Goal: Task Accomplishment & Management: Manage account settings

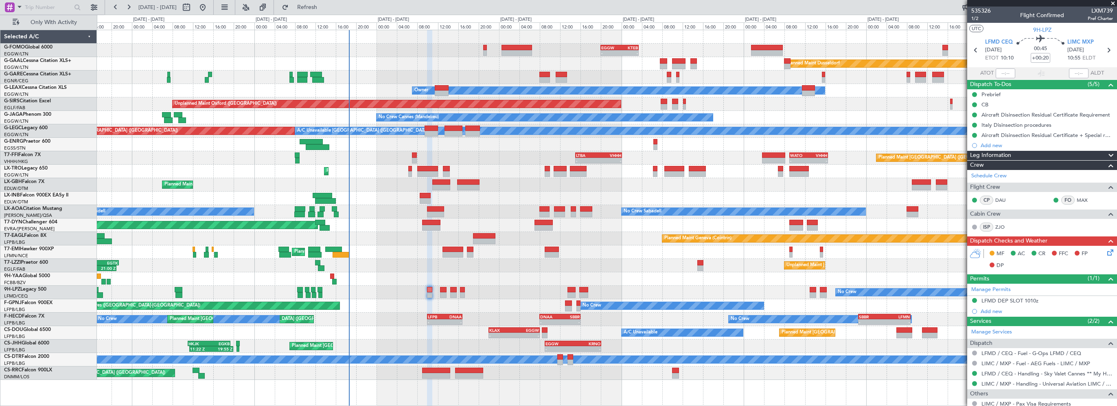
click at [509, 177] on div "- - EGGW 20:00 Z KTEB 03:25 Z Planned Maint Dusseldorf Unplanned Maint Chester …" at bounding box center [607, 204] width 1020 height 349
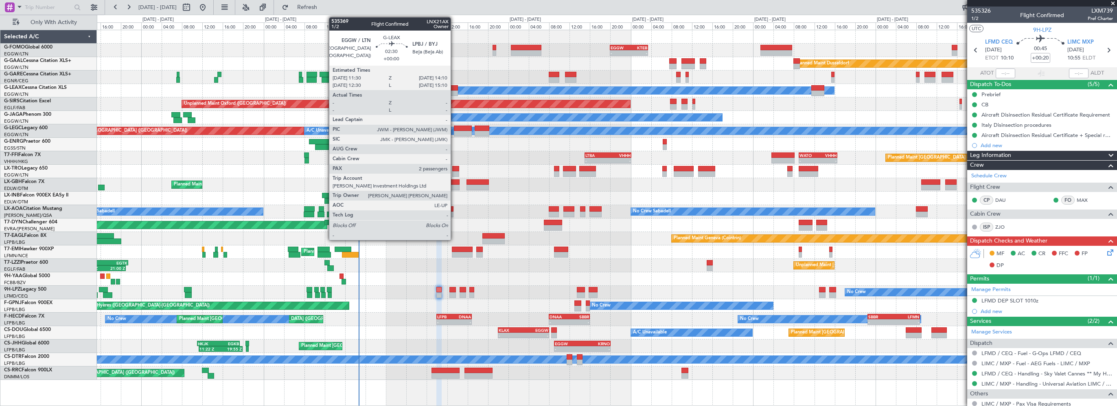
click at [454, 88] on div at bounding box center [451, 88] width 14 height 6
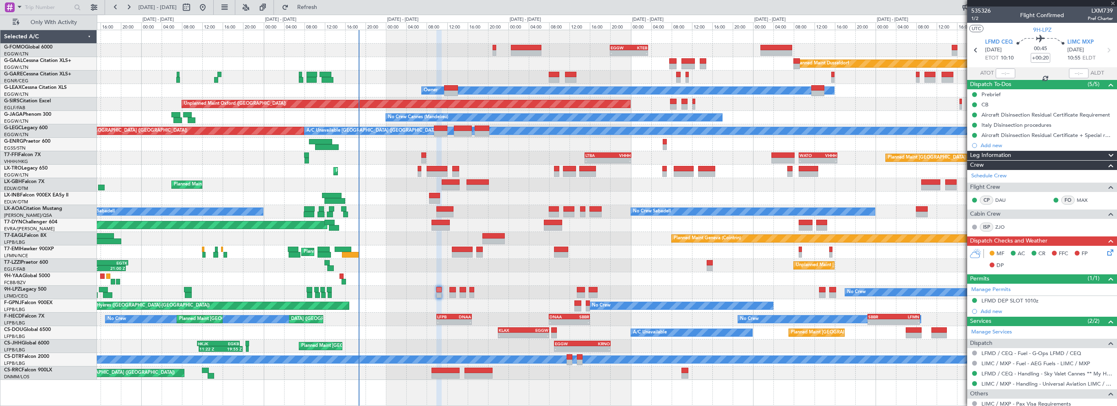
type input "2"
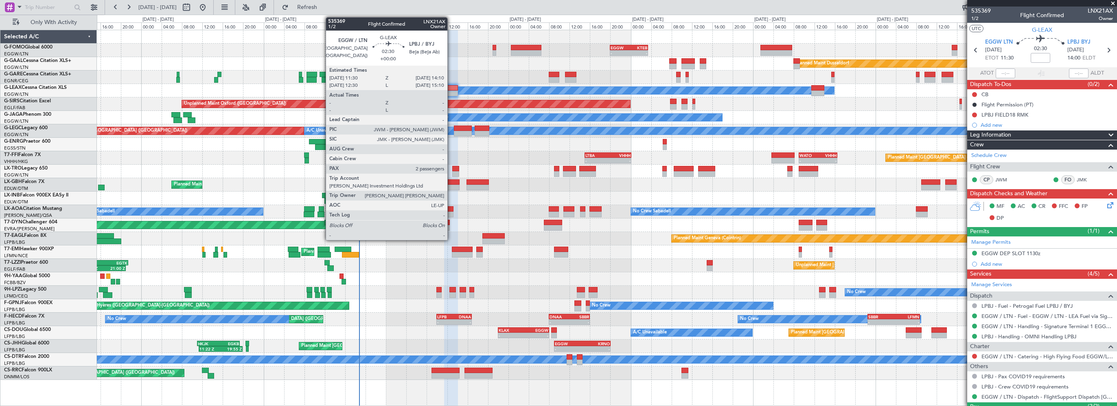
click at [451, 86] on div at bounding box center [451, 88] width 14 height 6
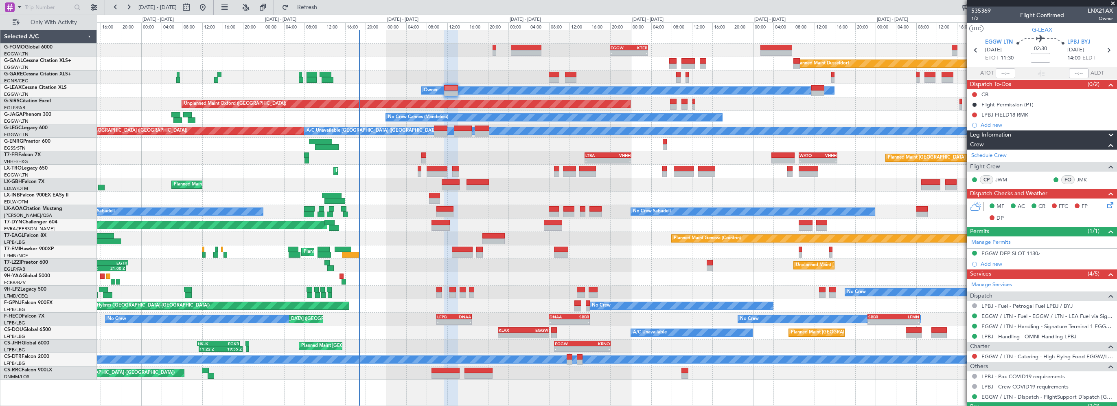
click at [1012, 131] on span "Leg Information" at bounding box center [990, 134] width 41 height 9
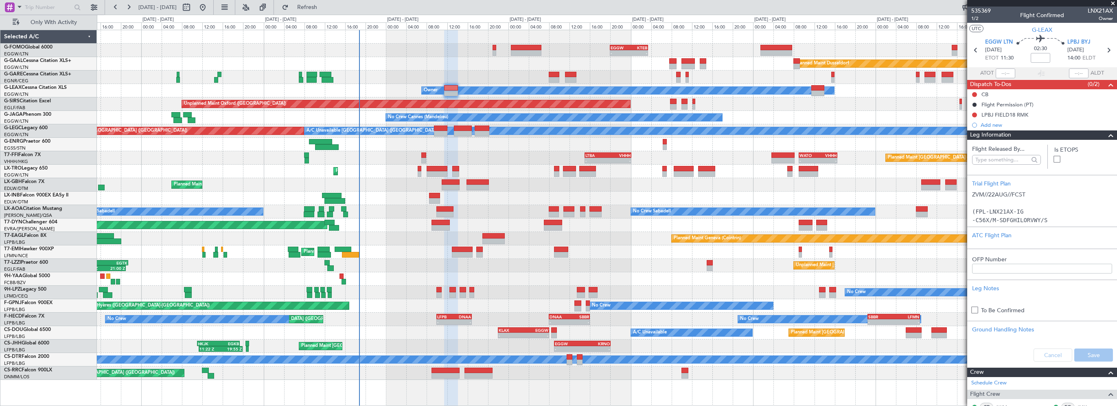
click at [1012, 131] on span "Leg Information" at bounding box center [990, 134] width 41 height 9
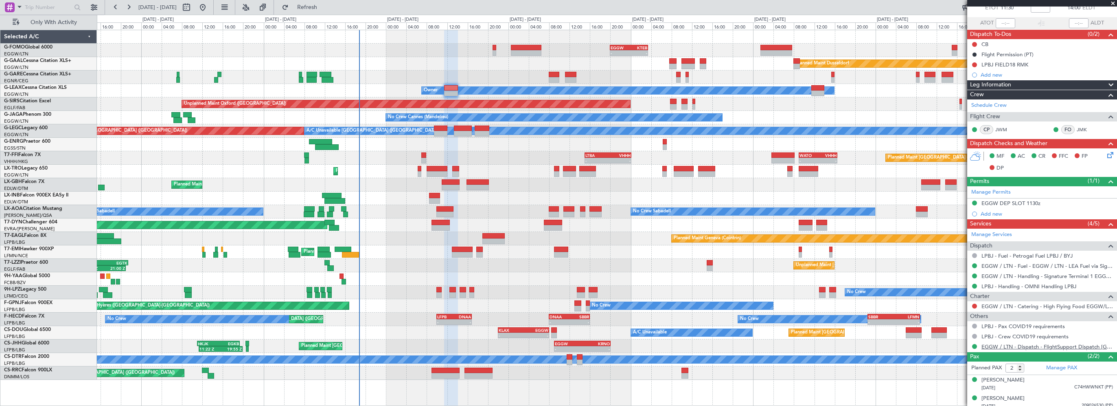
scroll to position [54, 0]
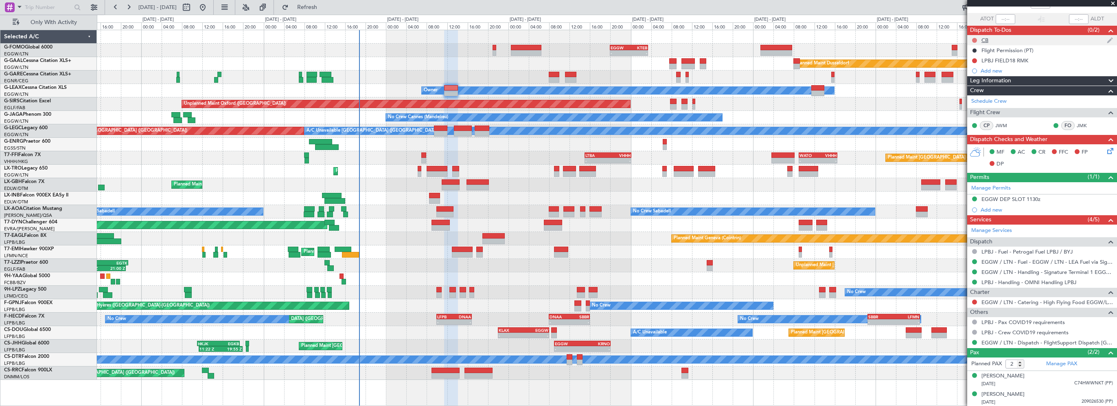
click at [973, 38] on button at bounding box center [974, 40] width 5 height 5
click at [977, 76] on span "Completed" at bounding box center [978, 76] width 27 height 8
click at [1013, 60] on div "LPBJ FIELD18 RMK" at bounding box center [1005, 60] width 47 height 7
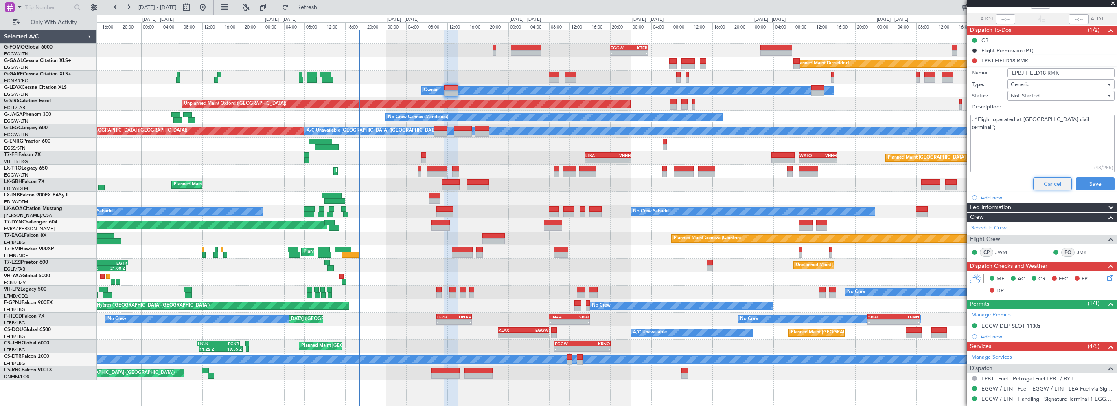
click at [1041, 183] on button "Cancel" at bounding box center [1053, 183] width 39 height 13
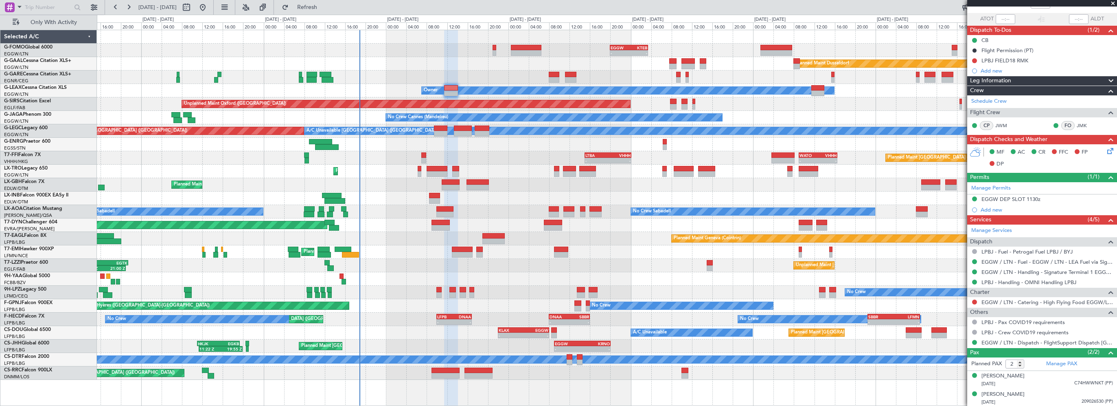
click at [1016, 197] on div "EGGW DEP SLOT 1130z" at bounding box center [1011, 198] width 59 height 7
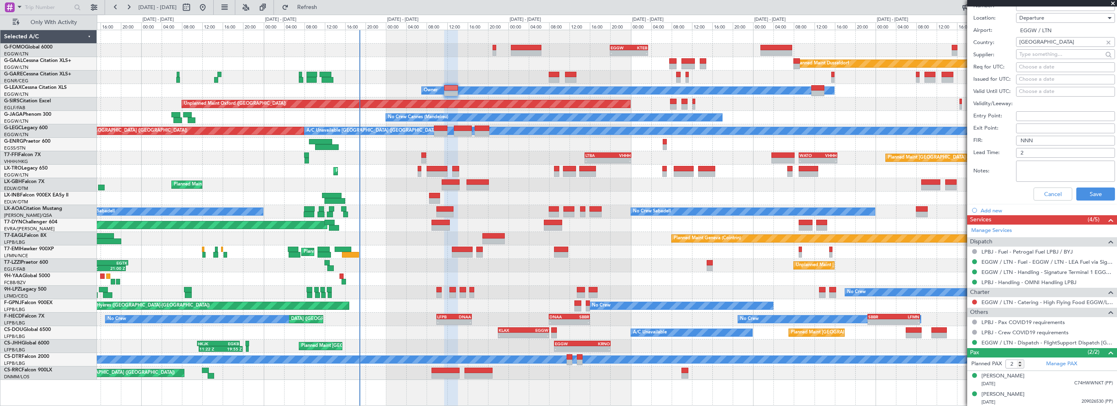
click at [1051, 178] on textarea "Notes:" at bounding box center [1065, 170] width 99 height 21
click at [1052, 196] on button "Cancel" at bounding box center [1053, 193] width 39 height 13
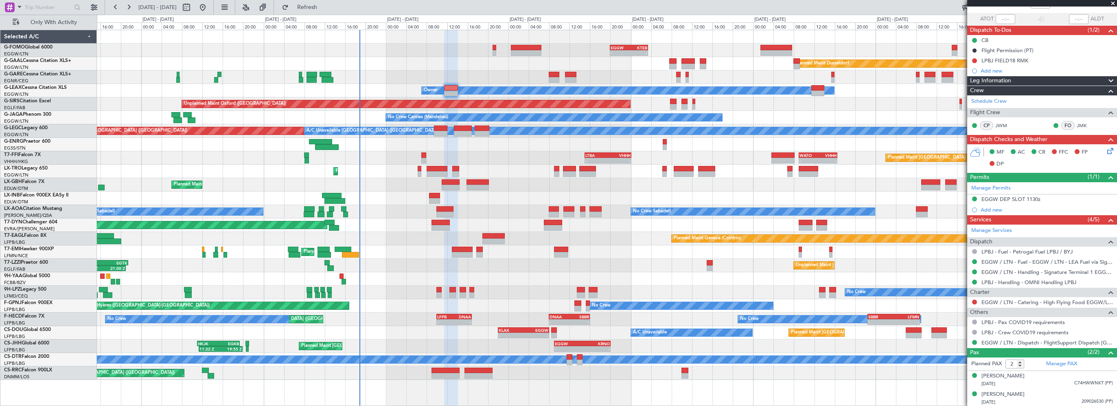
click at [990, 79] on span "Leg Information" at bounding box center [990, 80] width 41 height 9
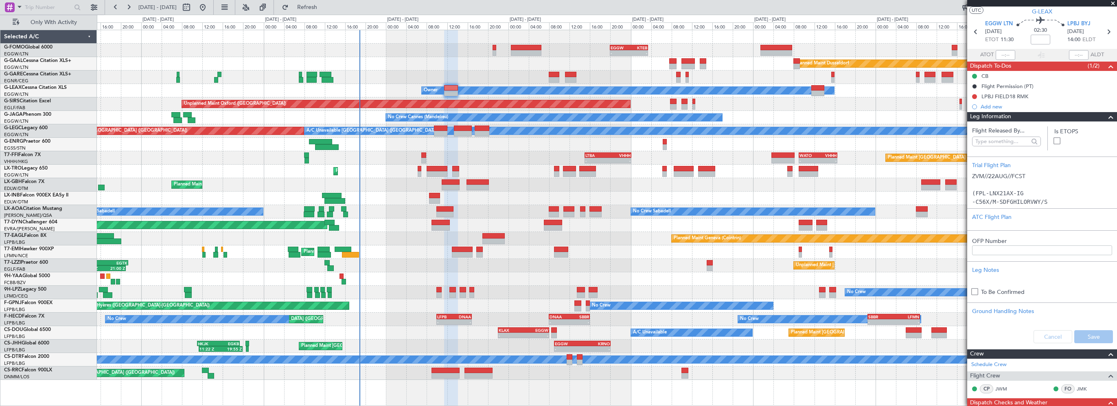
scroll to position [0, 0]
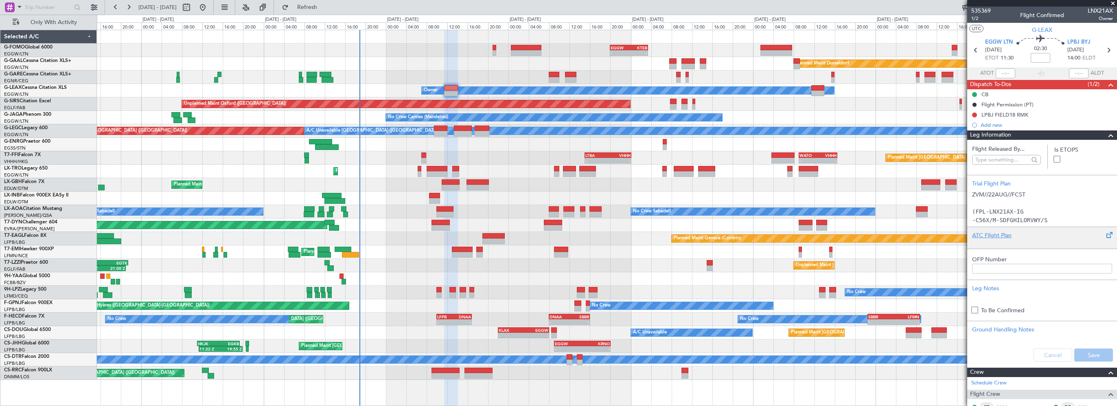
click at [986, 238] on div "ATC Flight Plan" at bounding box center [1042, 235] width 140 height 9
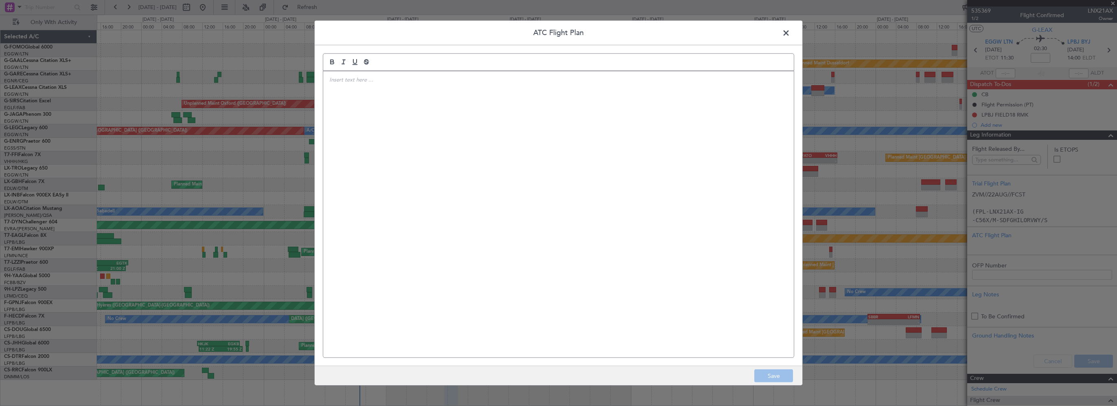
click at [544, 143] on div at bounding box center [558, 214] width 471 height 286
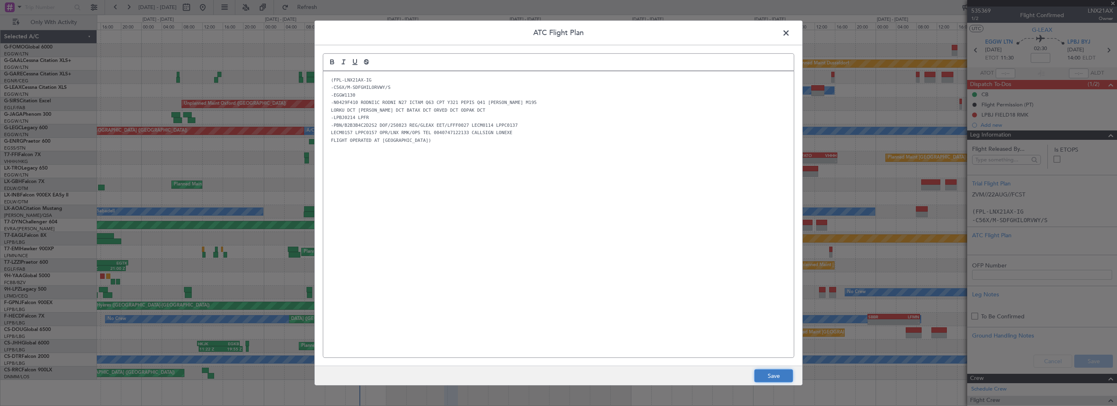
click at [764, 375] on button "Save" at bounding box center [774, 375] width 39 height 13
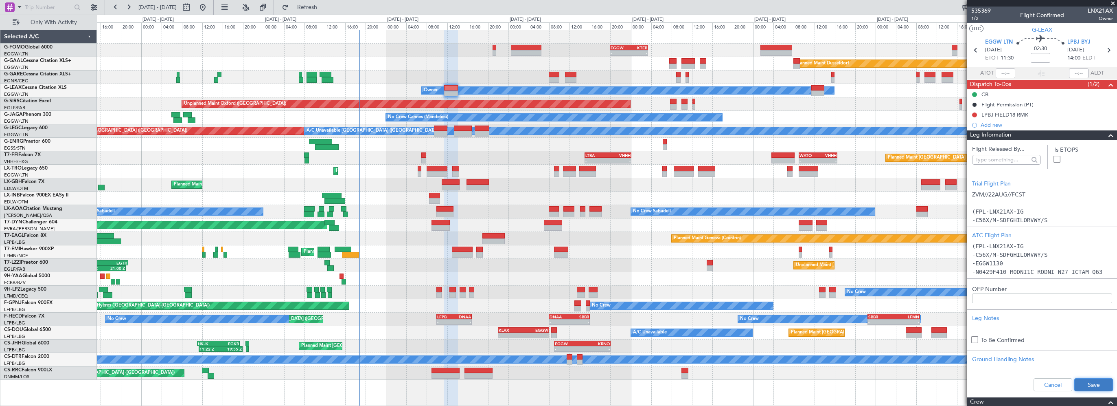
click at [1096, 384] on button "Save" at bounding box center [1094, 384] width 39 height 13
click at [512, 140] on div "Owner" at bounding box center [607, 144] width 1020 height 13
click at [450, 81] on div "Unplanned Maint [PERSON_NAME]" at bounding box center [607, 76] width 1020 height 13
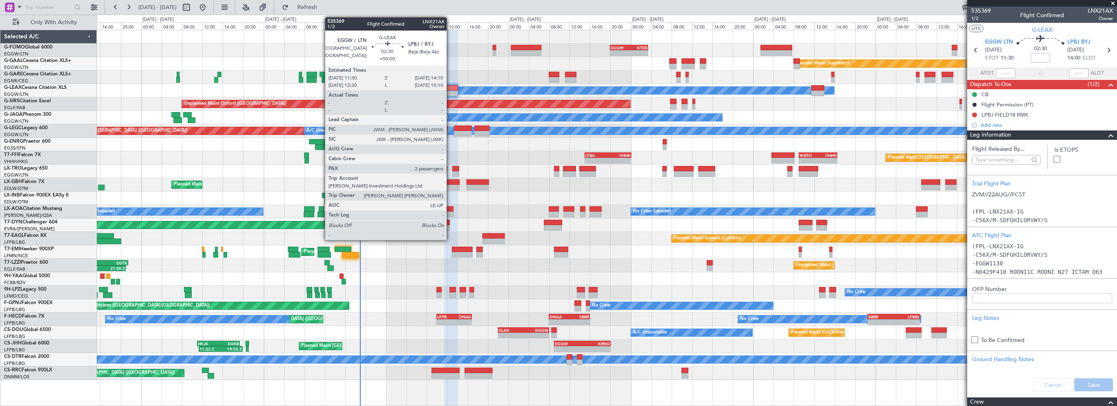
click at [450, 88] on div at bounding box center [451, 88] width 14 height 6
click at [451, 88] on div at bounding box center [451, 88] width 14 height 6
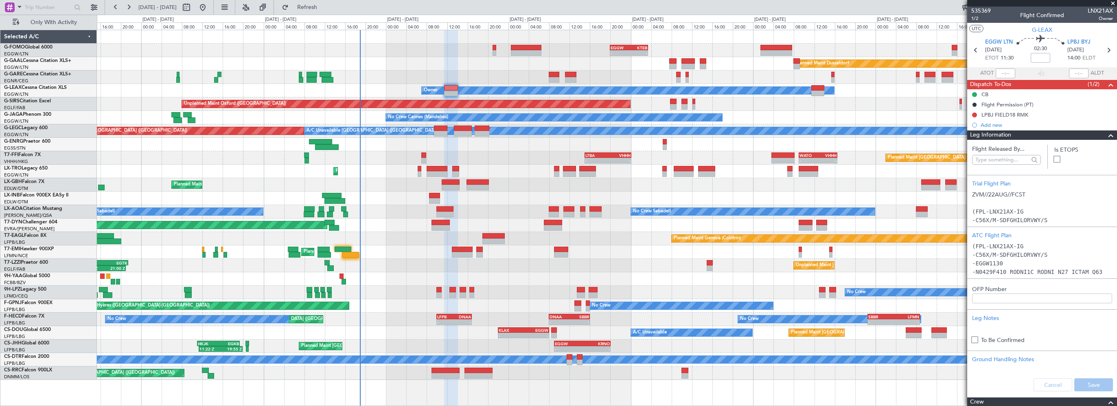
click at [1048, 386] on div "Cancel Save" at bounding box center [1043, 384] width 150 height 24
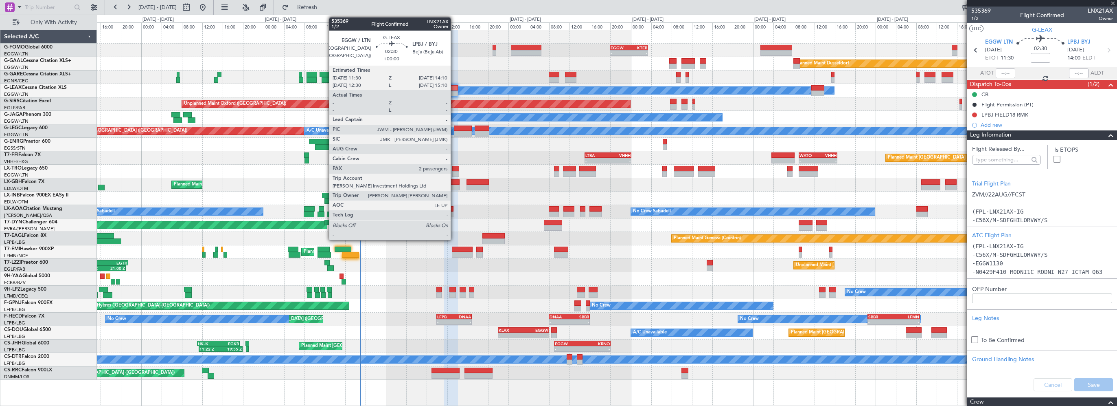
click at [454, 88] on div at bounding box center [451, 88] width 14 height 6
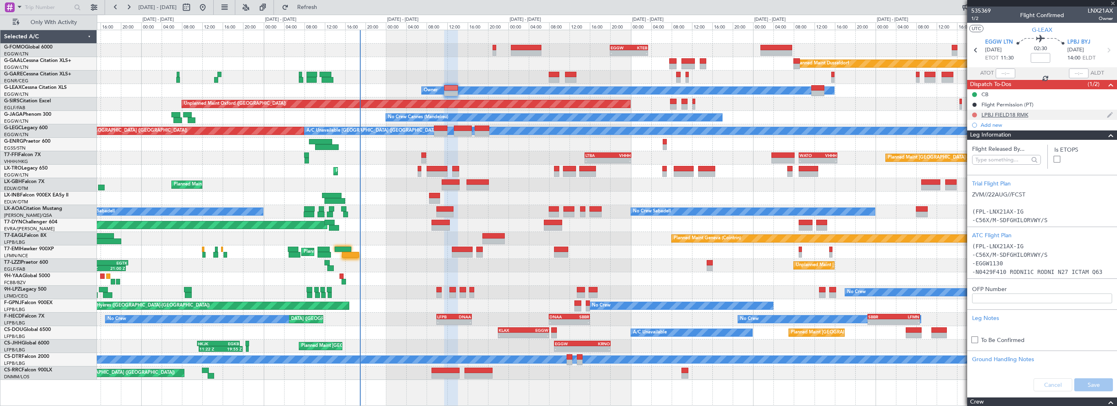
click at [975, 112] on button at bounding box center [974, 114] width 5 height 5
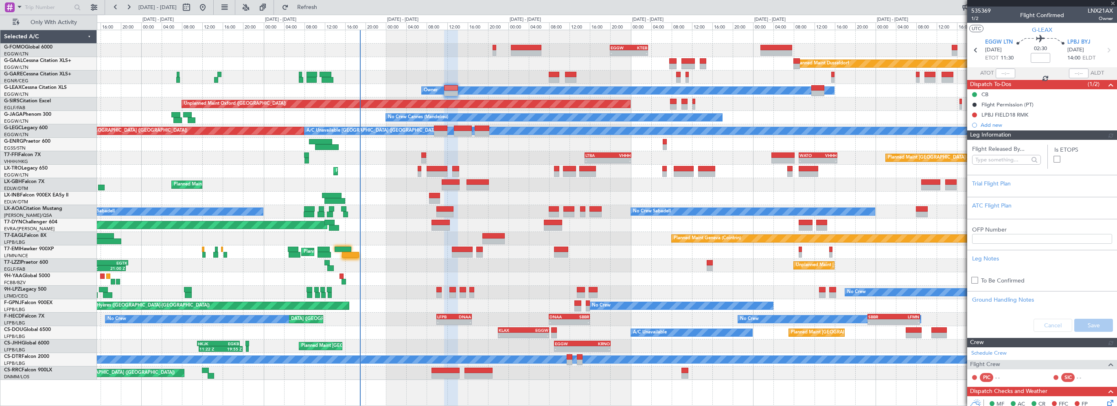
click at [981, 150] on div "Flight Released By... Is ETOPS Trial Flight Plan ATC Flight Plan OFP Number Leg…" at bounding box center [1043, 239] width 150 height 198
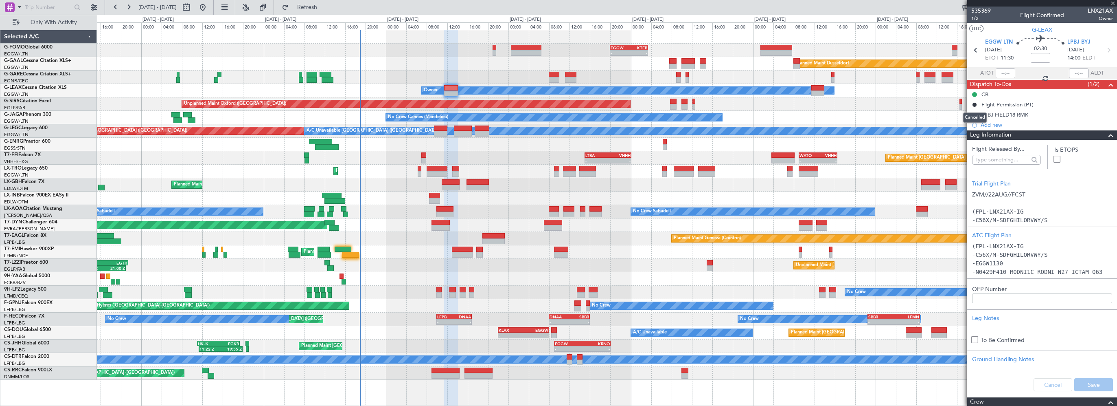
click at [975, 115] on mat-tooltip-component "Cancelled" at bounding box center [975, 118] width 35 height 22
click at [976, 114] on button at bounding box center [974, 114] width 5 height 5
click at [970, 149] on span "Completed" at bounding box center [978, 151] width 27 height 8
click at [1106, 133] on span at bounding box center [1111, 135] width 10 height 10
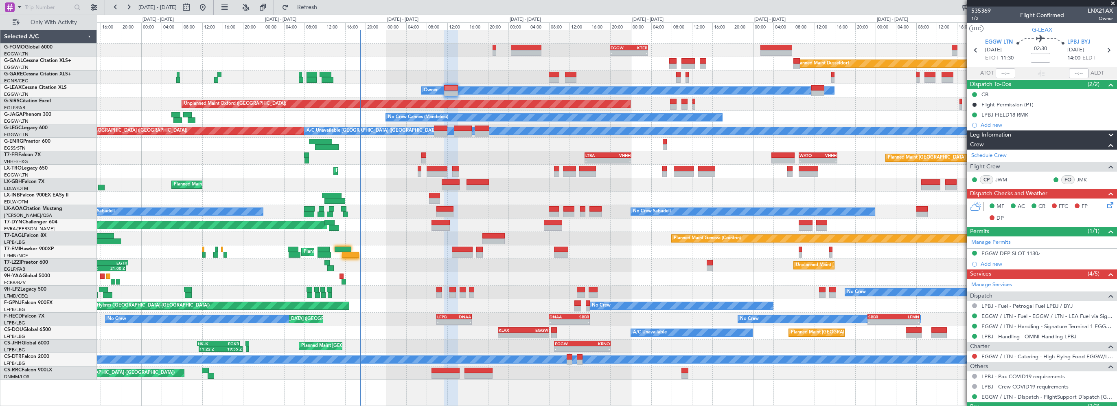
click at [1105, 199] on div "MF AC CR FFC FP DP" at bounding box center [1043, 212] width 150 height 28
click at [1106, 203] on icon at bounding box center [1109, 203] width 7 height 7
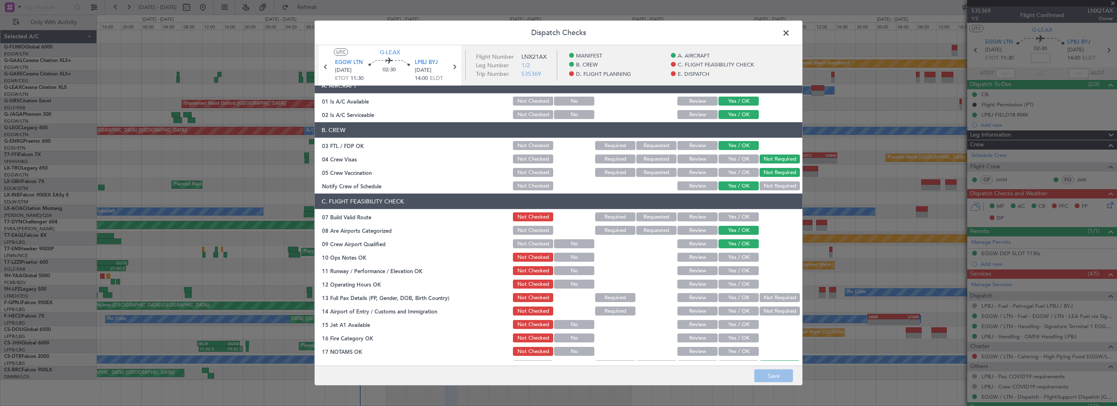
scroll to position [163, 0]
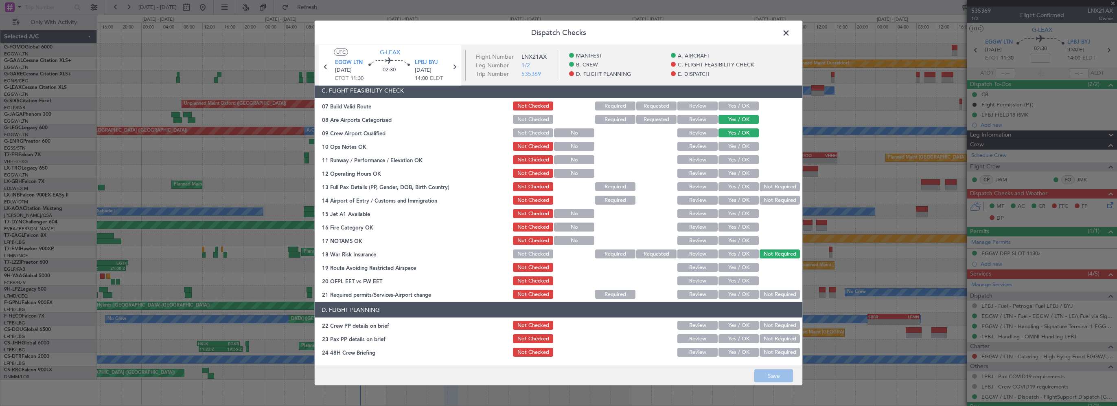
click at [733, 104] on button "Yes / OK" at bounding box center [739, 105] width 40 height 9
click at [740, 150] on button "Yes / OK" at bounding box center [739, 146] width 40 height 9
drag, startPoint x: 740, startPoint y: 161, endPoint x: 738, endPoint y: 170, distance: 8.8
click at [740, 161] on button "Yes / OK" at bounding box center [739, 159] width 40 height 9
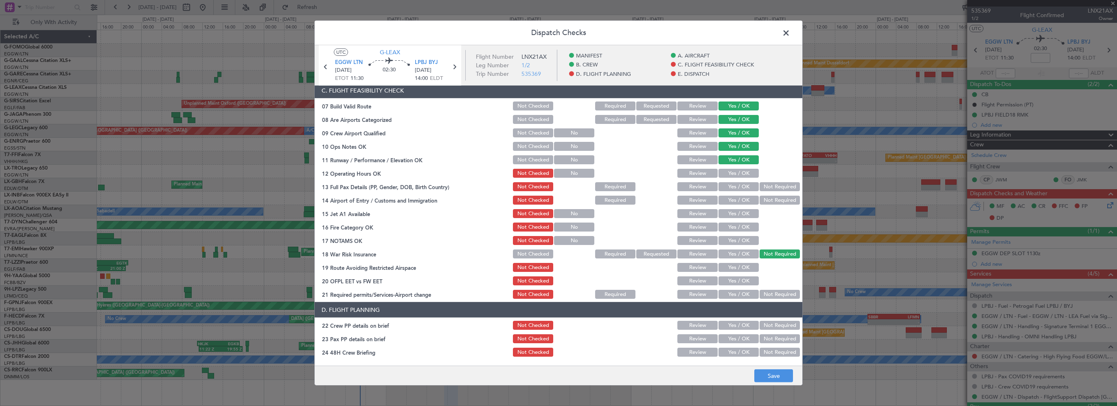
click at [737, 175] on button "Yes / OK" at bounding box center [739, 173] width 40 height 9
click at [737, 187] on button "Yes / OK" at bounding box center [739, 186] width 40 height 9
click at [738, 200] on button "Yes / OK" at bounding box center [739, 199] width 40 height 9
click at [731, 213] on button "Yes / OK" at bounding box center [739, 213] width 40 height 9
click at [732, 230] on button "Yes / OK" at bounding box center [739, 226] width 40 height 9
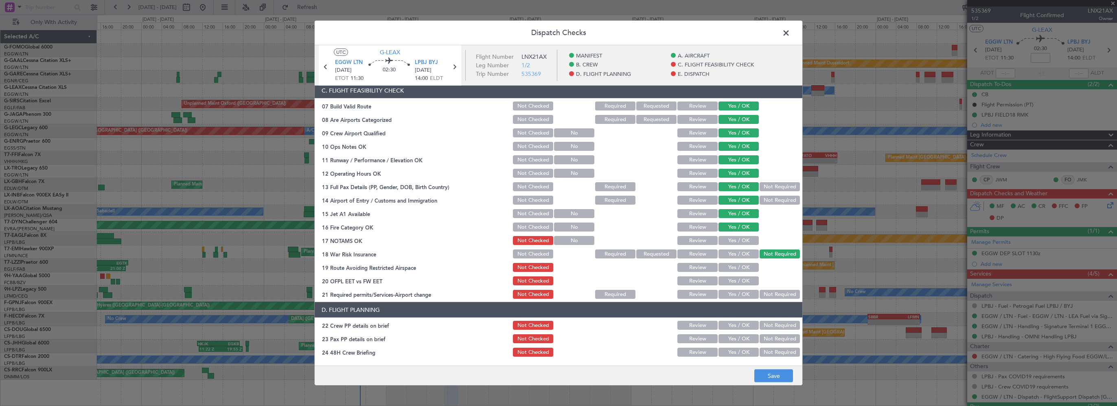
drag, startPoint x: 731, startPoint y: 238, endPoint x: 739, endPoint y: 258, distance: 21.4
click at [731, 238] on button "Yes / OK" at bounding box center [739, 240] width 40 height 9
click at [738, 270] on button "Yes / OK" at bounding box center [739, 267] width 40 height 9
click at [738, 283] on button "Yes / OK" at bounding box center [739, 280] width 40 height 9
click at [738, 298] on button "Yes / OK" at bounding box center [739, 294] width 40 height 9
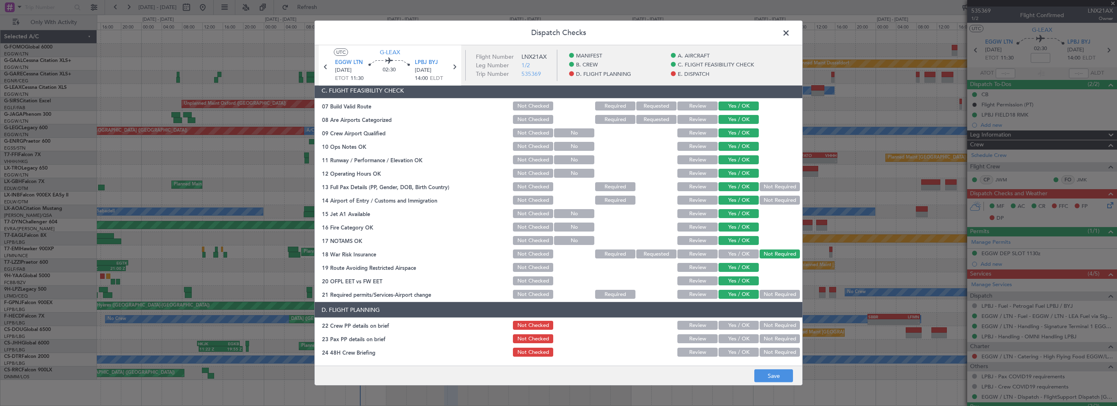
scroll to position [285, 0]
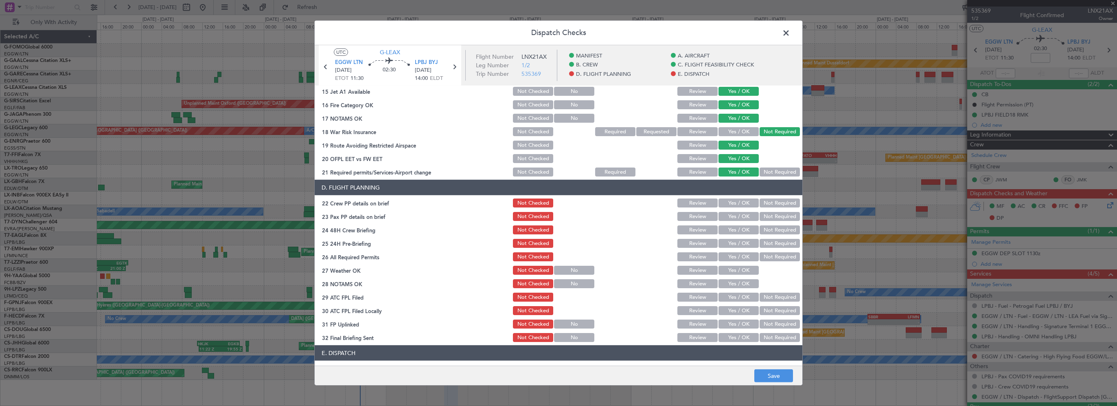
click at [738, 204] on button "Yes / OK" at bounding box center [739, 202] width 40 height 9
click at [739, 218] on button "Yes / OK" at bounding box center [739, 216] width 40 height 9
click at [735, 233] on button "Yes / OK" at bounding box center [739, 229] width 40 height 9
drag, startPoint x: 762, startPoint y: 238, endPoint x: 763, endPoint y: 249, distance: 11.0
click at [762, 239] on div "Not Required" at bounding box center [779, 242] width 41 height 11
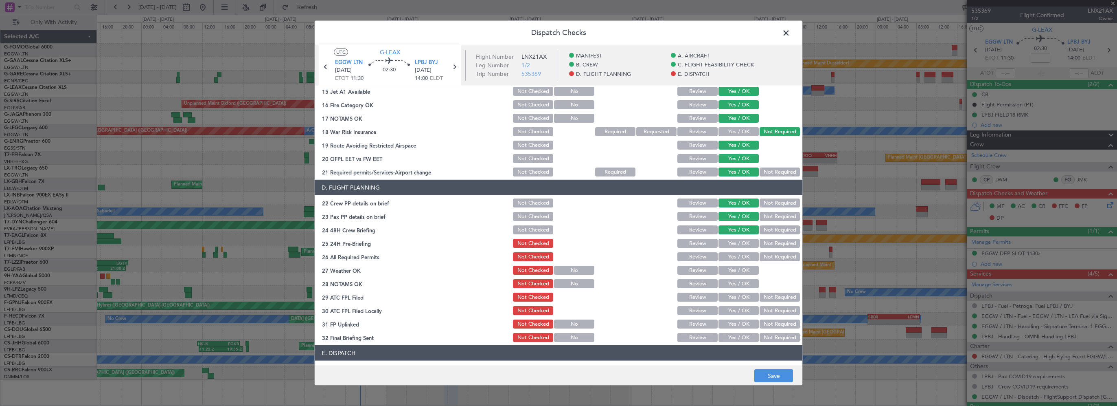
click at [763, 249] on section "D. FLIGHT PLANNING 22 Crew PP details on brief Not Checked Review Yes / OK Not …" at bounding box center [559, 261] width 488 height 163
click at [777, 240] on button "Not Required" at bounding box center [780, 243] width 40 height 9
drag, startPoint x: 733, startPoint y: 254, endPoint x: 732, endPoint y: 262, distance: 8.2
click at [733, 254] on button "Yes / OK" at bounding box center [739, 256] width 40 height 9
click at [733, 270] on button "Yes / OK" at bounding box center [739, 270] width 40 height 9
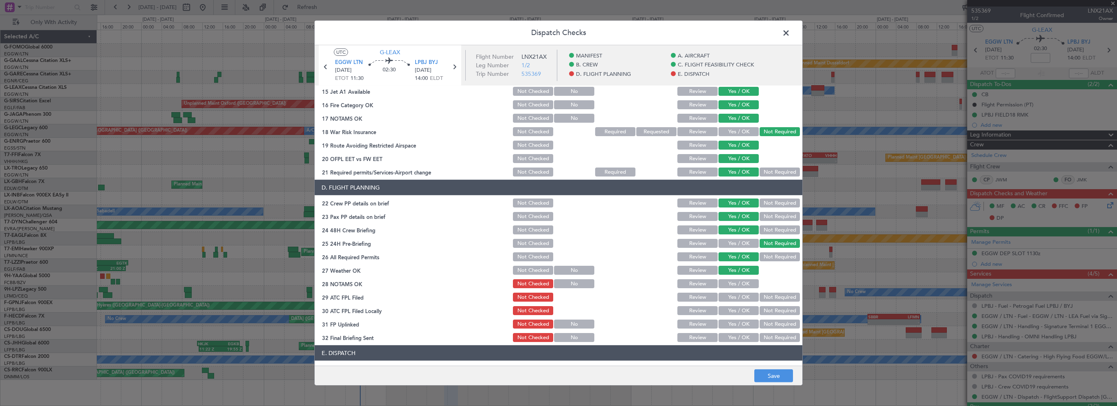
click at [730, 284] on button "Yes / OK" at bounding box center [739, 283] width 40 height 9
click at [732, 299] on button "Yes / OK" at bounding box center [739, 296] width 40 height 9
drag, startPoint x: 767, startPoint y: 309, endPoint x: 737, endPoint y: 325, distance: 34.5
click at [767, 309] on button "Not Required" at bounding box center [780, 310] width 40 height 9
click at [737, 326] on button "Yes / OK" at bounding box center [739, 323] width 40 height 9
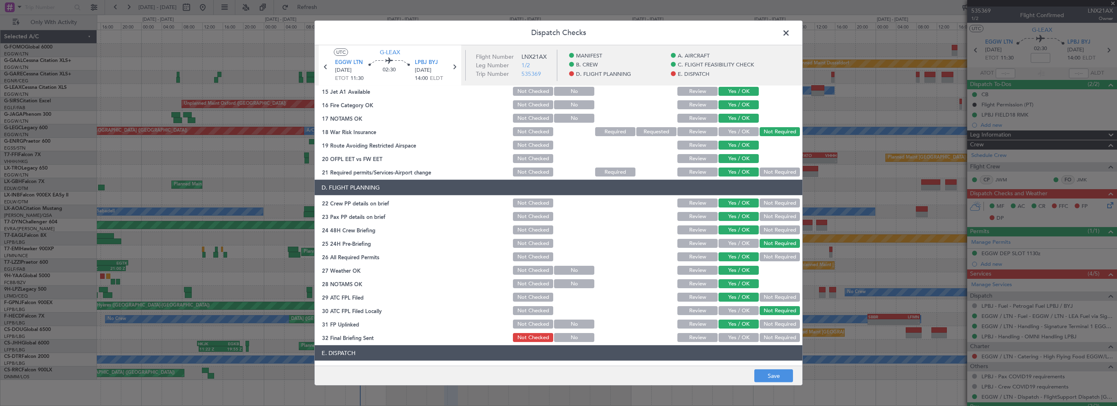
drag, startPoint x: 740, startPoint y: 338, endPoint x: 733, endPoint y: 238, distance: 100.4
click at [740, 336] on button "Yes / OK" at bounding box center [739, 337] width 40 height 9
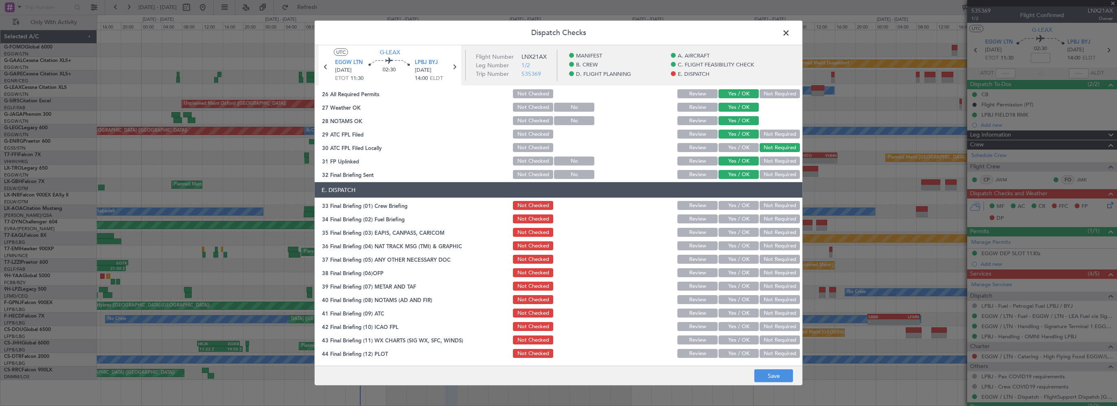
click at [733, 206] on button "Yes / OK" at bounding box center [739, 205] width 40 height 9
drag, startPoint x: 734, startPoint y: 213, endPoint x: 734, endPoint y: 218, distance: 4.5
click at [734, 214] on button "Yes / OK" at bounding box center [739, 218] width 40 height 9
click at [766, 232] on button "Not Required" at bounding box center [780, 232] width 40 height 9
click at [768, 249] on button "Not Required" at bounding box center [780, 245] width 40 height 9
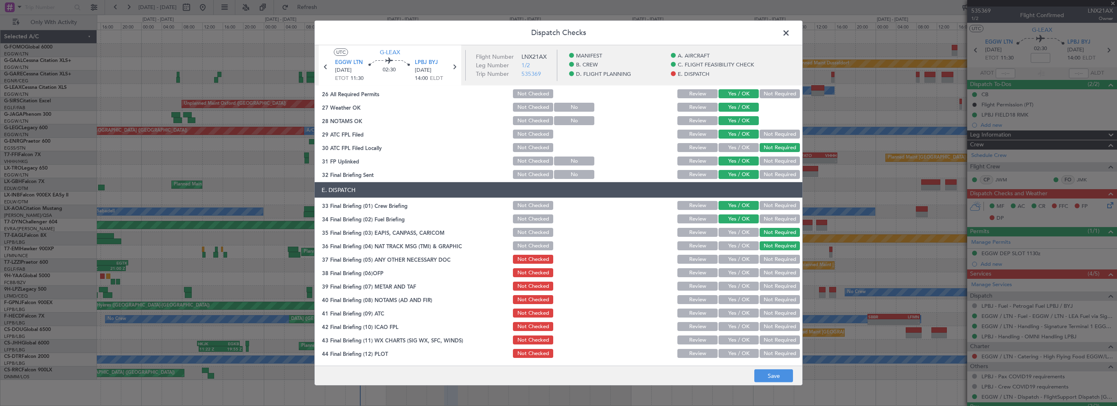
drag, startPoint x: 767, startPoint y: 262, endPoint x: 741, endPoint y: 276, distance: 29.0
click at [766, 262] on button "Not Required" at bounding box center [780, 259] width 40 height 9
drag, startPoint x: 736, startPoint y: 277, endPoint x: 733, endPoint y: 291, distance: 13.9
click at [736, 277] on div "Yes / OK" at bounding box center [738, 272] width 41 height 11
click at [738, 276] on button "Yes / OK" at bounding box center [739, 272] width 40 height 9
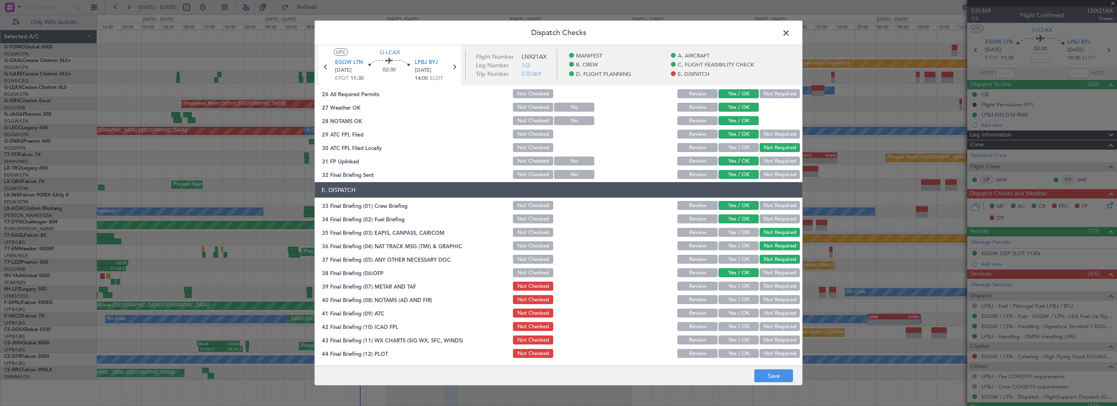
click at [733, 288] on button "Yes / OK" at bounding box center [739, 285] width 40 height 9
drag, startPoint x: 730, startPoint y: 298, endPoint x: 729, endPoint y: 308, distance: 9.8
click at [730, 299] on button "Yes / OK" at bounding box center [739, 299] width 40 height 9
click at [728, 312] on button "Yes / OK" at bounding box center [739, 312] width 40 height 9
drag, startPoint x: 727, startPoint y: 323, endPoint x: 726, endPoint y: 336, distance: 12.7
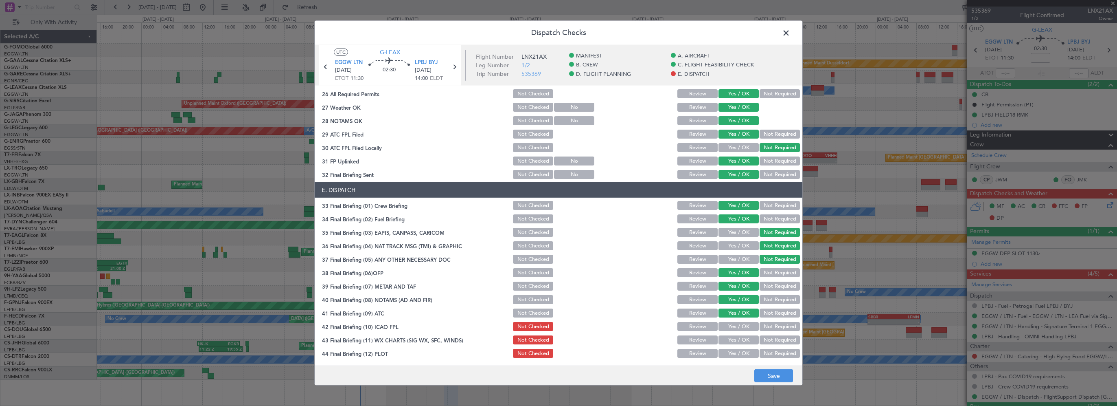
click at [727, 324] on button "Yes / OK" at bounding box center [739, 326] width 40 height 9
click at [727, 339] on button "Yes / OK" at bounding box center [739, 339] width 40 height 9
click at [725, 352] on button "Yes / OK" at bounding box center [739, 353] width 40 height 9
click at [767, 376] on button "Save" at bounding box center [774, 375] width 39 height 13
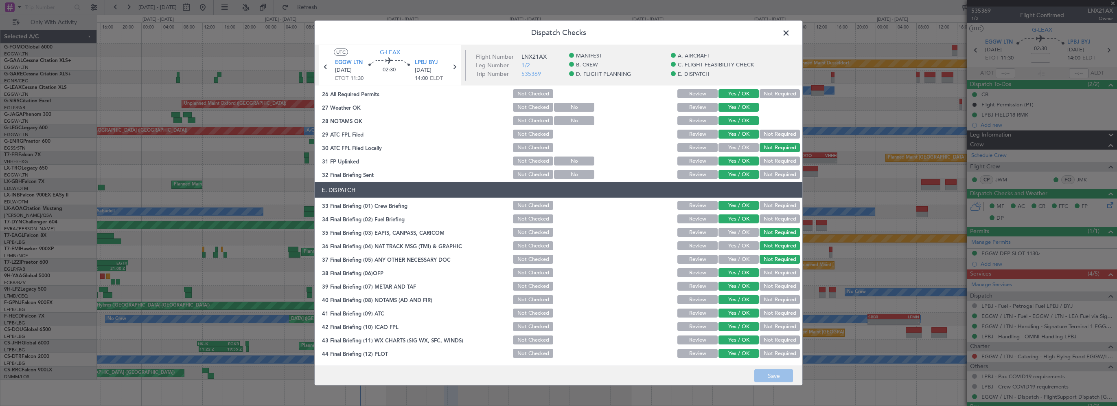
drag, startPoint x: 794, startPoint y: 32, endPoint x: 788, endPoint y: 33, distance: 6.2
click at [790, 33] on div "Dispatch Checks UTC G-LEAX EGGW LTN 23/08/2025 ETOT 11:30 02:30 LPBJ BYJ 23/08/…" at bounding box center [558, 202] width 489 height 365
click at [790, 33] on span at bounding box center [790, 35] width 0 height 16
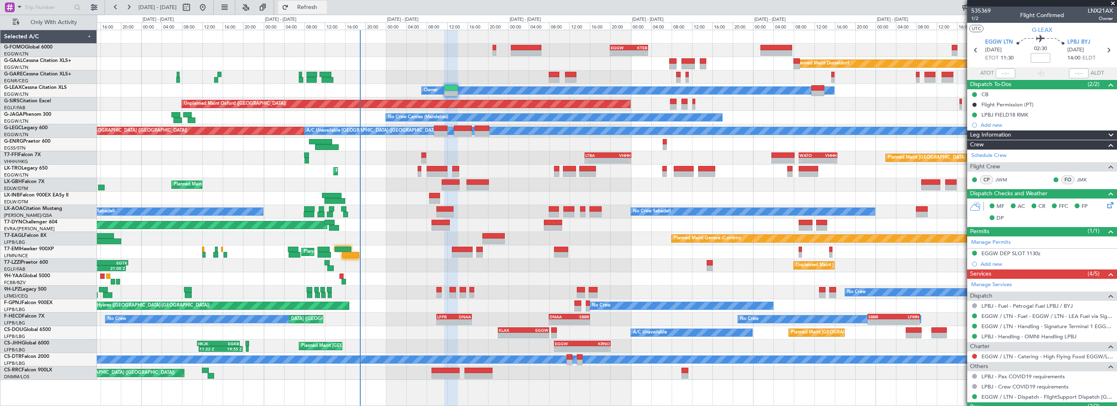
click at [325, 10] on span "Refresh" at bounding box center [307, 7] width 34 height 6
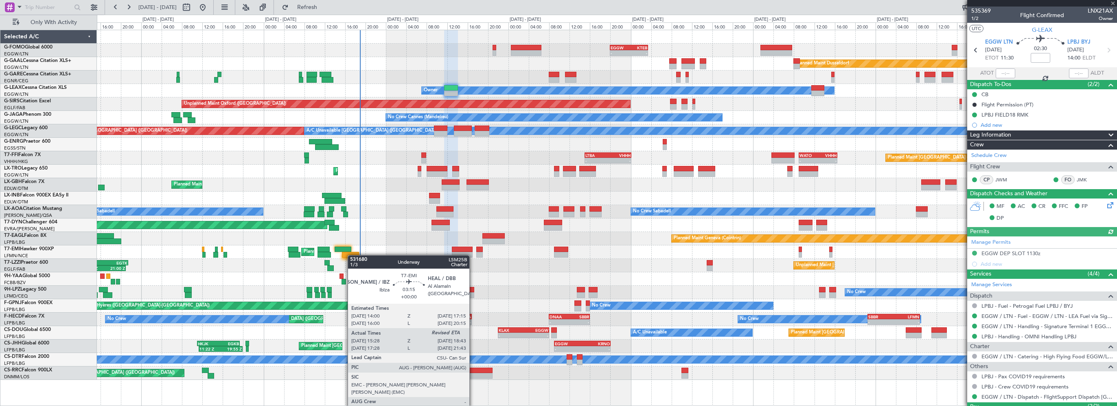
type input "15:28"
type input "4"
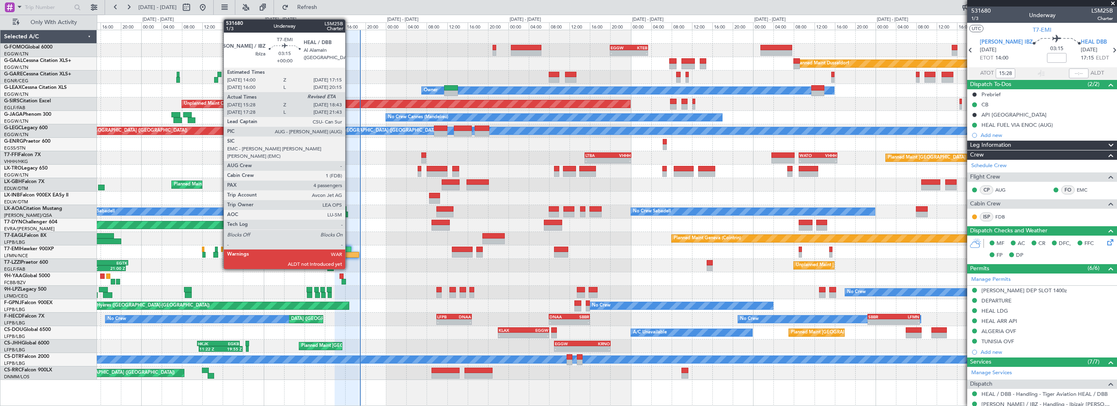
click at [349, 253] on div at bounding box center [350, 255] width 17 height 6
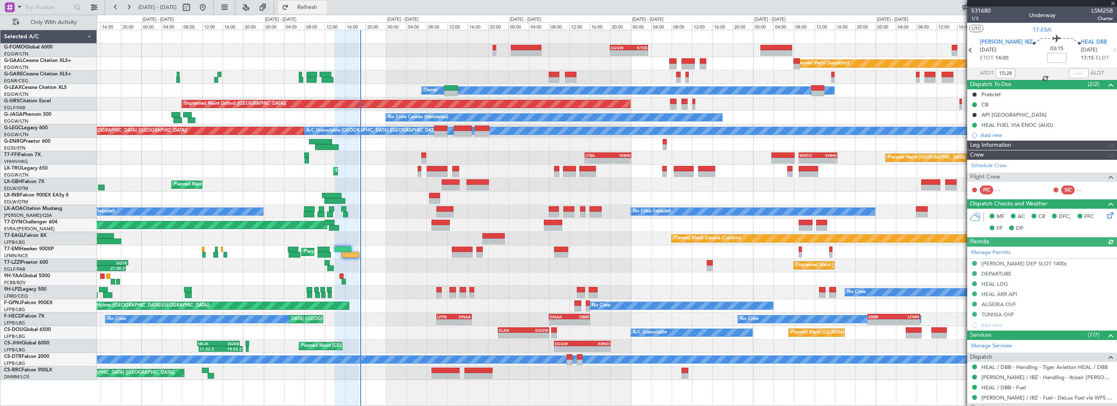
click at [325, 9] on span "Refresh" at bounding box center [307, 7] width 34 height 6
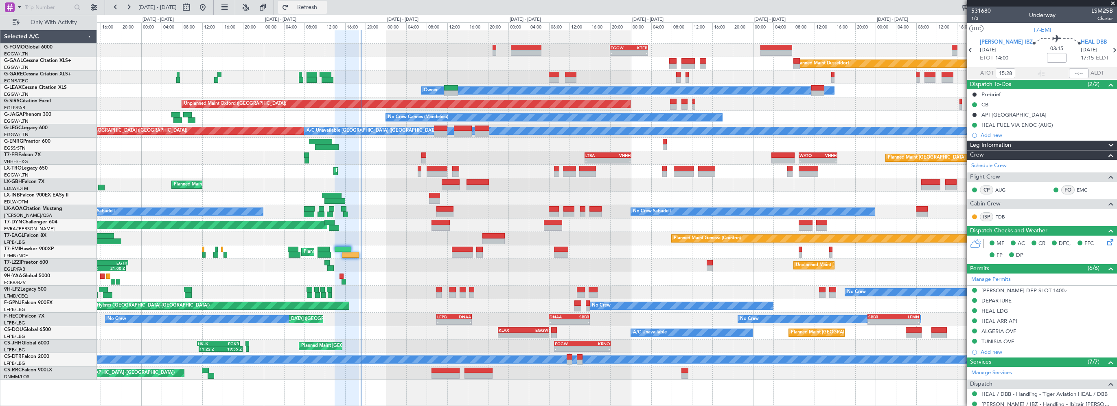
click at [325, 9] on span "Refresh" at bounding box center [307, 7] width 34 height 6
click at [325, 8] on span "Refresh" at bounding box center [307, 7] width 34 height 6
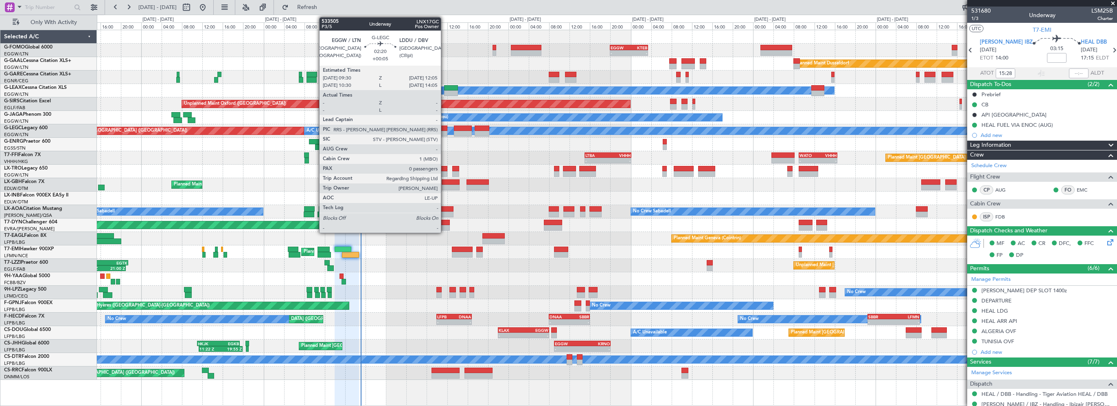
click at [445, 126] on div at bounding box center [440, 128] width 13 height 6
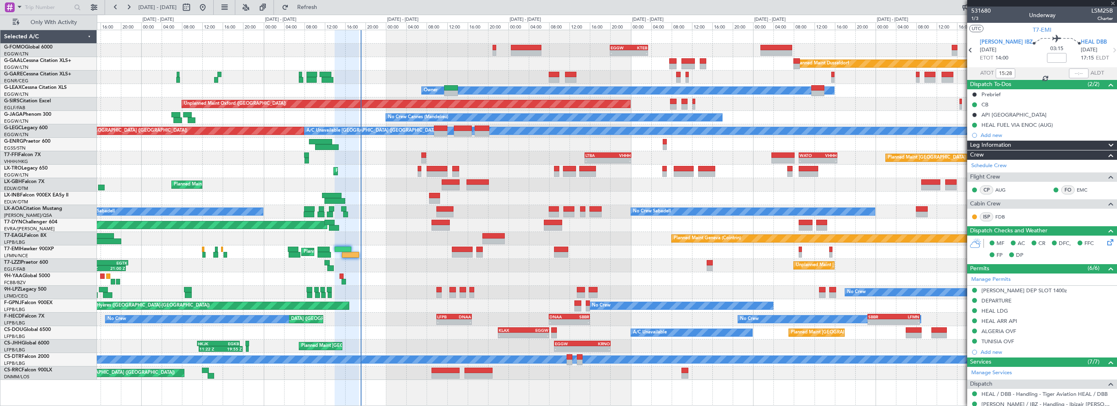
type input "+00:05"
type input "0"
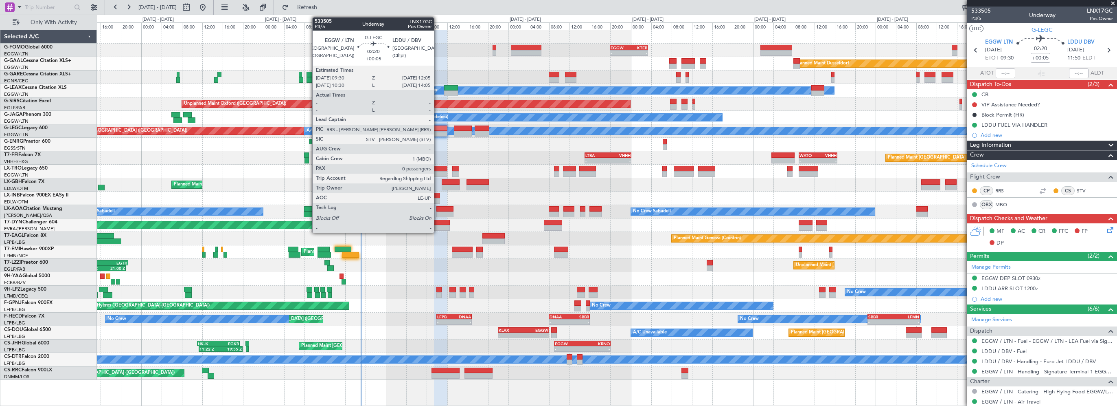
click at [438, 130] on div at bounding box center [440, 128] width 13 height 6
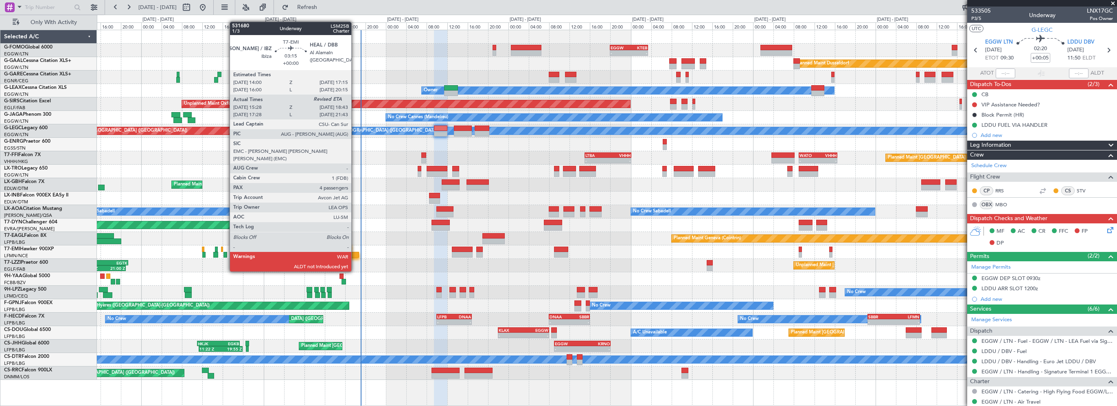
click at [355, 255] on div at bounding box center [350, 255] width 17 height 6
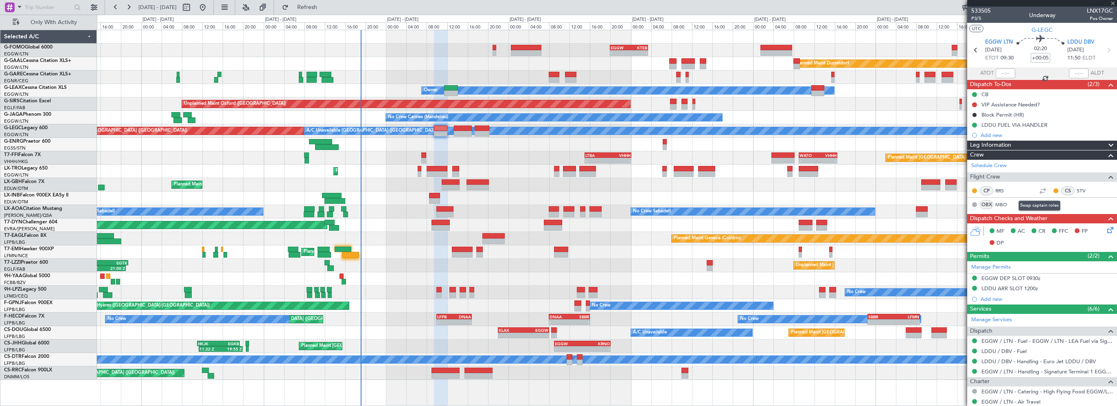
type input "15:28"
type input "4"
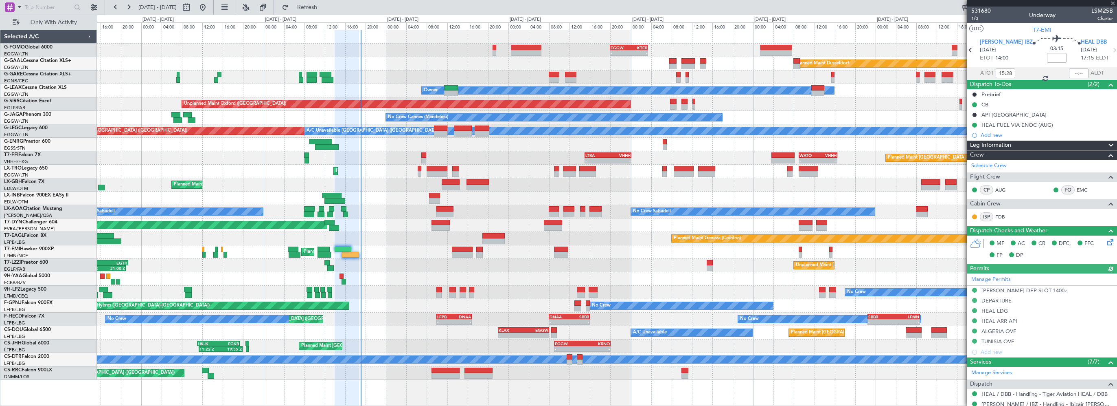
click at [1080, 74] on div at bounding box center [1079, 73] width 20 height 10
click at [1077, 73] on input "text" at bounding box center [1079, 73] width 20 height 10
type input "18:47"
click at [1113, 3] on span at bounding box center [1113, 3] width 8 height 7
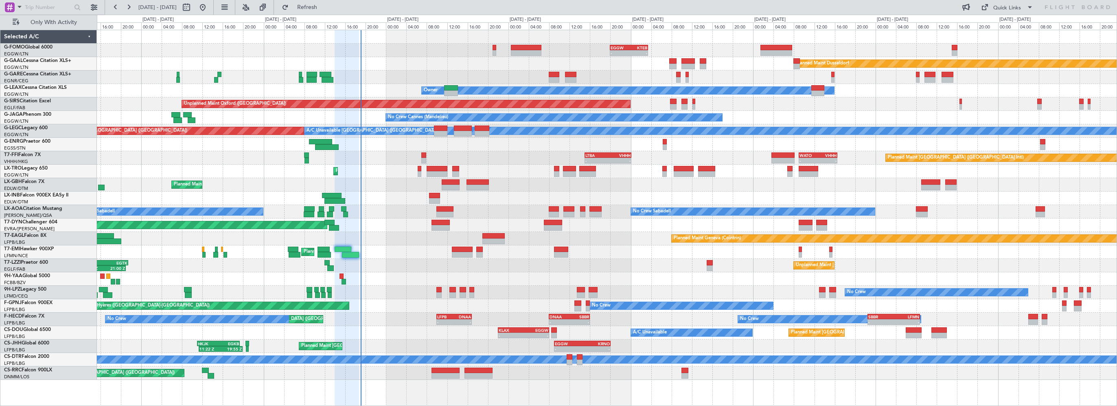
type input "0"
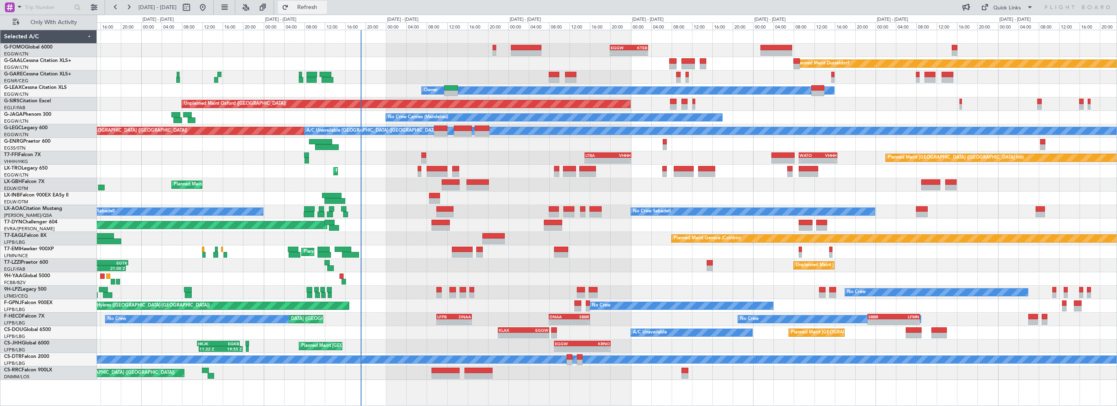
drag, startPoint x: 343, startPoint y: 7, endPoint x: 350, endPoint y: 11, distance: 7.3
click at [325, 7] on span "Refresh" at bounding box center [307, 7] width 34 height 6
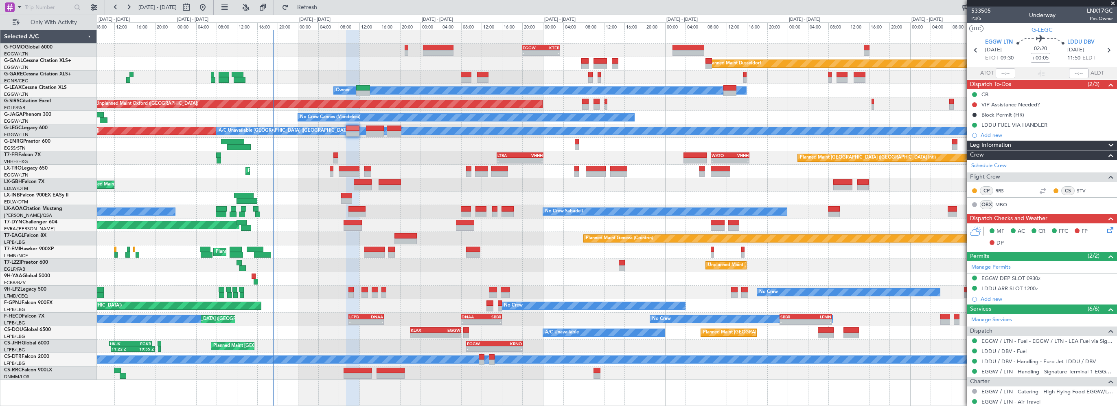
click at [414, 158] on div "Planned Maint Hong Kong (Hong Kong Intl) - - LTBA 15:00 Z VHHH 00:10 Z - - WATO…" at bounding box center [607, 157] width 1020 height 13
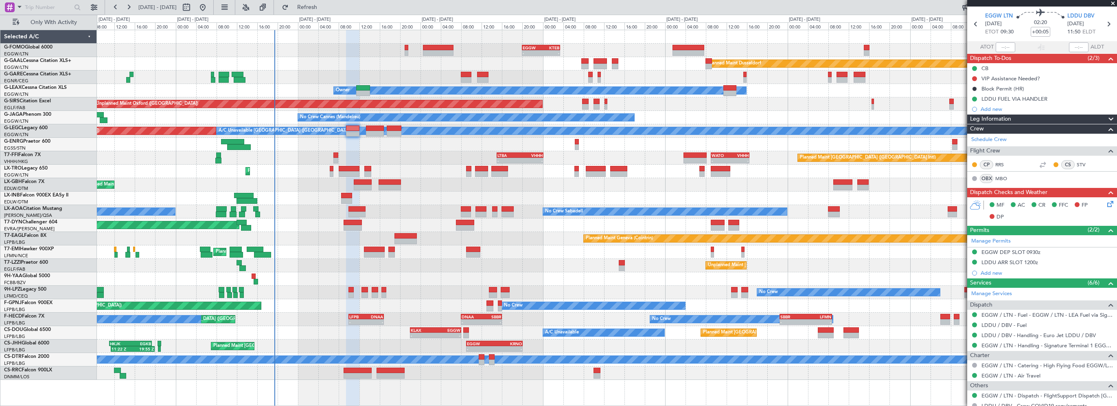
scroll to position [0, 0]
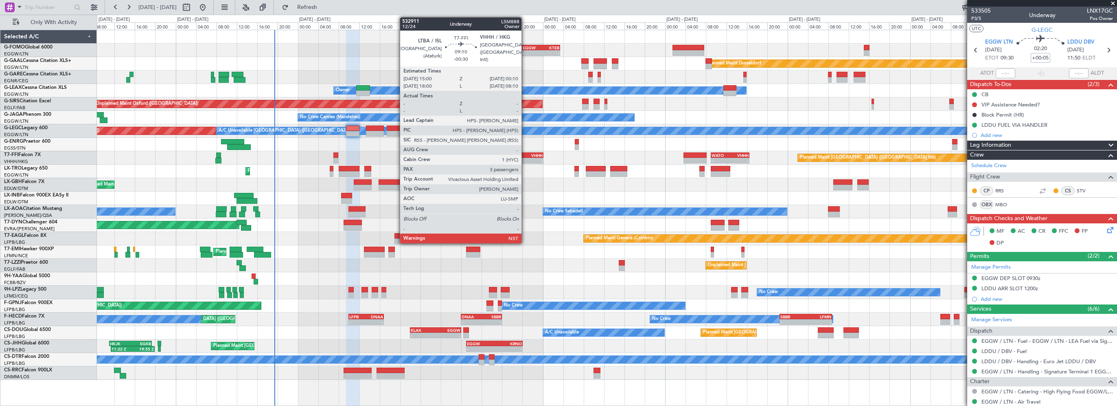
click at [525, 153] on div "VHHH" at bounding box center [531, 155] width 23 height 5
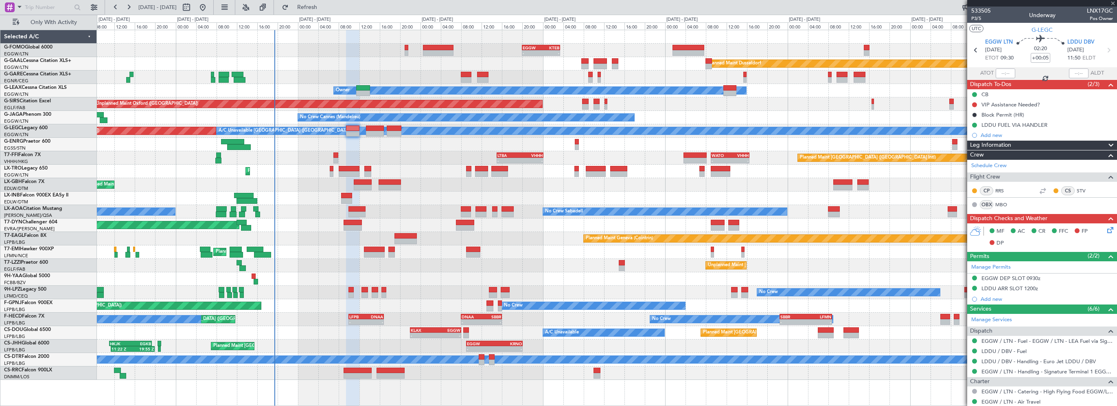
type input "-00:30"
type input "3"
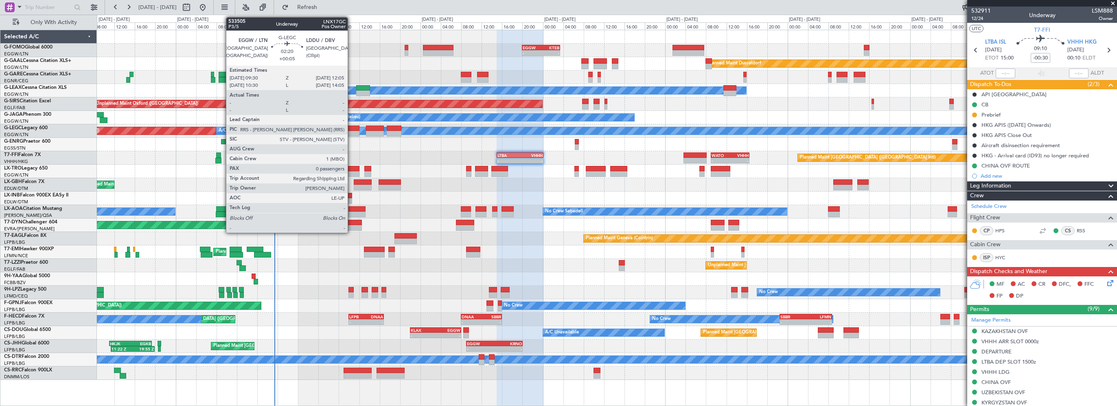
click at [351, 127] on div at bounding box center [352, 128] width 13 height 6
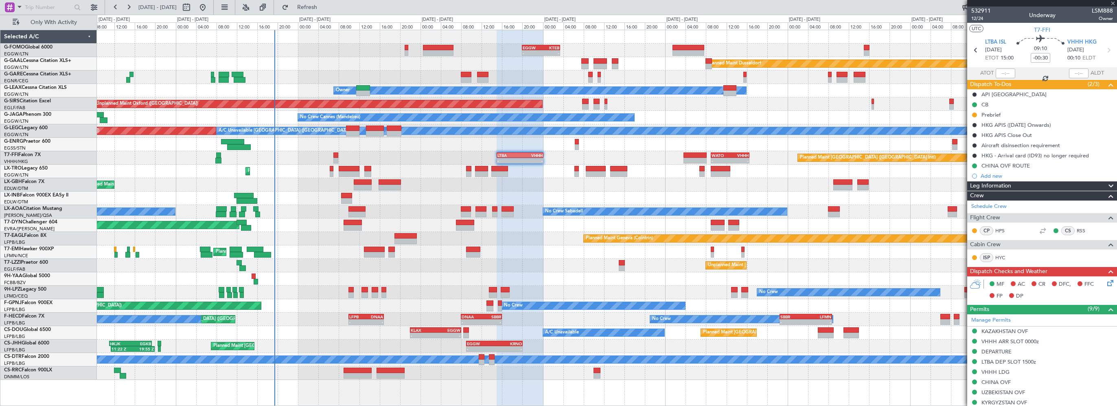
type input "+00:05"
type input "0"
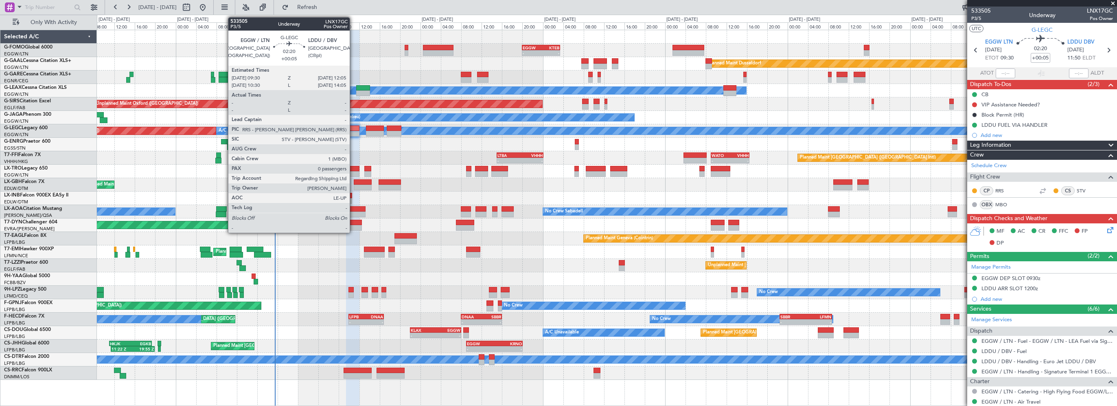
click at [353, 127] on div at bounding box center [352, 128] width 13 height 6
click at [351, 131] on div at bounding box center [352, 134] width 13 height 6
click at [349, 127] on div at bounding box center [352, 128] width 13 height 6
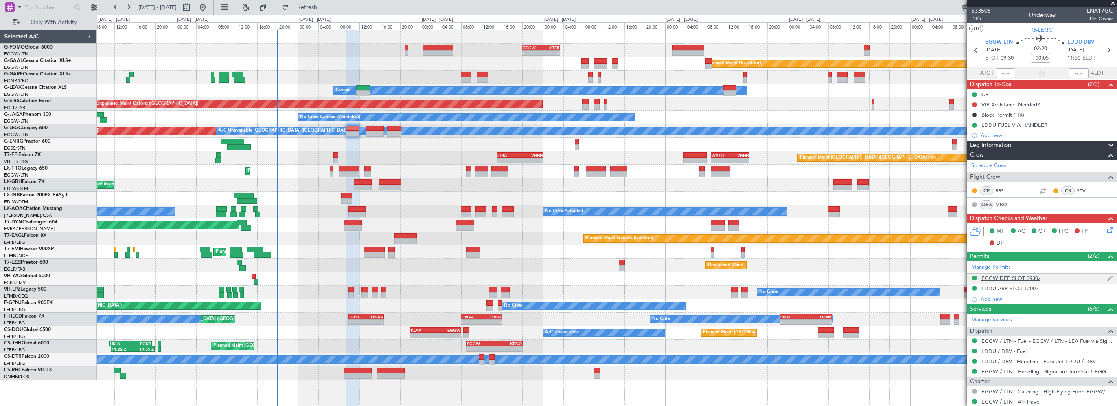
click at [1022, 277] on div "EGGW DEP SLOT 0930z" at bounding box center [1011, 277] width 59 height 7
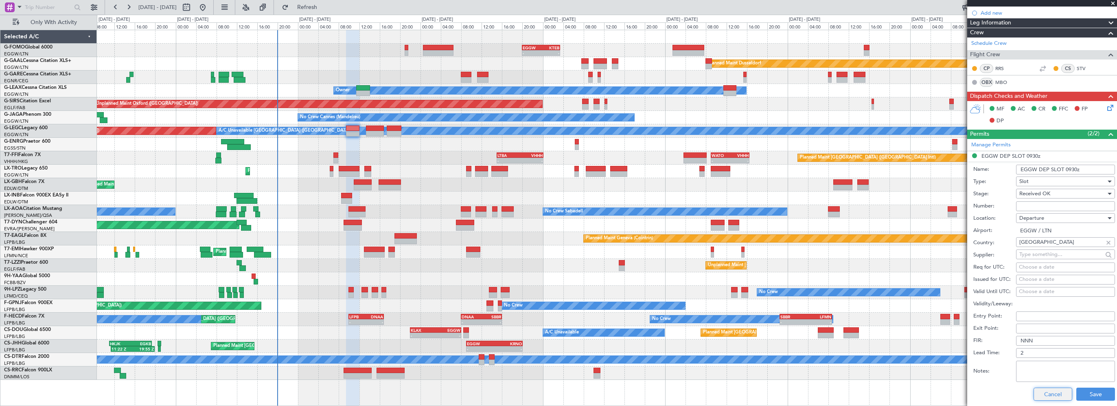
click at [1051, 394] on button "Cancel" at bounding box center [1053, 393] width 39 height 13
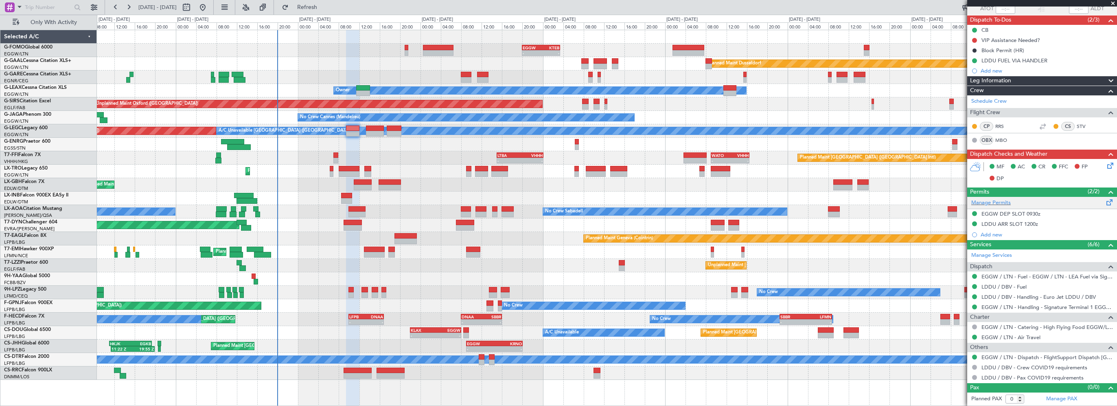
scroll to position [63, 0]
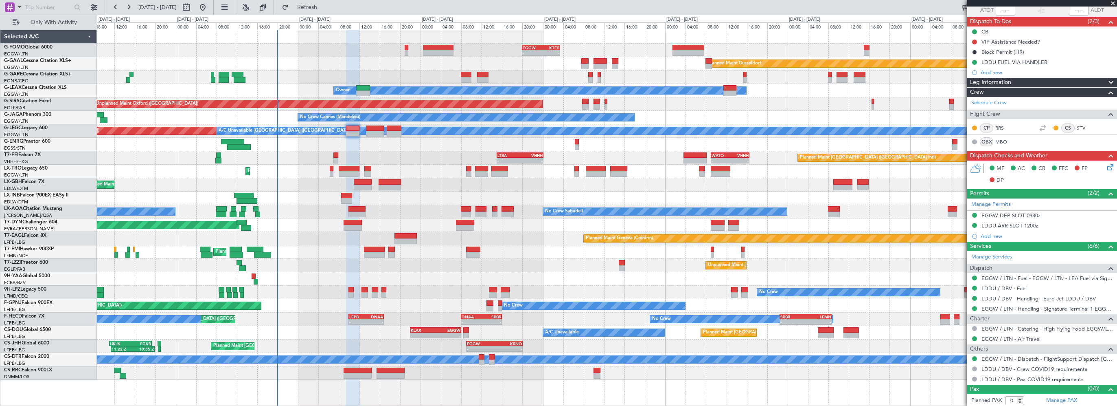
click at [1012, 223] on div "EGGW DEP SLOT 0930z" at bounding box center [1012, 223] width 0 height 0
click at [1027, 223] on div "LDDU ARR SLOT 1200z" at bounding box center [1010, 225] width 57 height 7
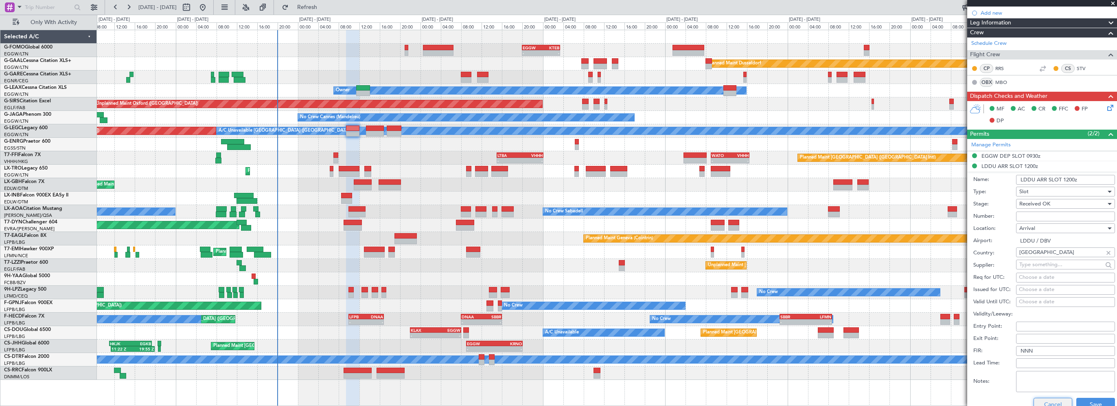
click at [1054, 403] on button "Cancel" at bounding box center [1053, 403] width 39 height 13
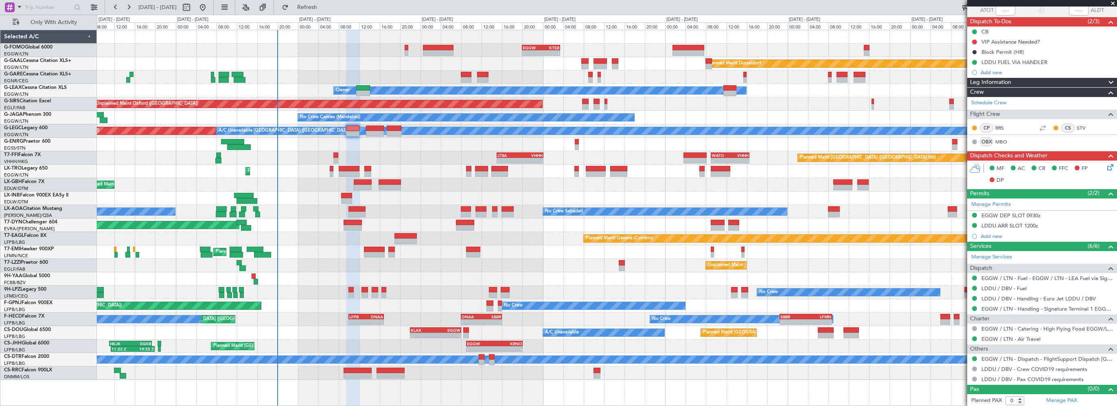
click at [1024, 80] on div "Leg Information" at bounding box center [1043, 82] width 150 height 9
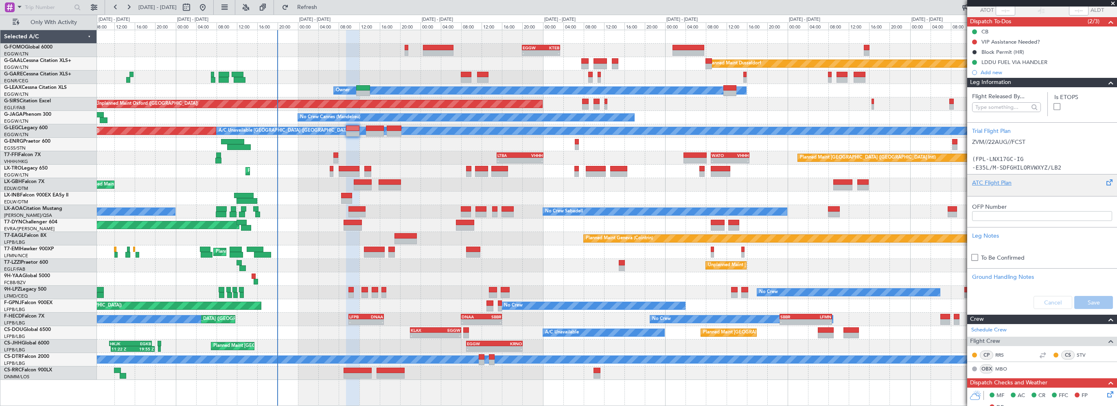
scroll to position [122, 0]
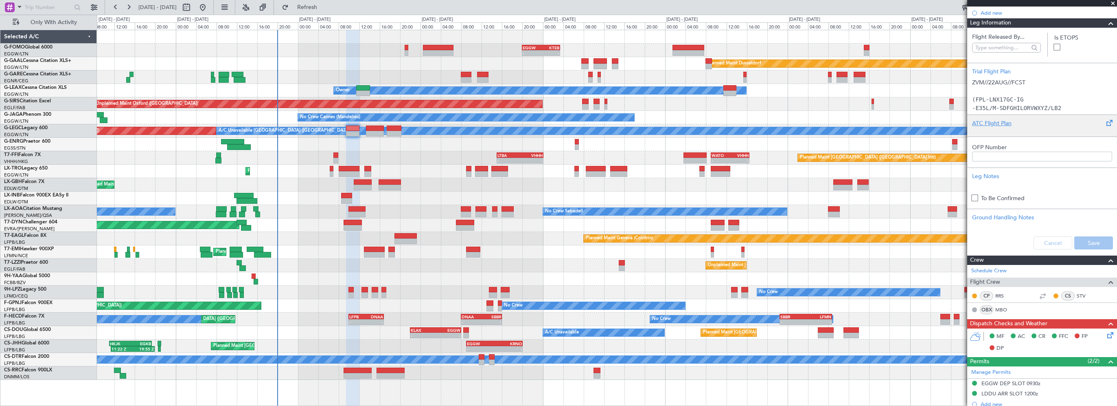
click at [996, 121] on div "ATC Flight Plan" at bounding box center [1042, 123] width 140 height 9
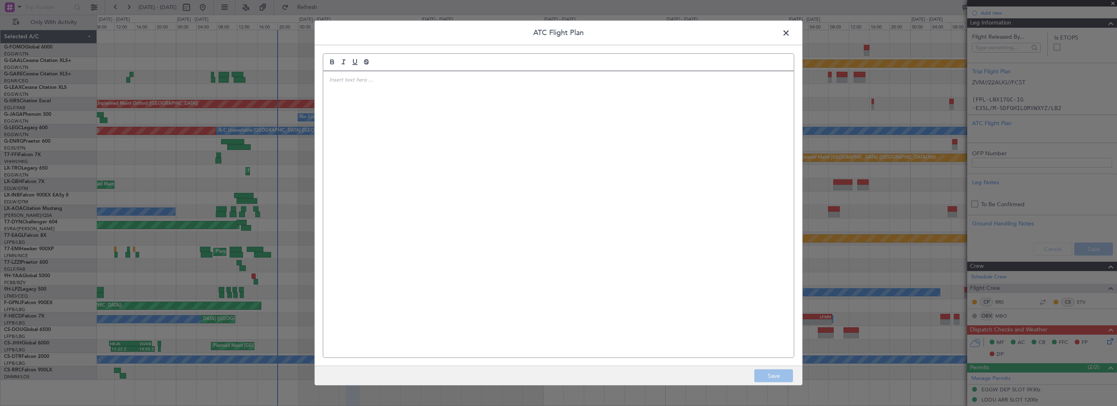
click at [512, 151] on div at bounding box center [558, 214] width 471 height 286
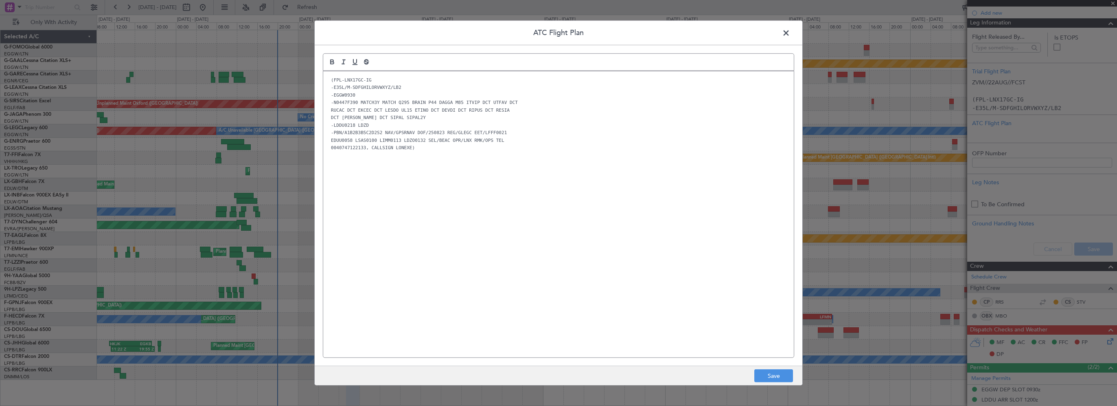
scroll to position [0, 0]
click at [778, 376] on button "Save" at bounding box center [774, 375] width 39 height 13
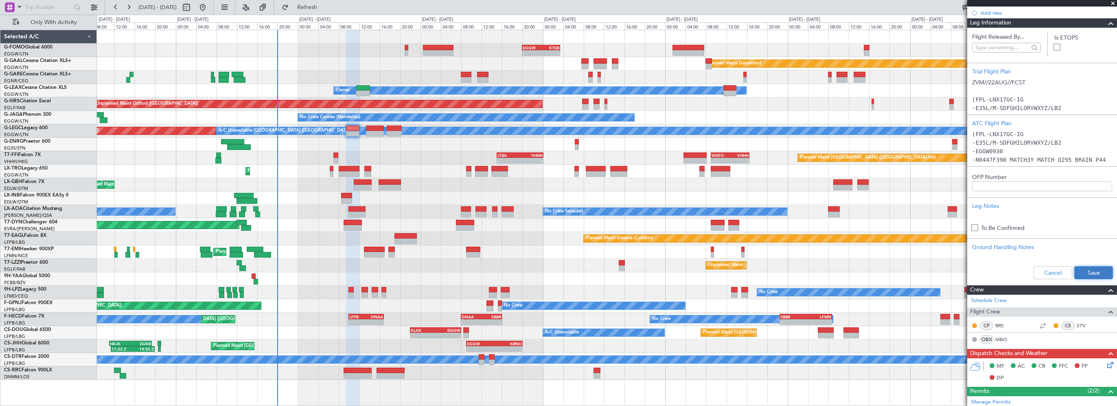
click at [1087, 270] on button "Save" at bounding box center [1094, 272] width 39 height 13
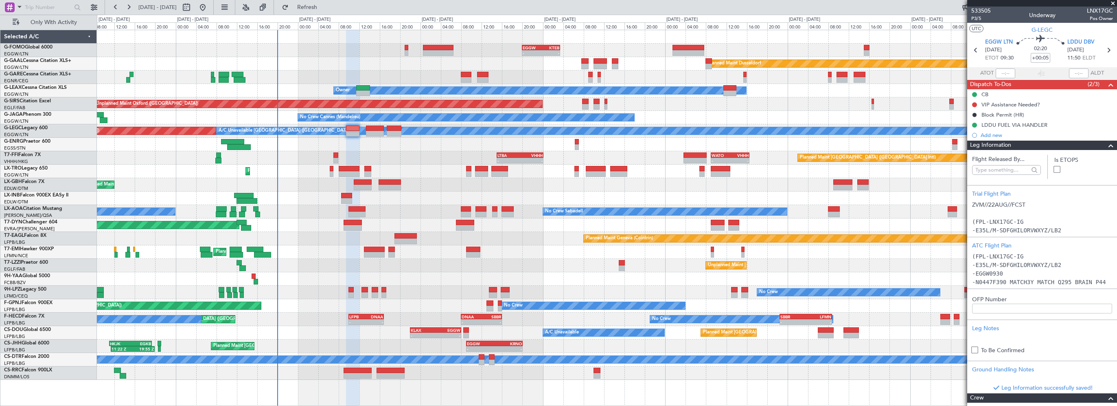
drag, startPoint x: 1112, startPoint y: 2, endPoint x: 1116, endPoint y: 3, distance: 4.4
click at [1112, 2] on span at bounding box center [1113, 3] width 8 height 7
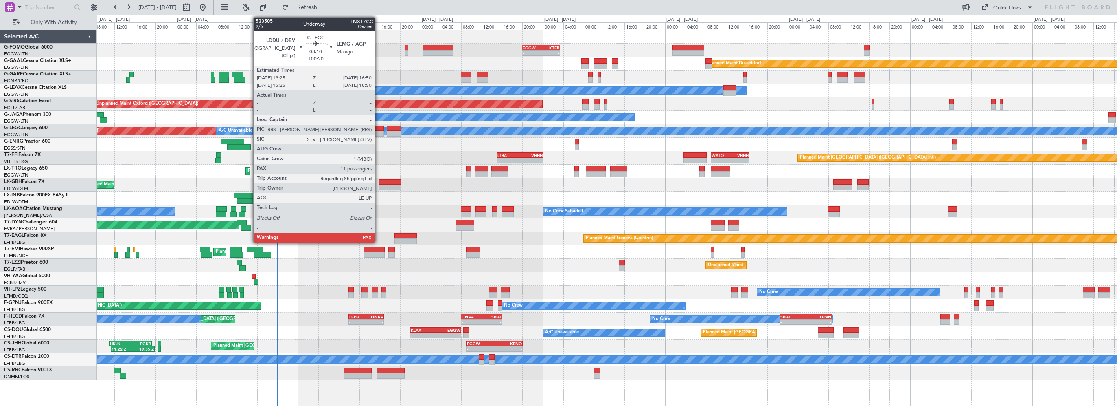
click at [379, 130] on div at bounding box center [375, 128] width 18 height 6
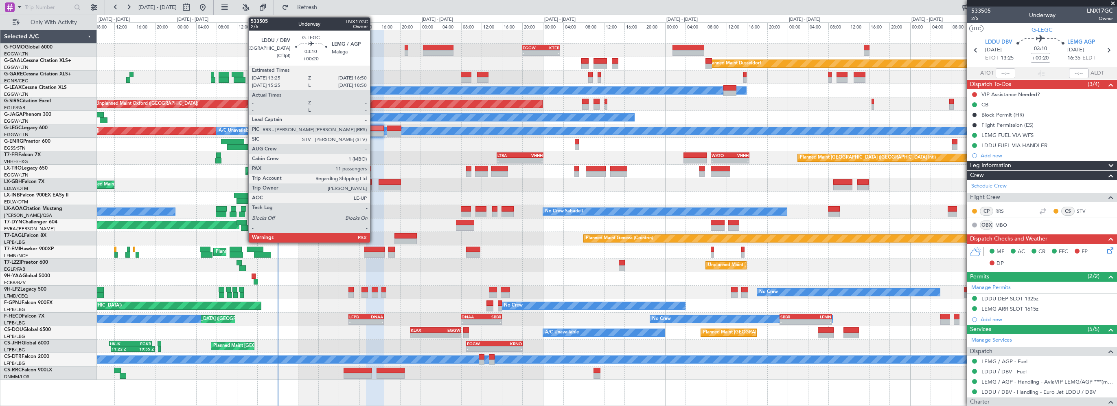
click at [374, 125] on div at bounding box center [375, 128] width 18 height 6
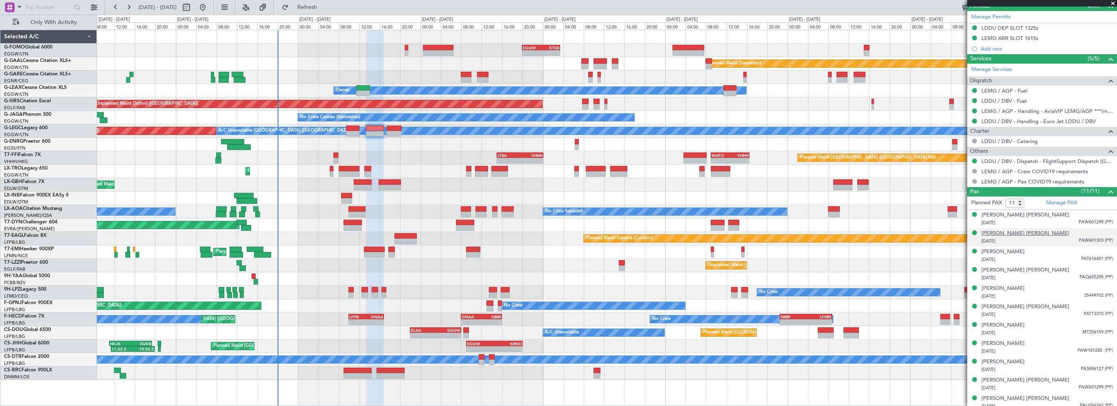
scroll to position [274, 0]
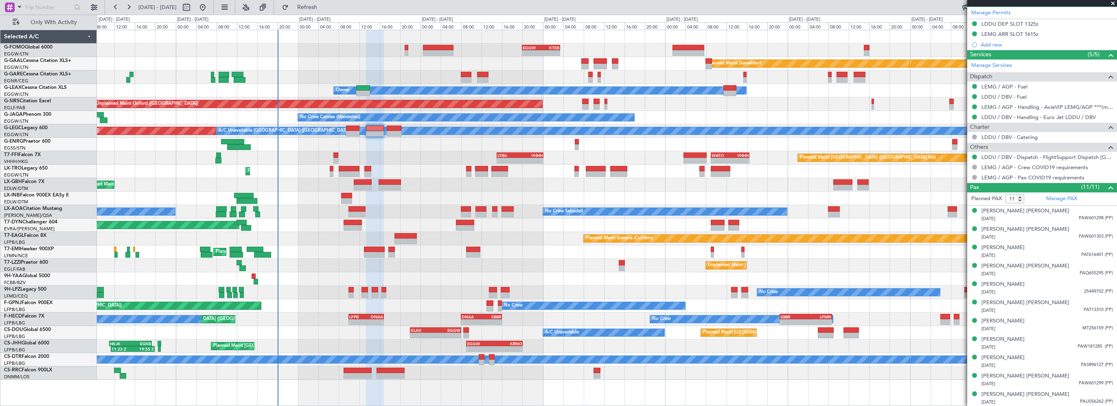
click at [1109, 185] on span at bounding box center [1111, 187] width 10 height 10
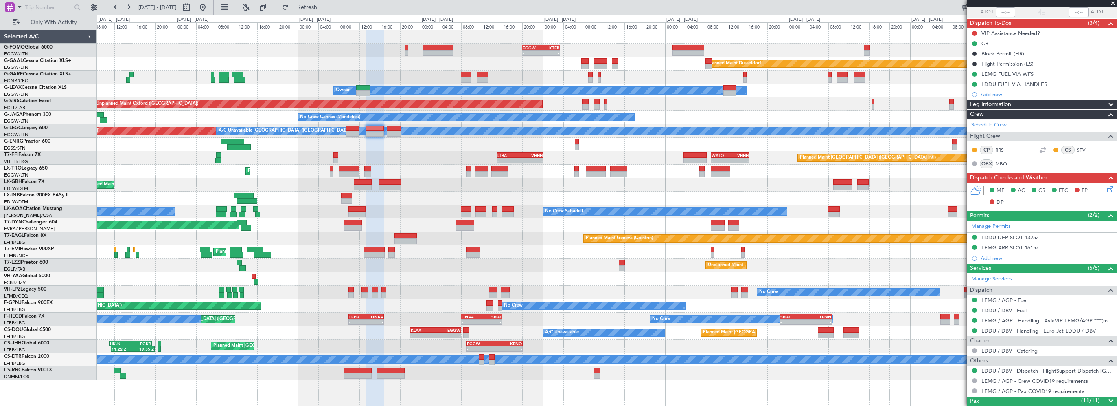
scroll to position [60, 0]
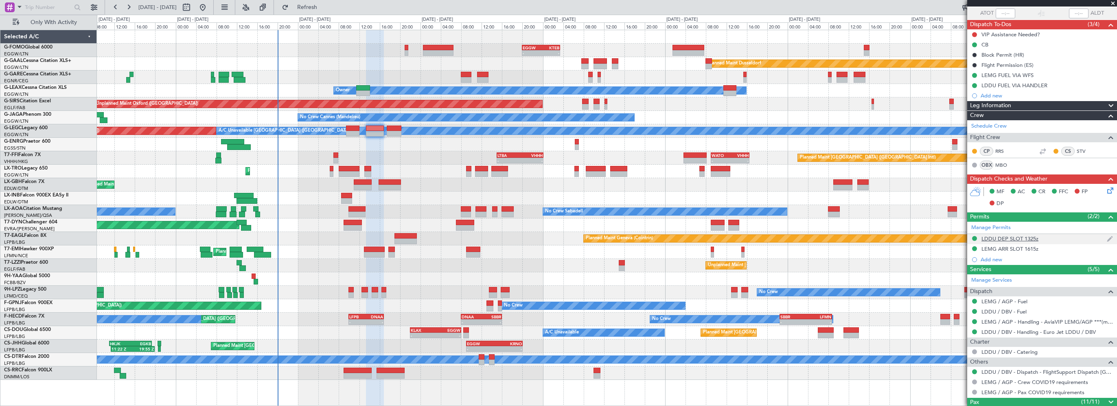
click at [1003, 238] on div "LDDU DEP SLOT 1325z" at bounding box center [1010, 238] width 57 height 7
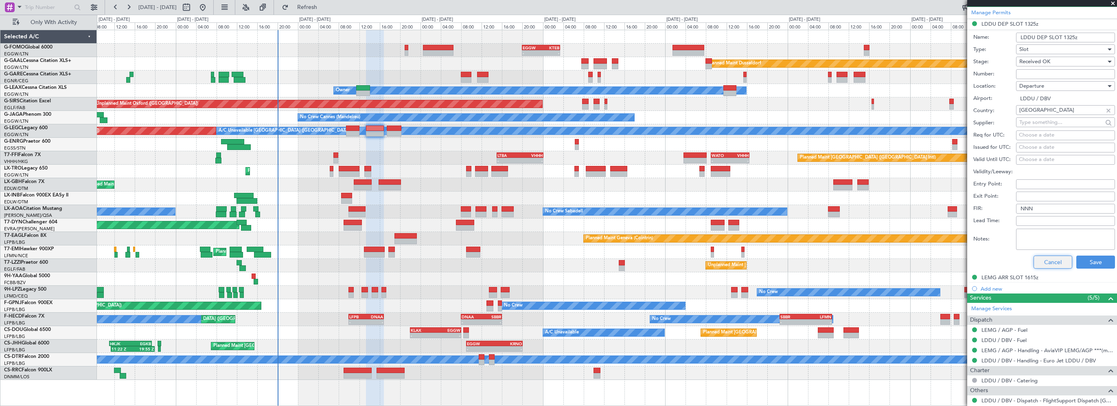
click at [1047, 262] on button "Cancel" at bounding box center [1053, 261] width 39 height 13
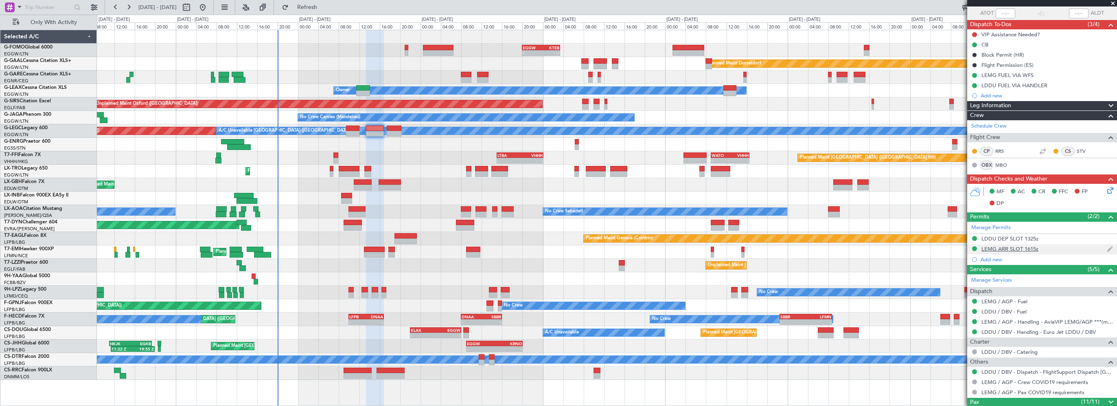
click at [1027, 248] on div "LEMG ARR SLOT 1615z" at bounding box center [1010, 248] width 57 height 7
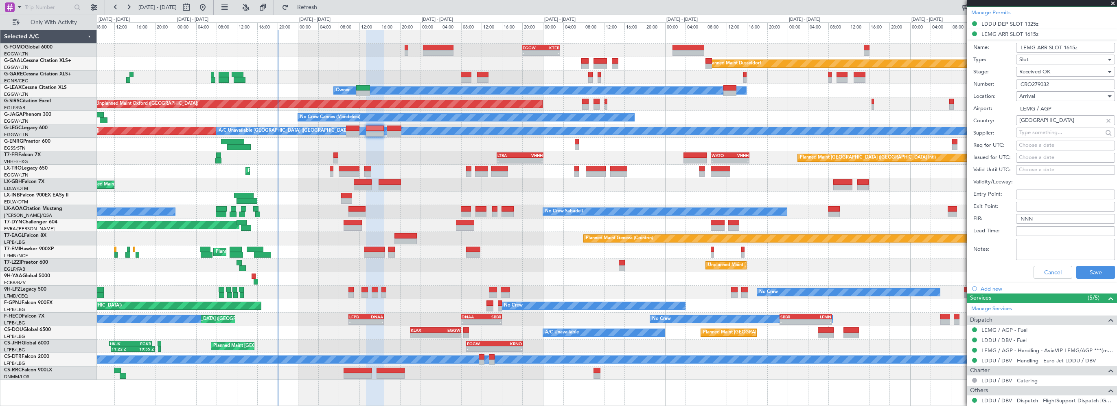
drag, startPoint x: 1059, startPoint y: 82, endPoint x: 1002, endPoint y: 83, distance: 57.0
click at [997, 85] on div "Number: CRO279032" at bounding box center [1045, 84] width 142 height 12
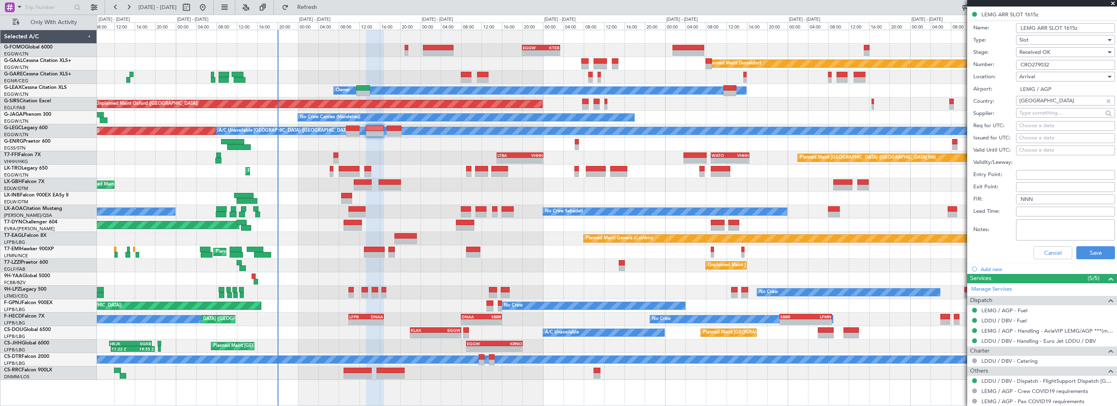
scroll to position [303, 0]
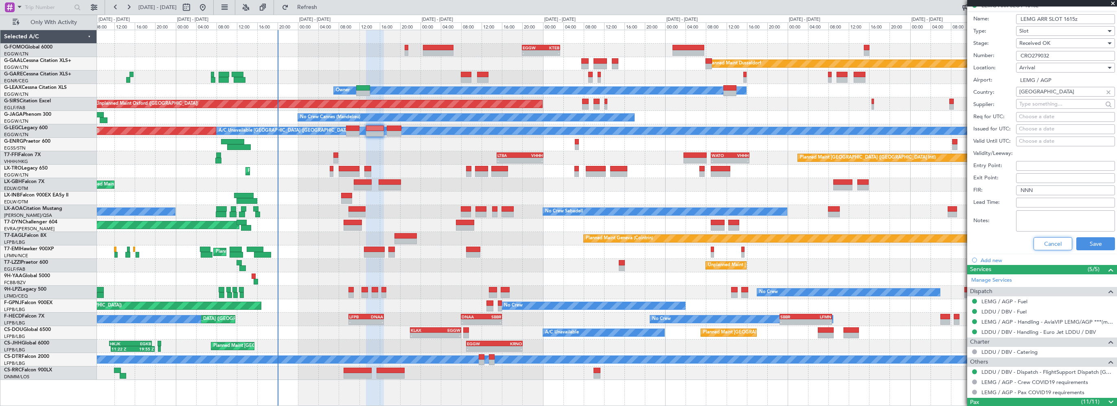
click at [1051, 243] on button "Cancel" at bounding box center [1053, 243] width 39 height 13
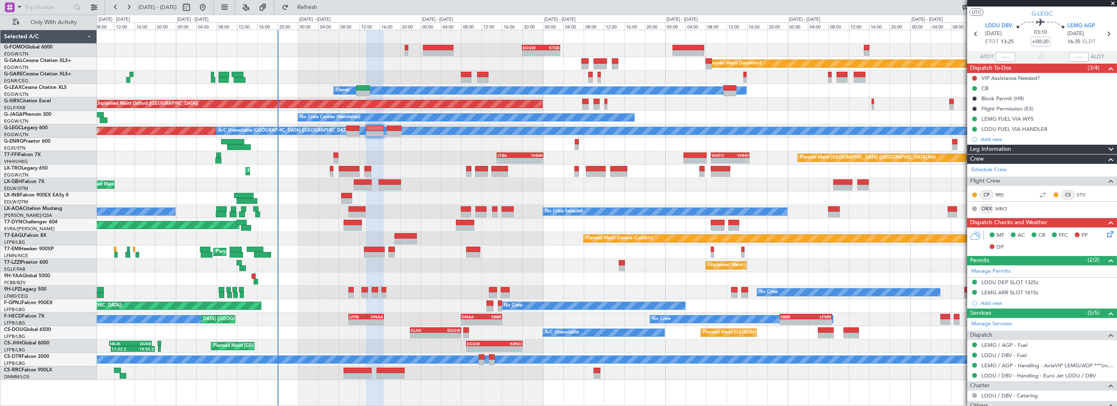
scroll to position [0, 0]
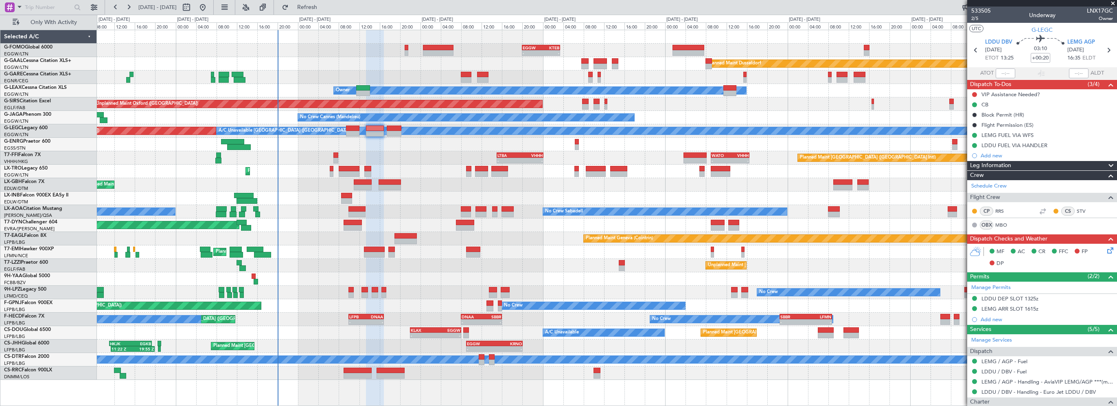
click at [990, 165] on span "Leg Information" at bounding box center [990, 165] width 41 height 9
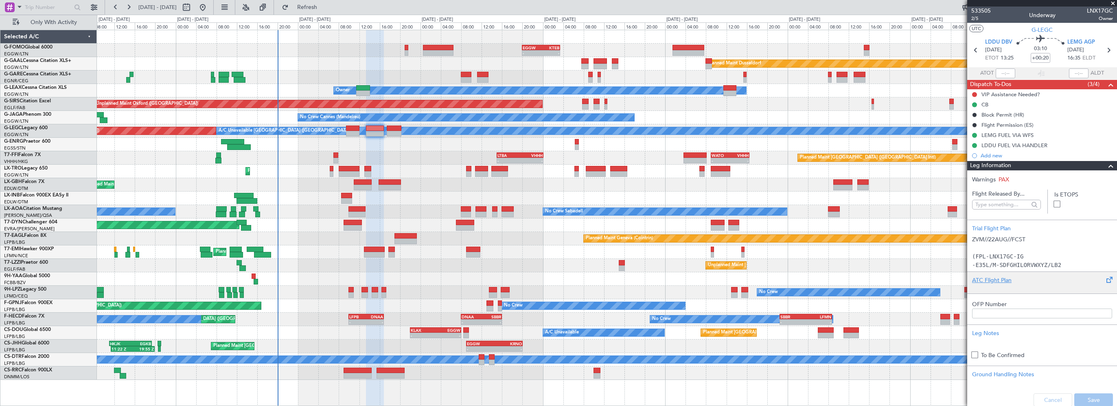
click at [995, 281] on div "ATC Flight Plan" at bounding box center [1042, 280] width 140 height 9
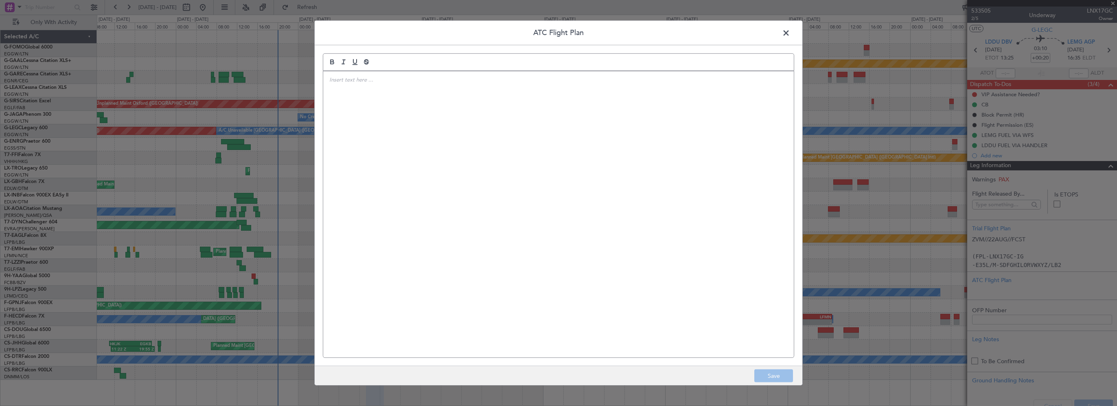
click at [521, 188] on div at bounding box center [558, 214] width 471 height 286
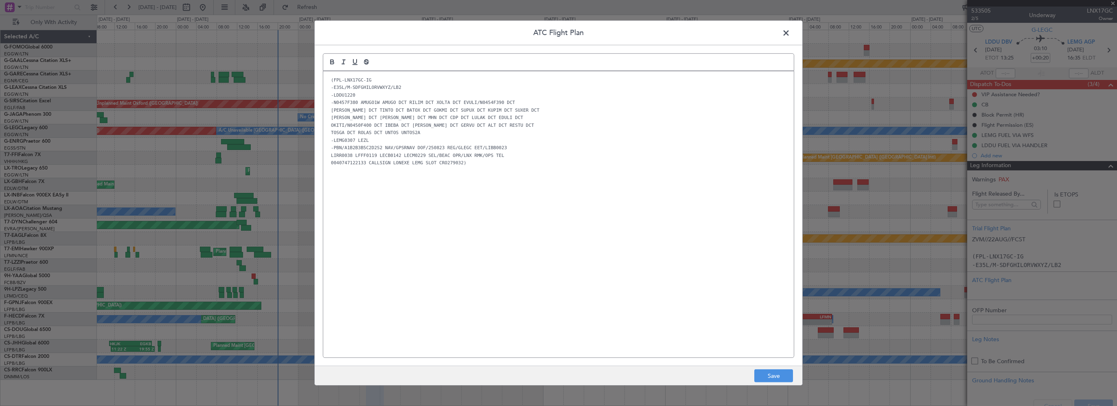
click at [637, 294] on div "(FPL-LNX17GC-IG -E35L/M-SDFGHILORVWXYZ/LB2 -LDDU1220 -N0457F380 AMUGO1W AMUGO D…" at bounding box center [558, 214] width 471 height 286
click at [768, 371] on button "Save" at bounding box center [774, 375] width 39 height 13
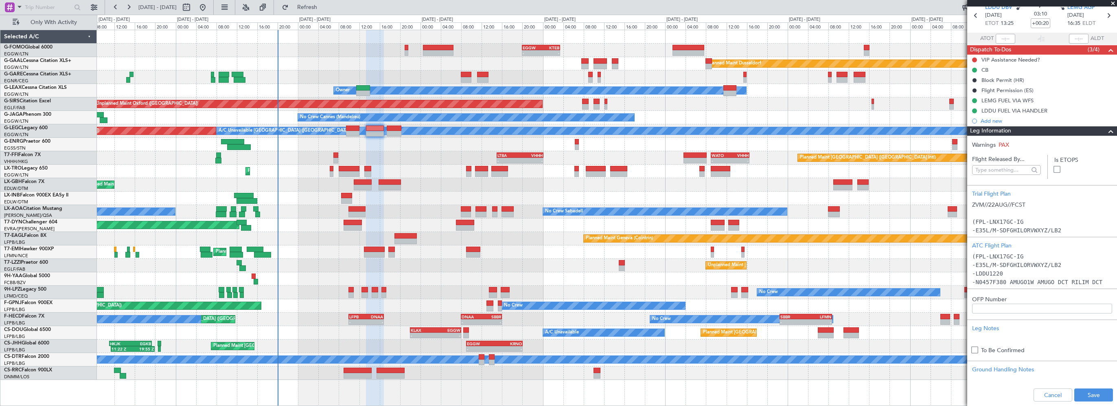
scroll to position [163, 0]
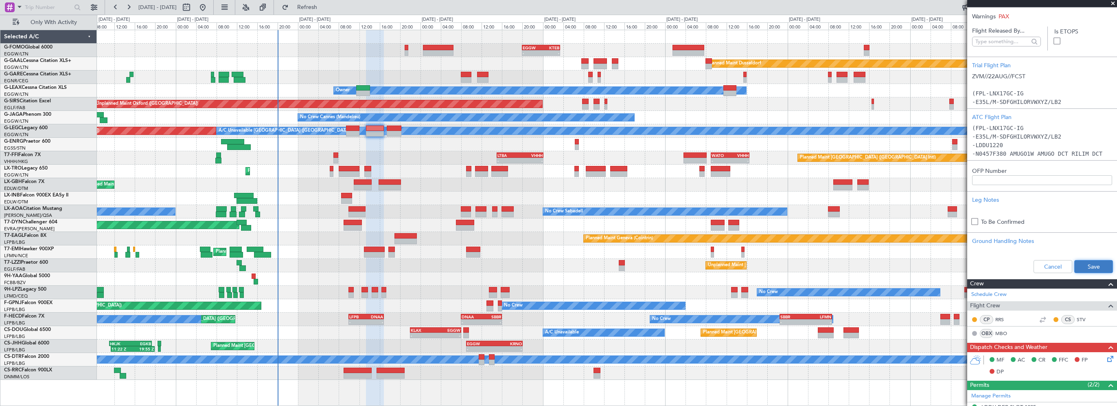
click at [1081, 260] on button "Save" at bounding box center [1094, 266] width 39 height 13
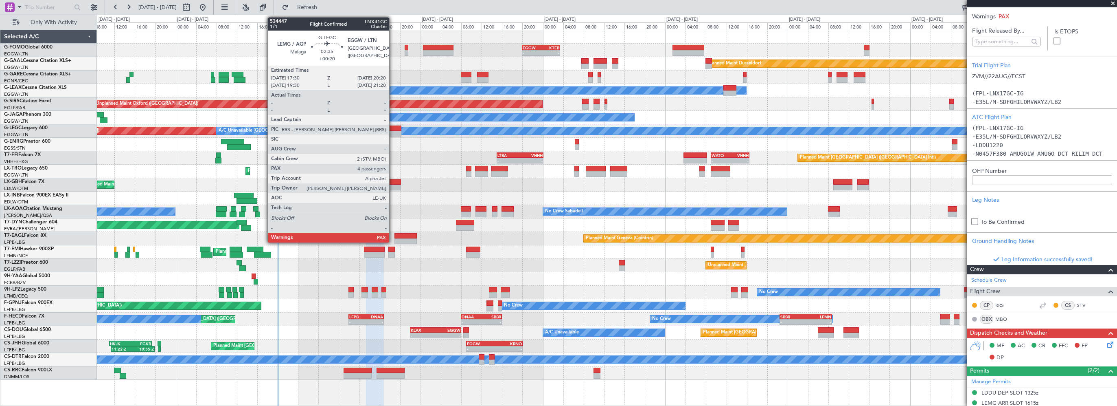
click at [393, 126] on div at bounding box center [394, 128] width 15 height 6
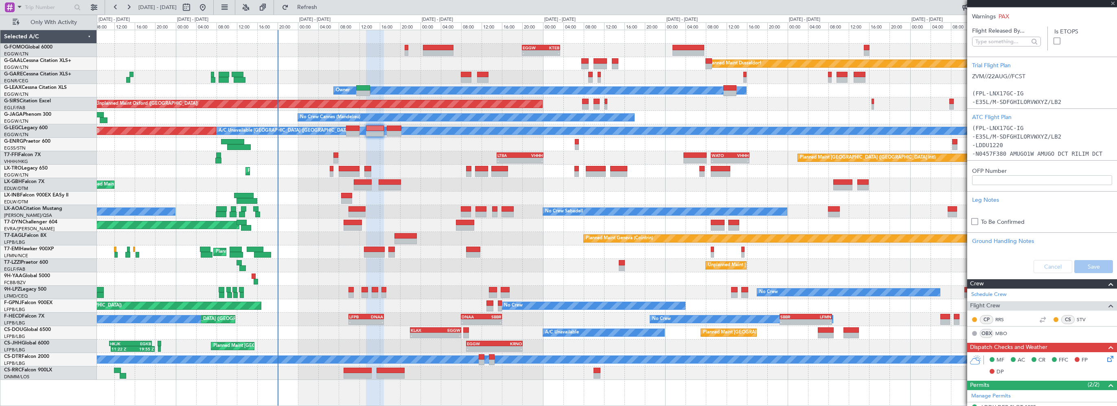
type input "4"
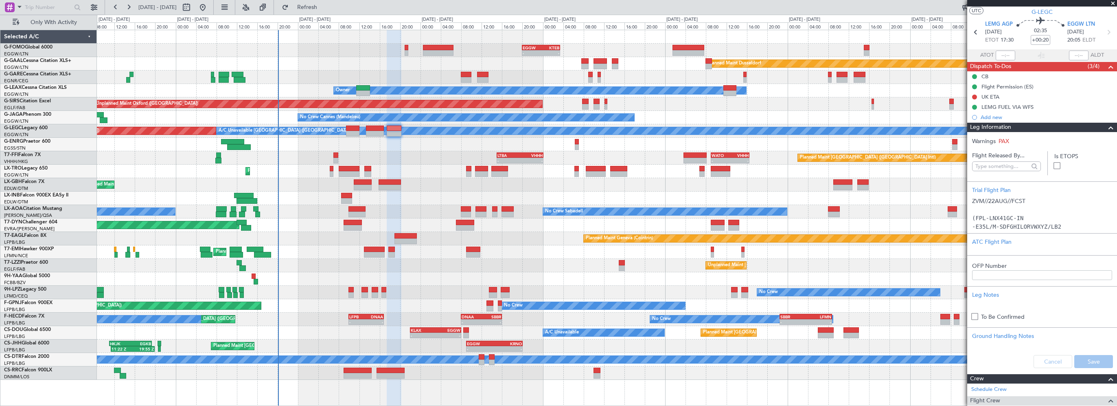
scroll to position [0, 0]
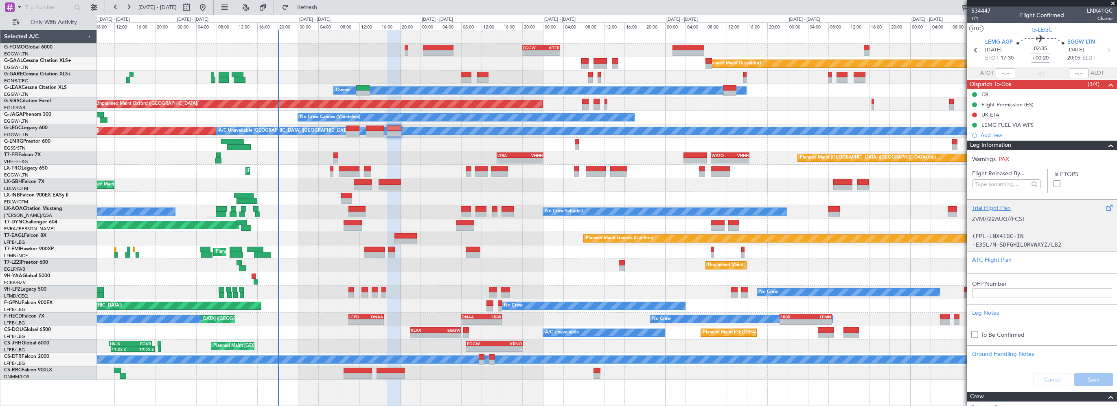
click at [1004, 205] on div "Trial Flight Plan" at bounding box center [1042, 208] width 140 height 9
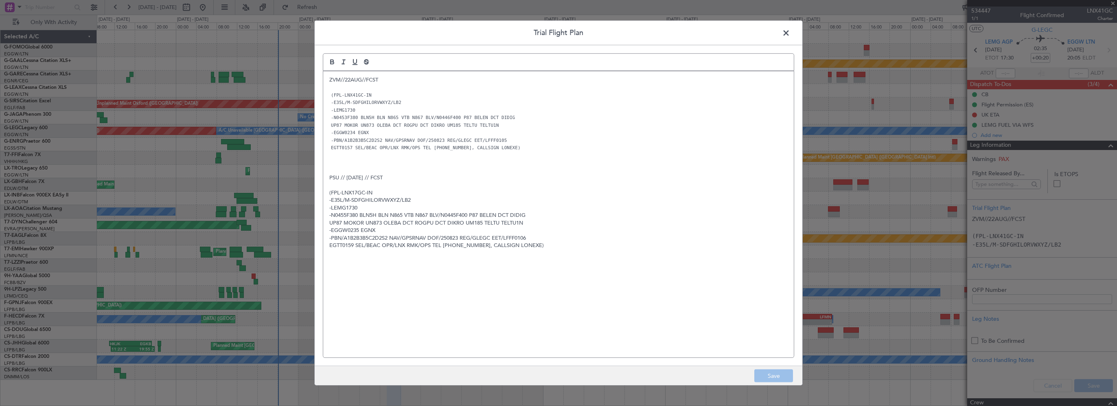
click at [342, 78] on p "ZVM//22AUG//FCST" at bounding box center [558, 79] width 459 height 7
drag, startPoint x: 347, startPoint y: 81, endPoint x: 359, endPoint y: 76, distance: 13.2
click at [347, 81] on p "ZVM/ /22AUG//FCST" at bounding box center [558, 79] width 459 height 7
click at [339, 78] on p "ZVM/ /22AUG//FCST" at bounding box center [558, 79] width 459 height 7
drag, startPoint x: 345, startPoint y: 81, endPoint x: 362, endPoint y: 77, distance: 17.6
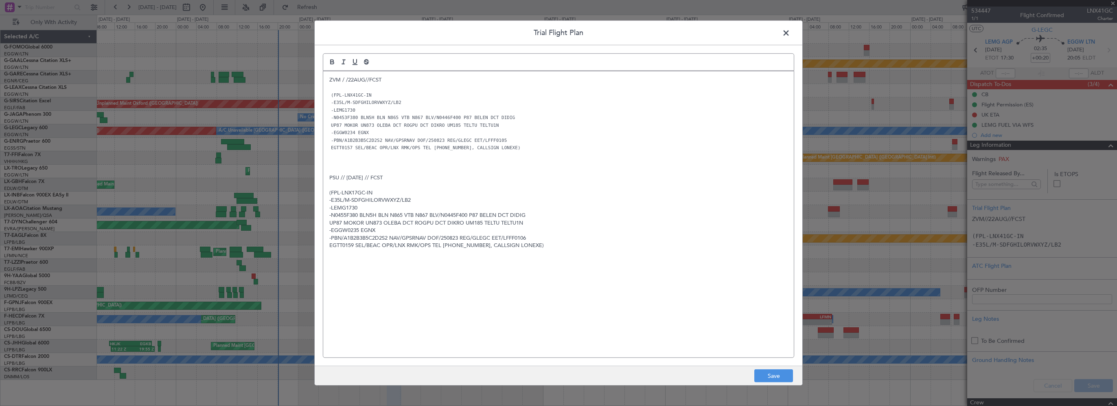
click at [345, 81] on p "ZVM / /22AUG//FCST" at bounding box center [558, 79] width 459 height 7
click at [345, 79] on p "ZVM //22AUG//FCST" at bounding box center [558, 79] width 459 height 7
click at [364, 81] on p "ZVM // 22AUG//FCST" at bounding box center [558, 79] width 459 height 7
click at [371, 80] on p "ZVM // 22AUG //FCST" at bounding box center [558, 79] width 459 height 7
drag, startPoint x: 399, startPoint y: 80, endPoint x: 404, endPoint y: 85, distance: 6.9
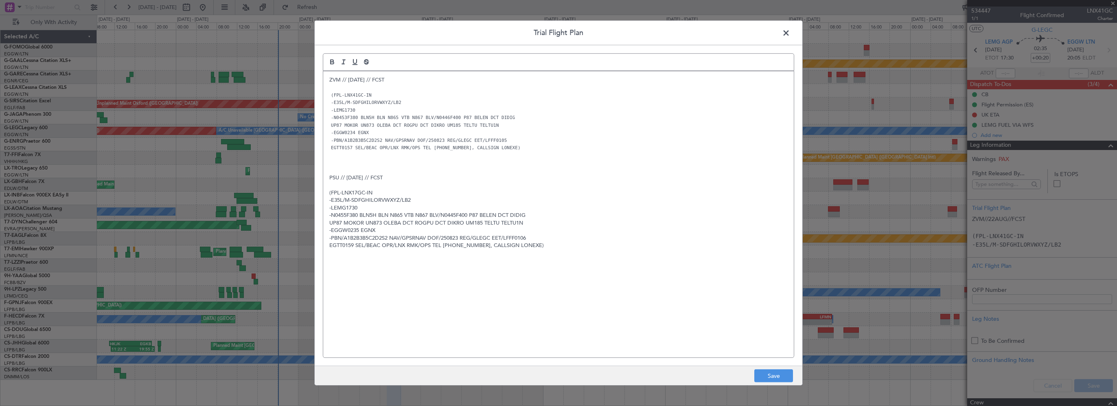
click at [399, 80] on p "ZVM // 22AUG // FCST" at bounding box center [558, 79] width 459 height 7
click at [508, 311] on div "ZVM // 22AUG // FCST (FPL-LNX41GC-IN -E35L/M-SDFGHILORVWXYZ/LB2 -LEMG1730 -N045…" at bounding box center [558, 214] width 471 height 286
click at [783, 380] on button "Save" at bounding box center [774, 375] width 39 height 13
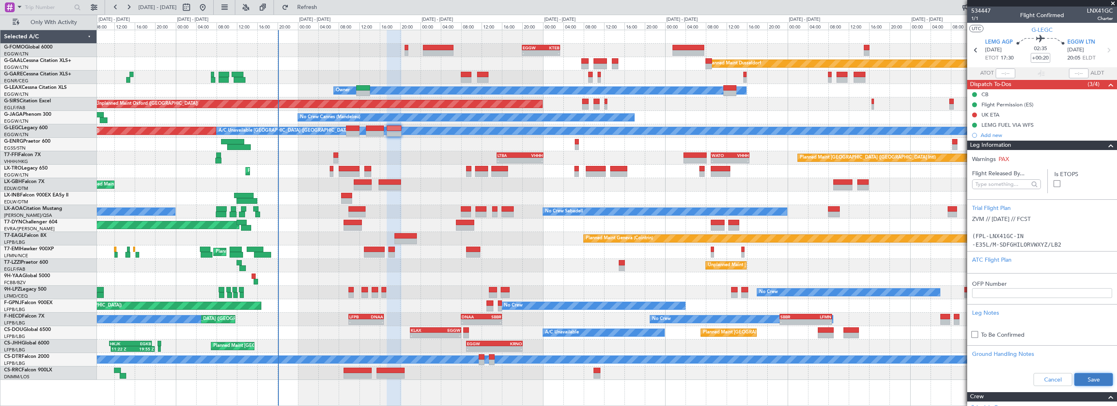
click at [1090, 376] on button "Save" at bounding box center [1094, 379] width 39 height 13
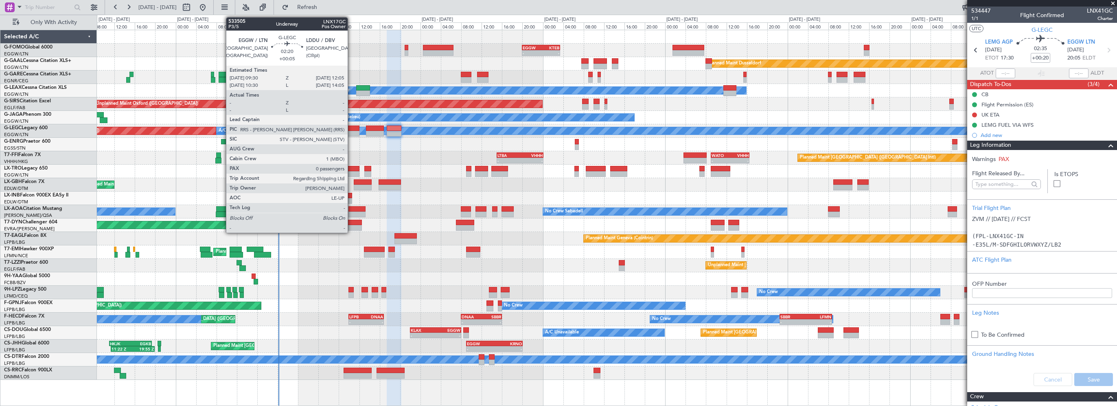
click at [352, 127] on div at bounding box center [352, 128] width 13 height 6
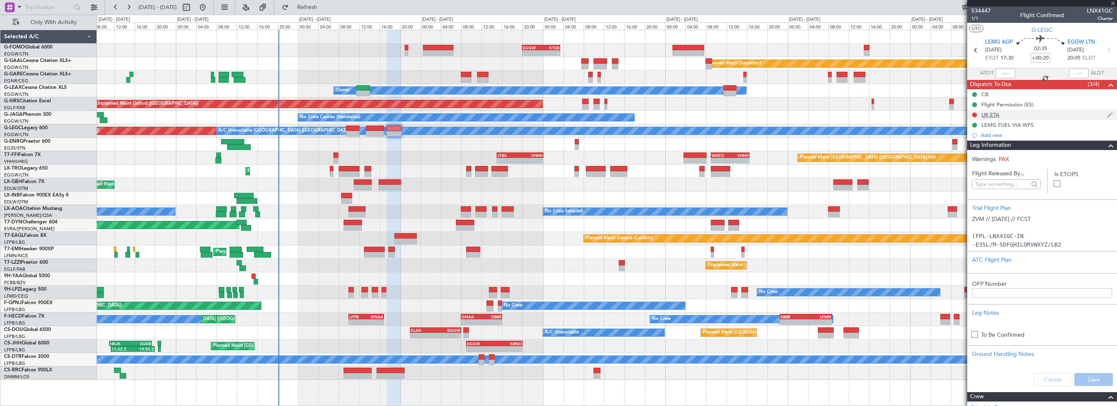
type input "+00:05"
type input "0"
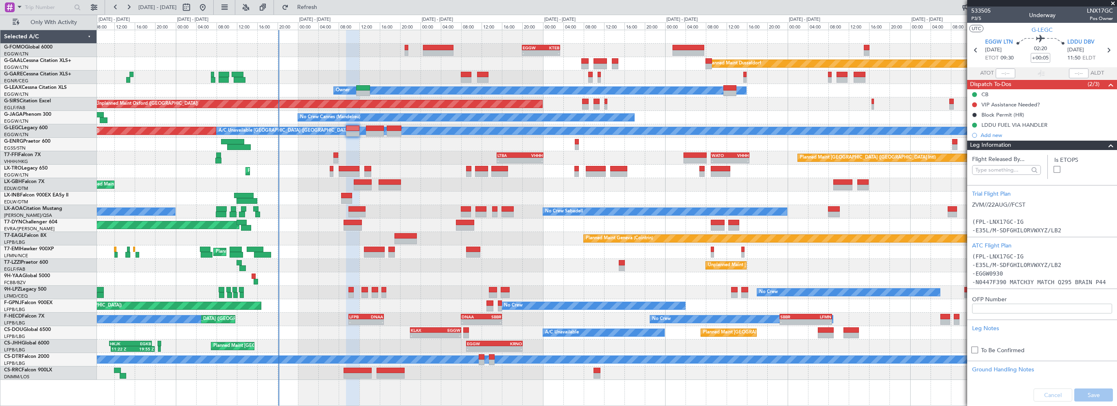
click at [1106, 144] on span at bounding box center [1111, 145] width 10 height 10
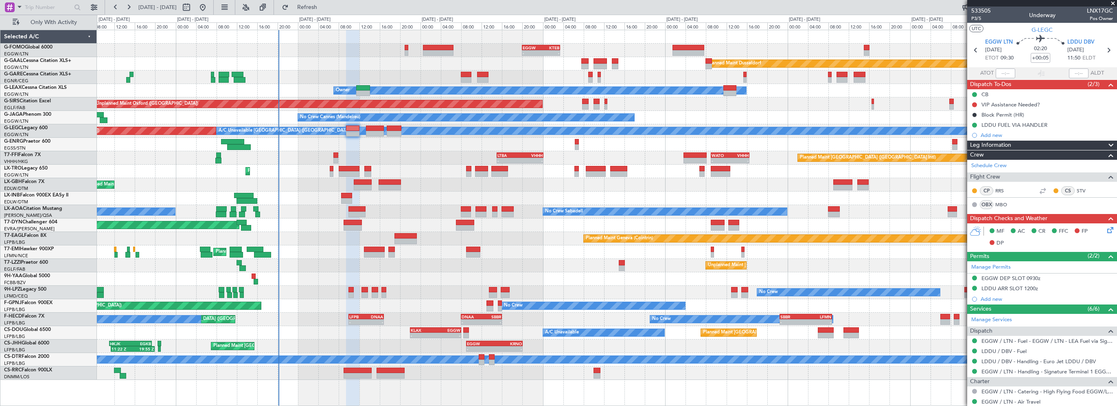
click at [1106, 228] on icon at bounding box center [1109, 228] width 7 height 7
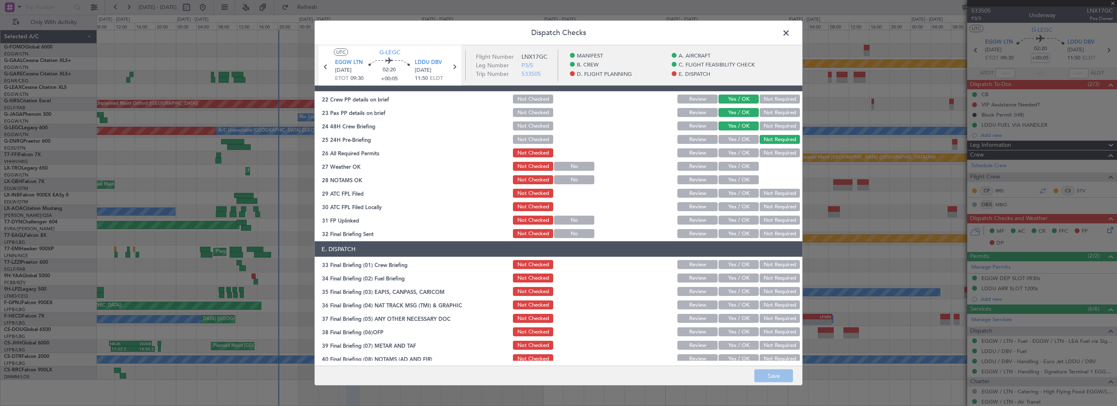
scroll to position [367, 0]
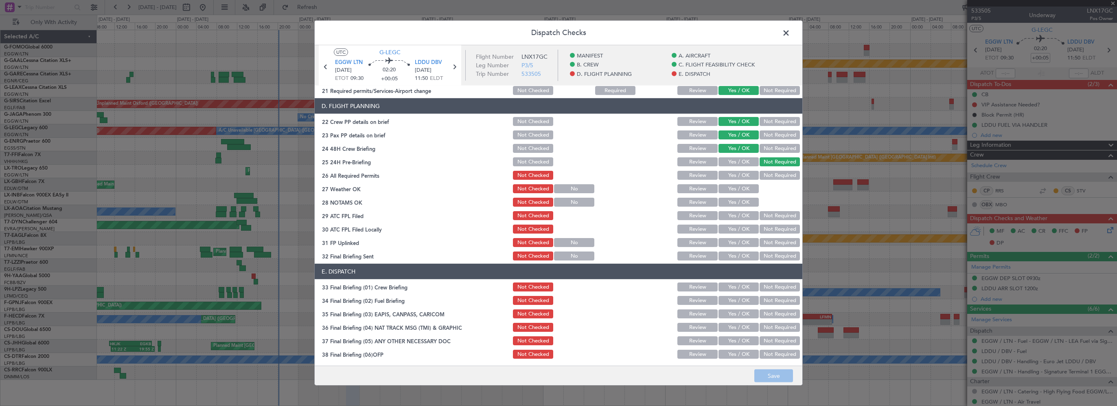
click at [737, 173] on button "Yes / OK" at bounding box center [739, 175] width 40 height 9
click at [735, 187] on button "Yes / OK" at bounding box center [739, 188] width 40 height 9
click at [733, 202] on button "Yes / OK" at bounding box center [739, 202] width 40 height 9
click at [727, 215] on button "Yes / OK" at bounding box center [739, 215] width 40 height 9
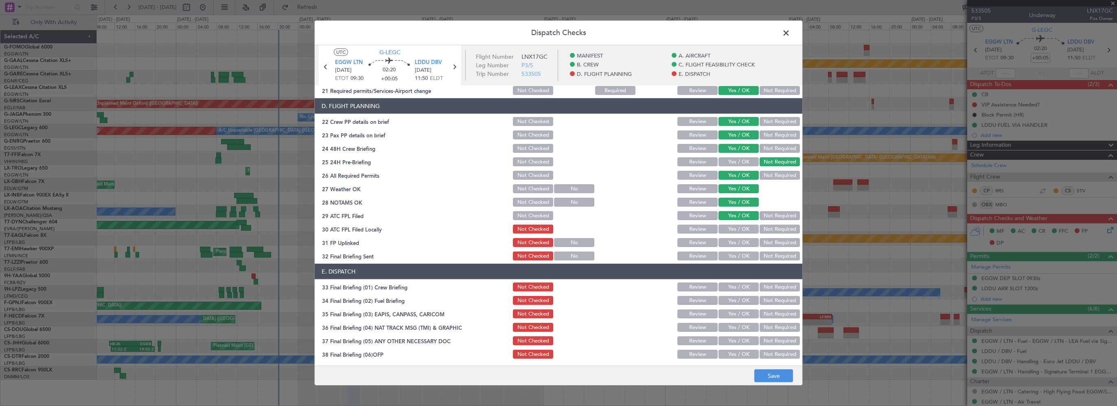
click at [764, 231] on button "Not Required" at bounding box center [780, 228] width 40 height 9
click at [726, 243] on button "Yes / OK" at bounding box center [739, 242] width 40 height 9
click at [730, 257] on button "Yes / OK" at bounding box center [739, 255] width 40 height 9
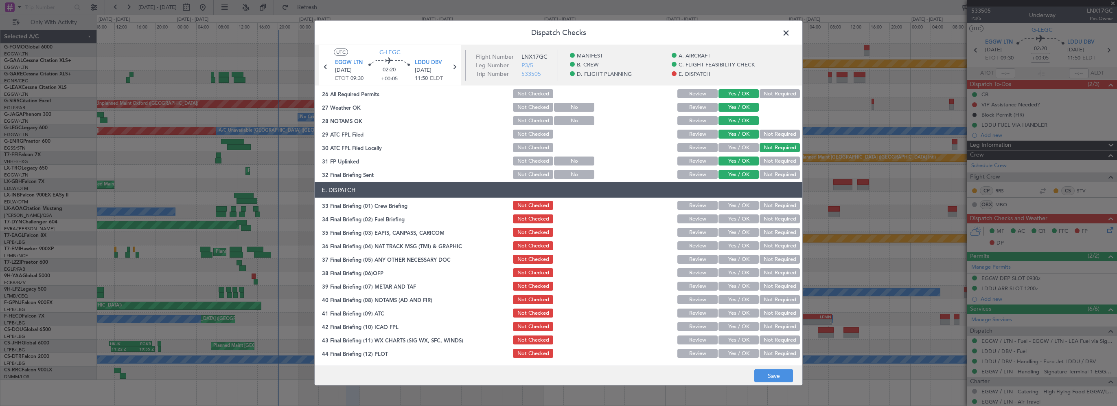
click at [733, 206] on button "Yes / OK" at bounding box center [739, 205] width 40 height 9
click at [729, 221] on button "Yes / OK" at bounding box center [739, 218] width 40 height 9
click at [784, 230] on button "Not Required" at bounding box center [780, 232] width 40 height 9
click at [779, 243] on button "Not Required" at bounding box center [780, 245] width 40 height 9
click at [772, 255] on button "Not Required" at bounding box center [780, 259] width 40 height 9
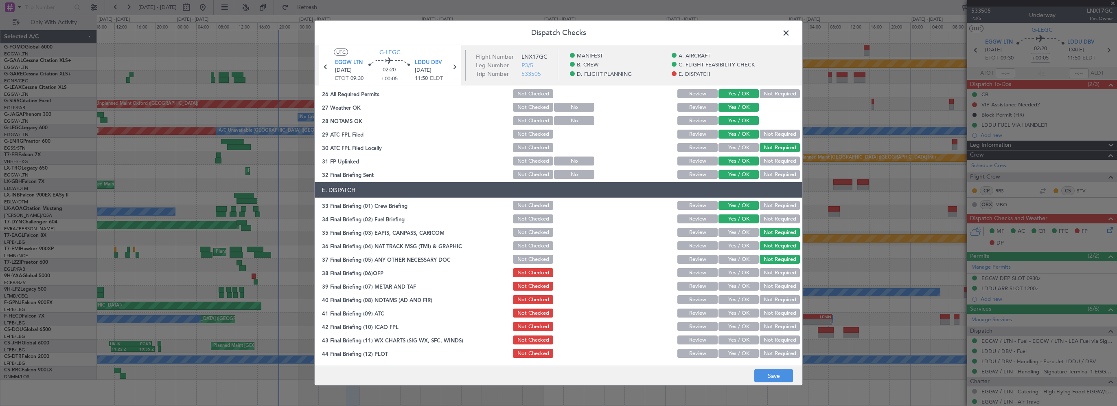
click at [740, 272] on button "Yes / OK" at bounding box center [739, 272] width 40 height 9
click at [737, 287] on button "Yes / OK" at bounding box center [739, 285] width 40 height 9
click at [741, 302] on button "Yes / OK" at bounding box center [739, 299] width 40 height 9
click at [733, 312] on button "Yes / OK" at bounding box center [739, 312] width 40 height 9
click at [738, 325] on button "Yes / OK" at bounding box center [739, 326] width 40 height 9
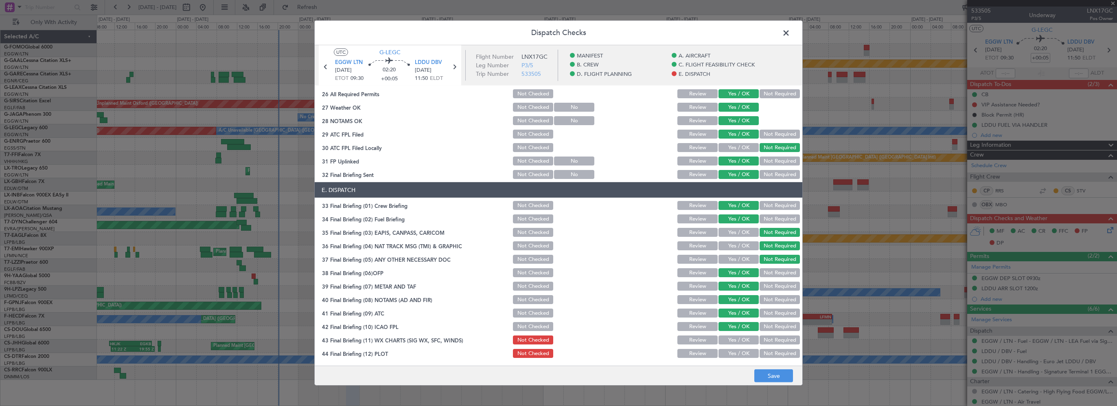
click at [738, 342] on button "Yes / OK" at bounding box center [739, 339] width 40 height 9
click at [738, 363] on main "UTC G-LEGC EGGW LTN 23/08/2025 ETOT 09:30 02:20 +00:05 LDDU DBV 23/08/2025 11:5…" at bounding box center [559, 206] width 488 height 323
drag, startPoint x: 738, startPoint y: 356, endPoint x: 759, endPoint y: 358, distance: 20.5
click at [740, 356] on button "Yes / OK" at bounding box center [739, 353] width 40 height 9
click at [767, 370] on button "Save" at bounding box center [774, 375] width 39 height 13
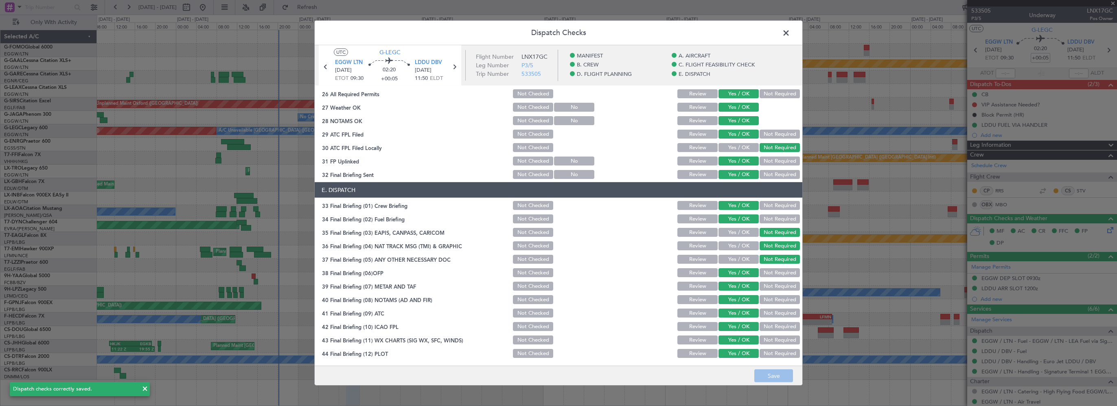
click at [790, 32] on span at bounding box center [790, 35] width 0 height 16
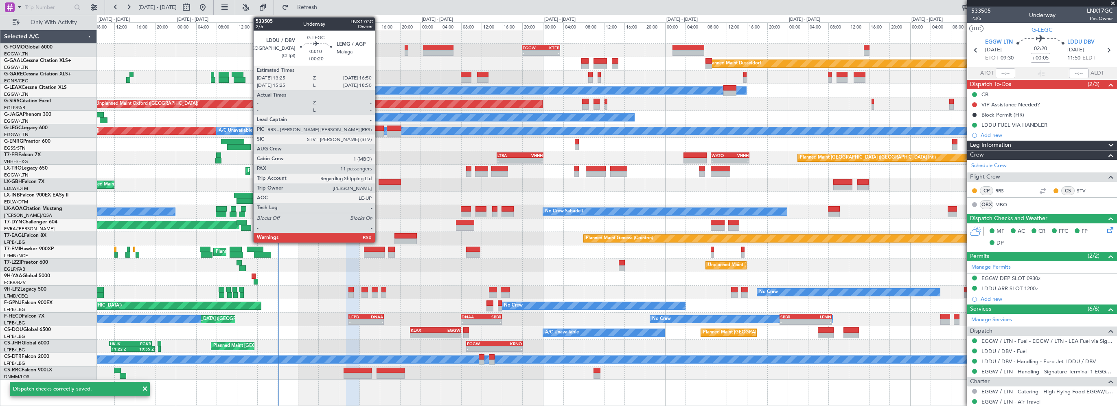
click at [379, 125] on div at bounding box center [375, 128] width 18 height 6
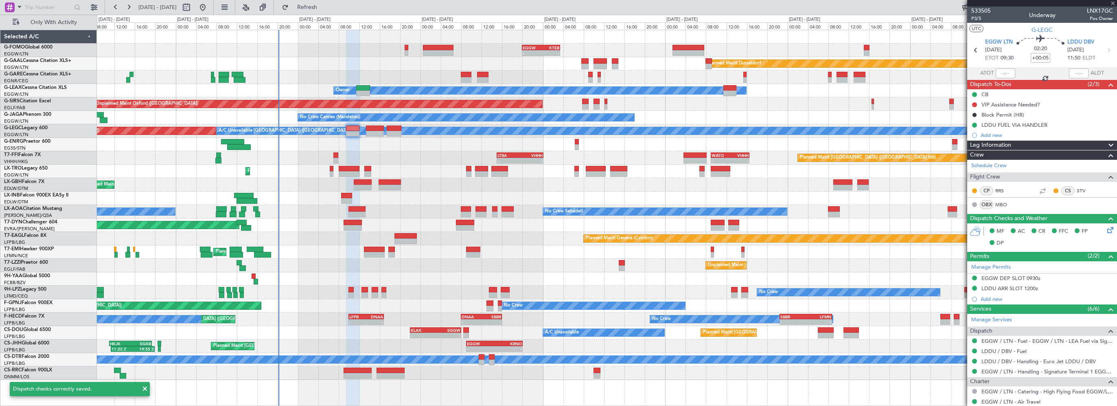
type input "+00:20"
type input "11"
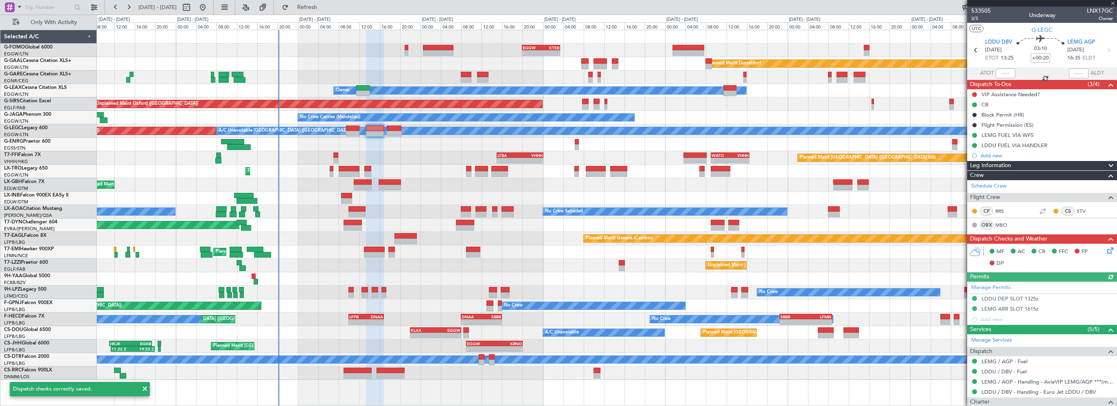
click at [1107, 251] on icon at bounding box center [1109, 249] width 7 height 7
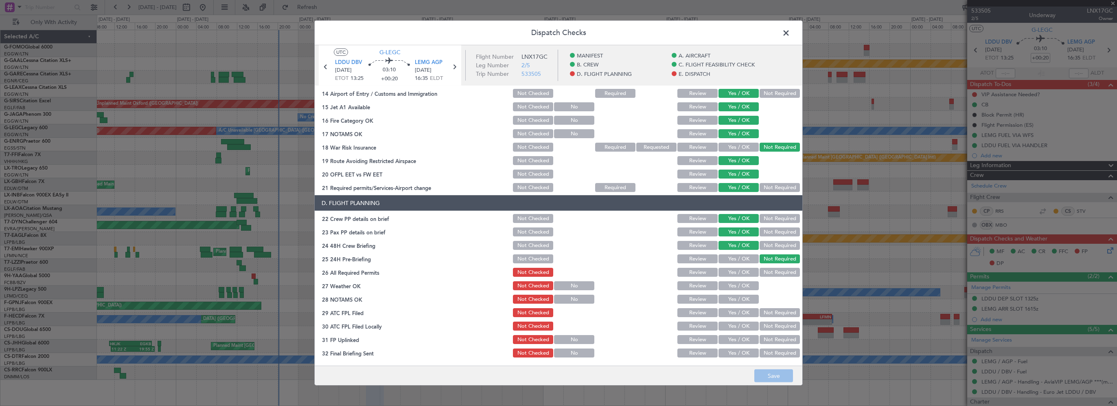
scroll to position [285, 0]
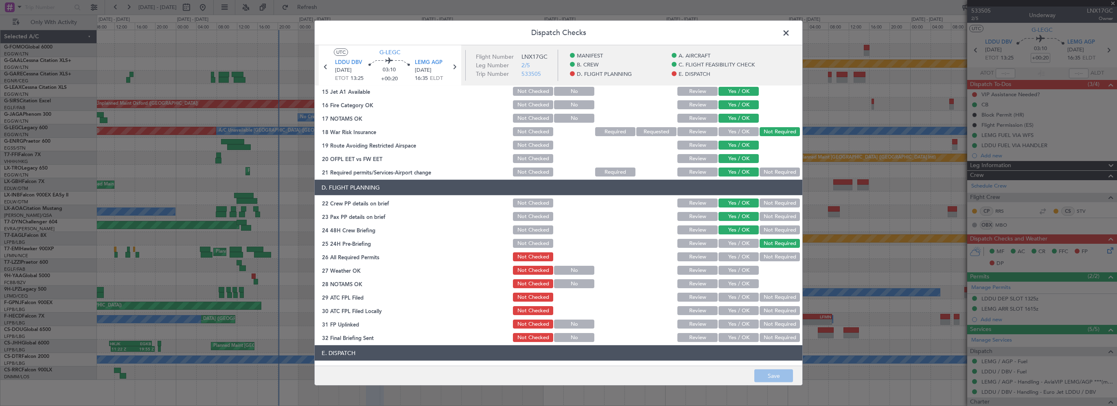
click at [740, 258] on button "Yes / OK" at bounding box center [739, 256] width 40 height 9
click at [740, 275] on div "Yes / OK" at bounding box center [738, 269] width 41 height 11
click at [740, 270] on button "Yes / OK" at bounding box center [739, 270] width 40 height 9
click at [740, 283] on button "Yes / OK" at bounding box center [739, 283] width 40 height 9
click at [725, 298] on button "Yes / OK" at bounding box center [739, 296] width 40 height 9
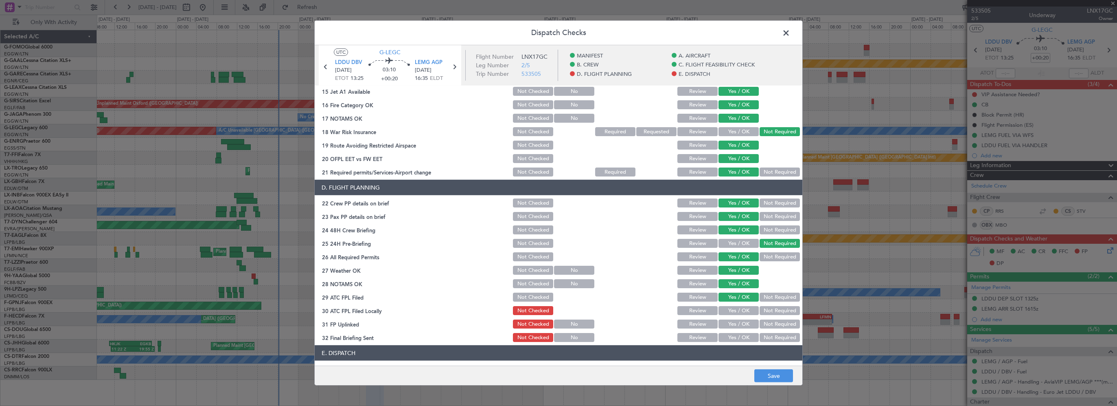
drag, startPoint x: 767, startPoint y: 316, endPoint x: 767, endPoint y: 311, distance: 4.9
click at [767, 311] on section "D. FLIGHT PLANNING 22 Crew PP details on brief Not Checked Review Yes / OK Not …" at bounding box center [559, 261] width 488 height 163
click at [767, 311] on button "Not Required" at bounding box center [780, 310] width 40 height 9
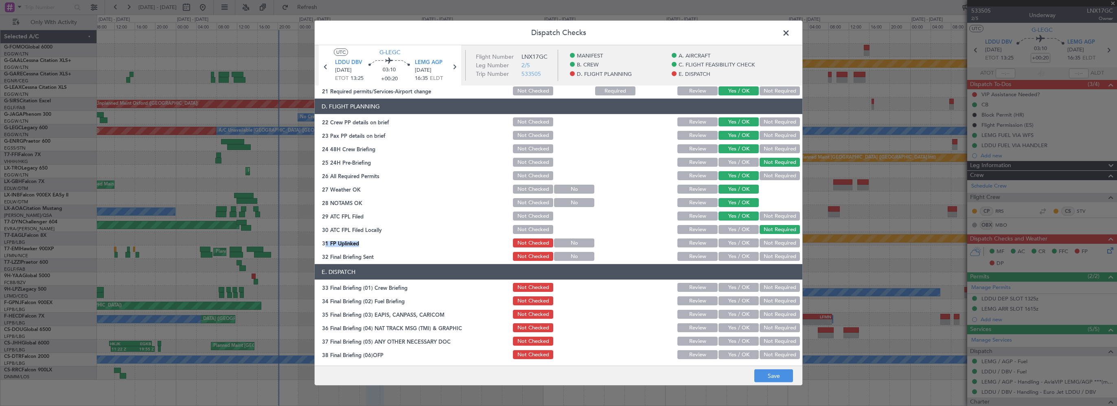
scroll to position [407, 0]
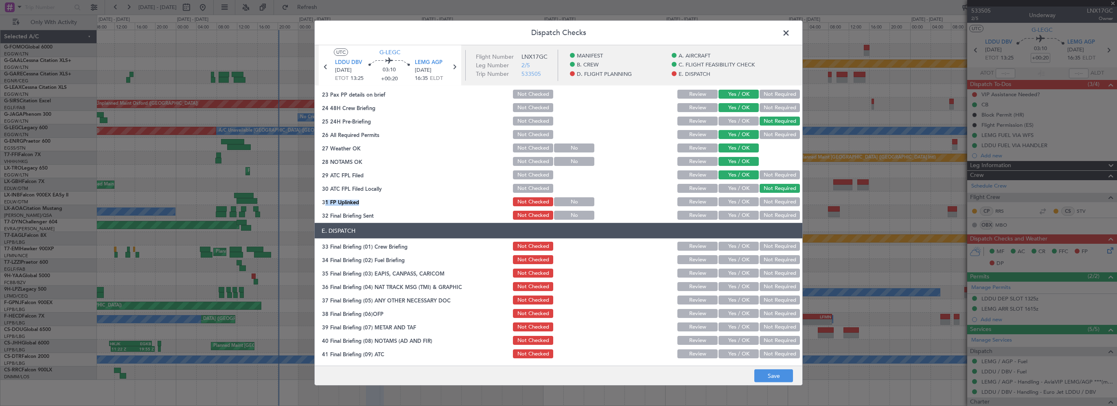
click at [737, 204] on button "Yes / OK" at bounding box center [739, 201] width 40 height 9
drag, startPoint x: 731, startPoint y: 214, endPoint x: 730, endPoint y: 222, distance: 8.2
click at [731, 214] on button "Yes / OK" at bounding box center [739, 215] width 40 height 9
click at [729, 244] on button "Yes / OK" at bounding box center [739, 245] width 40 height 9
click at [734, 260] on button "Yes / OK" at bounding box center [739, 259] width 40 height 9
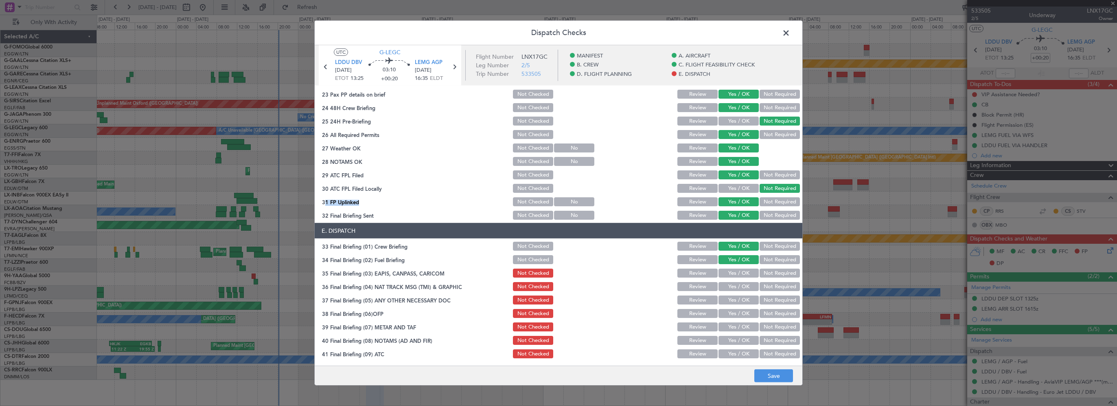
click at [775, 272] on button "Not Required" at bounding box center [780, 272] width 40 height 9
click at [773, 290] on button "Not Required" at bounding box center [780, 286] width 40 height 9
click at [764, 301] on button "Not Required" at bounding box center [780, 299] width 40 height 9
click at [742, 309] on button "Yes / OK" at bounding box center [739, 313] width 40 height 9
click at [731, 327] on button "Yes / OK" at bounding box center [739, 326] width 40 height 9
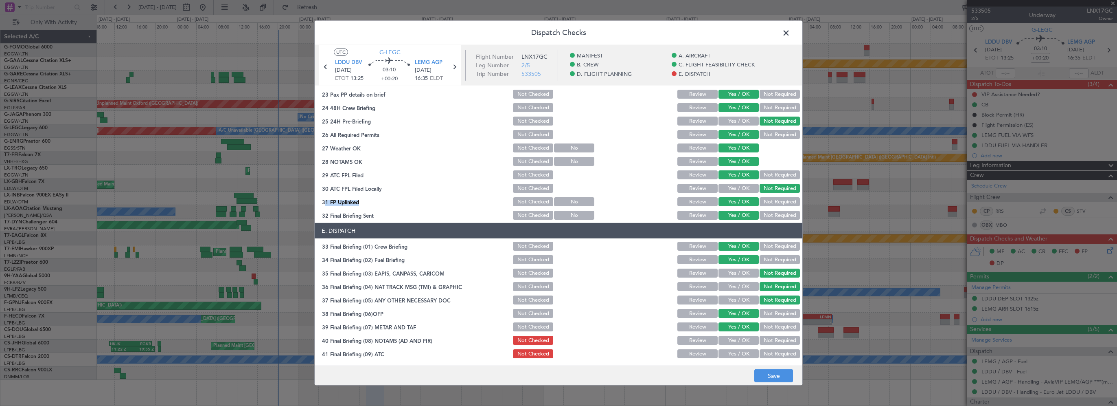
click at [728, 338] on button "Yes / OK" at bounding box center [739, 340] width 40 height 9
click at [723, 358] on div "Yes / OK" at bounding box center [738, 353] width 41 height 11
drag, startPoint x: 724, startPoint y: 353, endPoint x: 762, endPoint y: 370, distance: 41.0
click at [725, 353] on button "Yes / OK" at bounding box center [739, 353] width 40 height 9
click at [770, 380] on button "Save" at bounding box center [774, 375] width 39 height 13
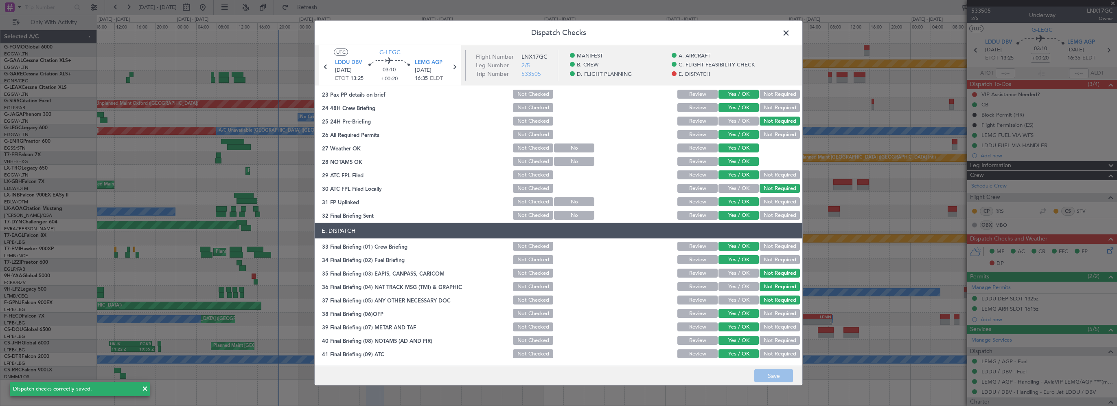
click at [790, 32] on span at bounding box center [790, 35] width 0 height 16
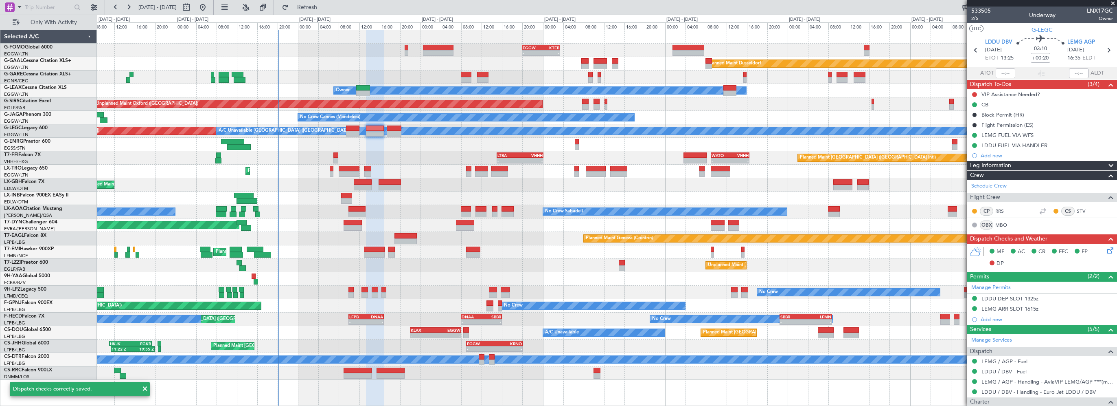
click at [410, 167] on div "Planned Maint [GEOGRAPHIC_DATA] ([GEOGRAPHIC_DATA])" at bounding box center [607, 171] width 1020 height 13
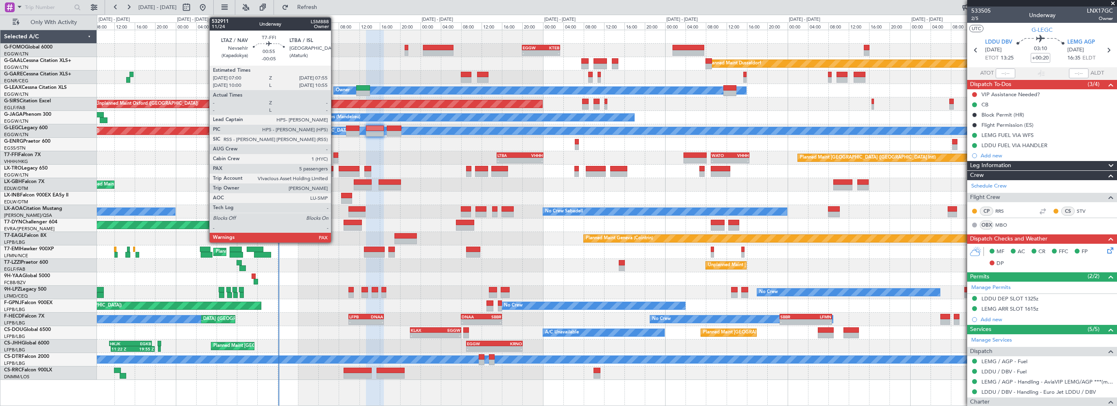
click at [336, 153] on div at bounding box center [336, 155] width 5 height 6
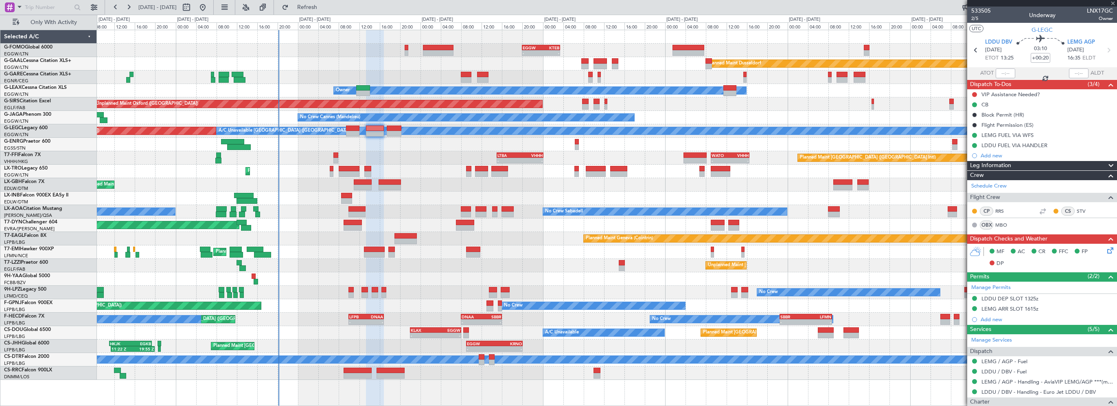
type input "-00:05"
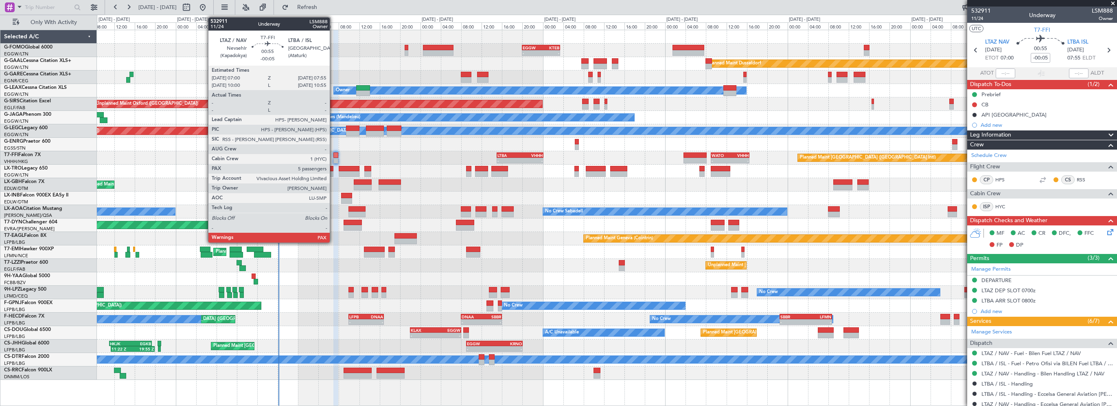
click at [334, 153] on div at bounding box center [336, 155] width 5 height 6
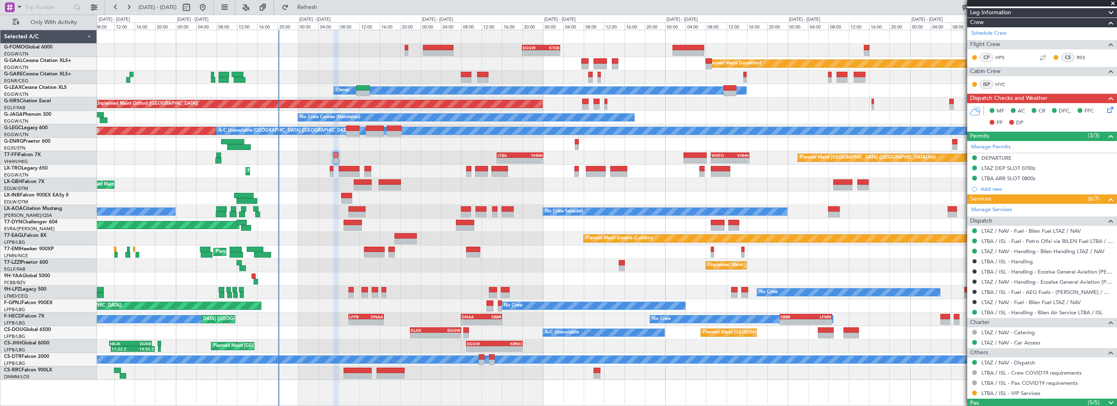
scroll to position [123, 0]
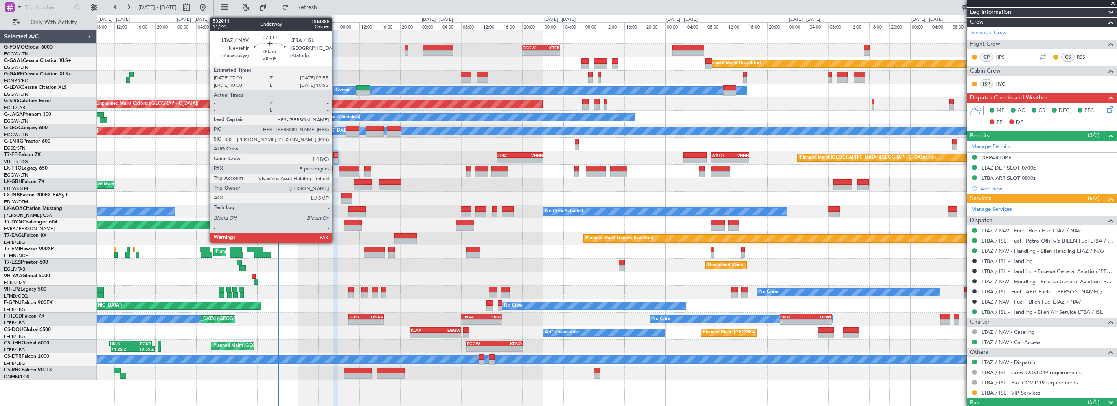
click at [336, 155] on div at bounding box center [336, 155] width 5 height 6
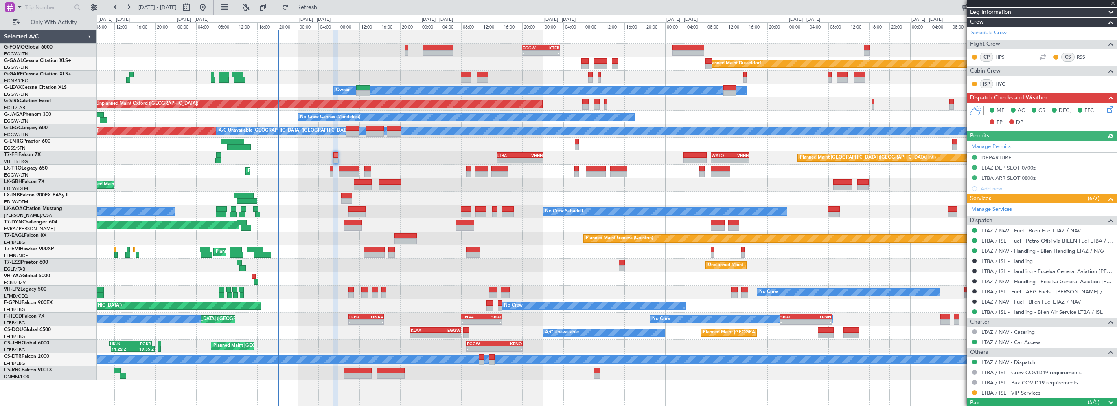
click at [1106, 399] on span at bounding box center [1111, 402] width 10 height 10
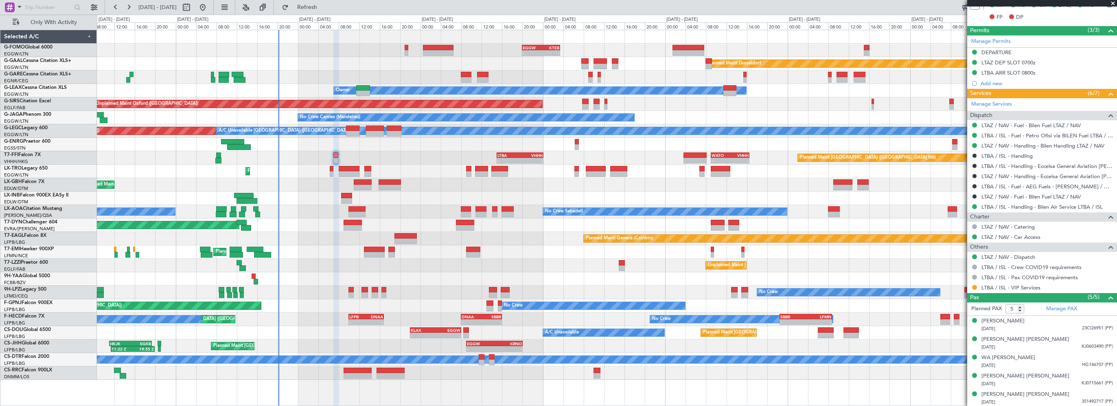
scroll to position [0, 0]
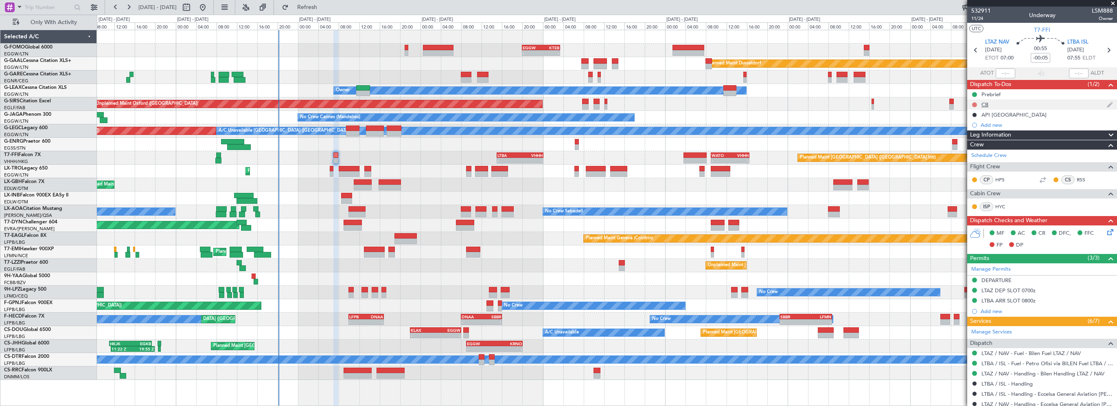
click at [975, 103] on button at bounding box center [974, 104] width 5 height 5
click at [981, 141] on span "Completed" at bounding box center [978, 140] width 27 height 8
click at [1106, 232] on icon at bounding box center [1109, 230] width 7 height 7
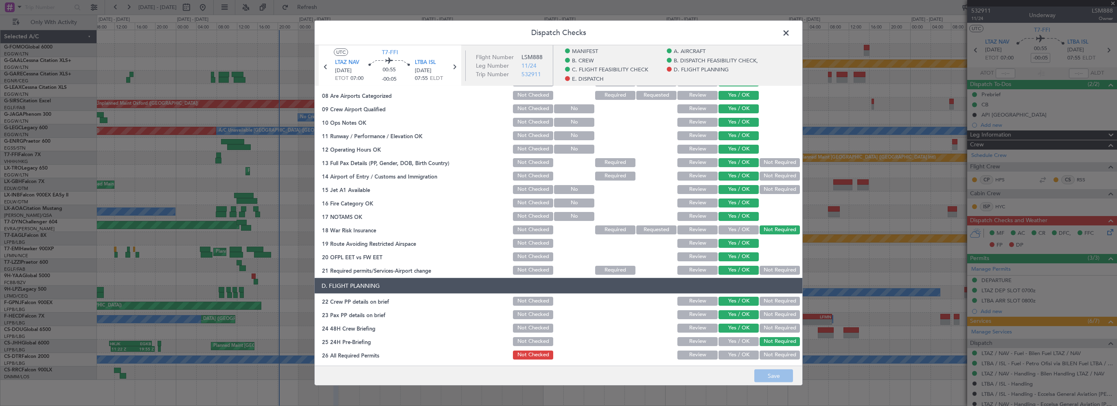
scroll to position [244, 0]
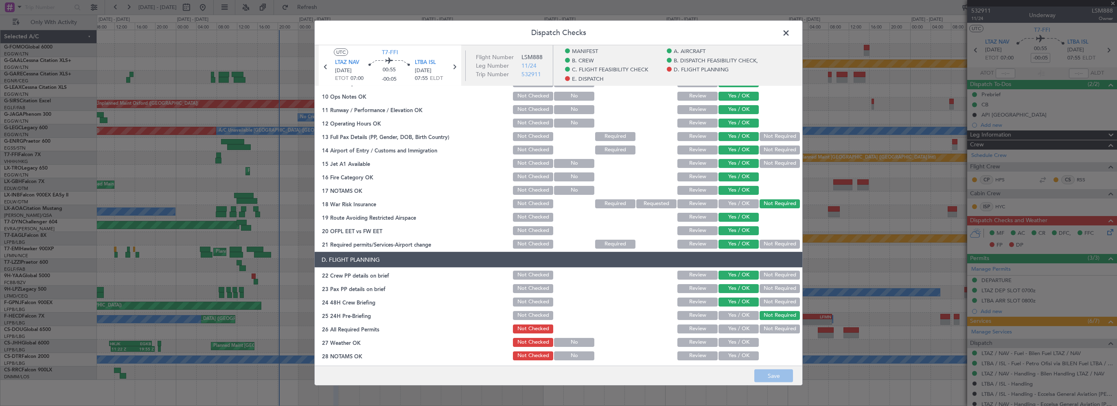
click at [740, 329] on button "Yes / OK" at bounding box center [739, 328] width 40 height 9
click at [736, 342] on button "Yes / OK" at bounding box center [739, 342] width 40 height 9
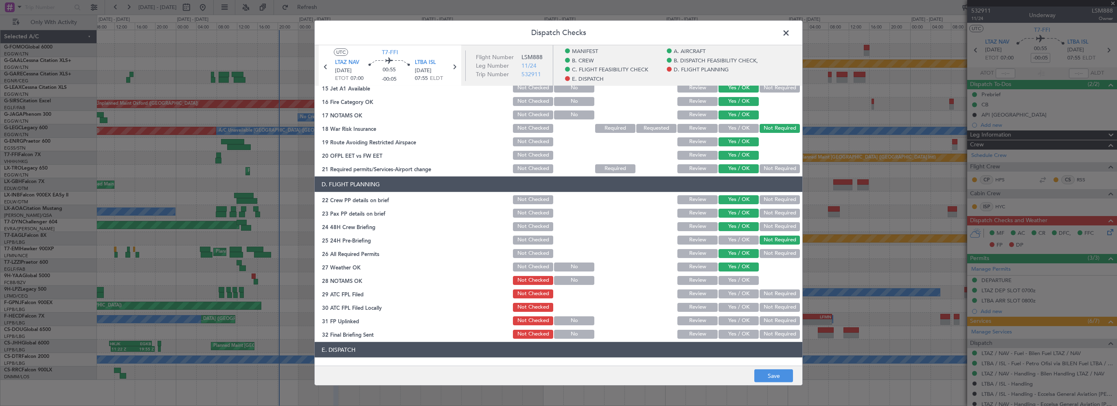
scroll to position [367, 0]
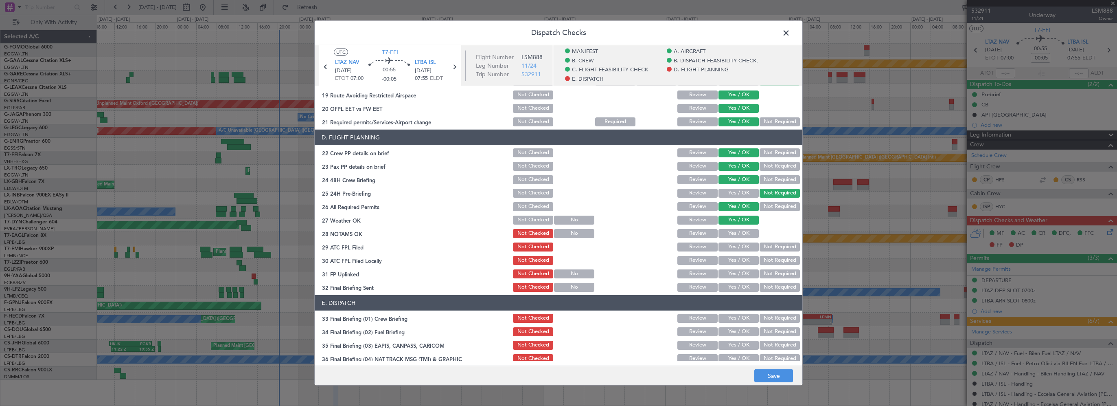
click at [738, 233] on button "Yes / OK" at bounding box center [739, 233] width 40 height 9
click at [738, 248] on button "Yes / OK" at bounding box center [739, 246] width 40 height 9
click at [764, 261] on button "Not Required" at bounding box center [780, 260] width 40 height 9
click at [727, 272] on button "Yes / OK" at bounding box center [739, 273] width 40 height 9
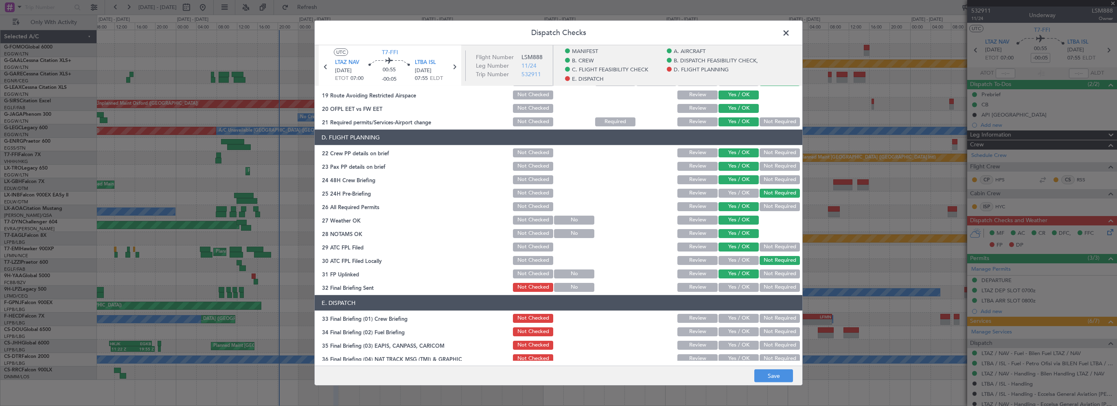
click at [722, 286] on button "Yes / OK" at bounding box center [739, 287] width 40 height 9
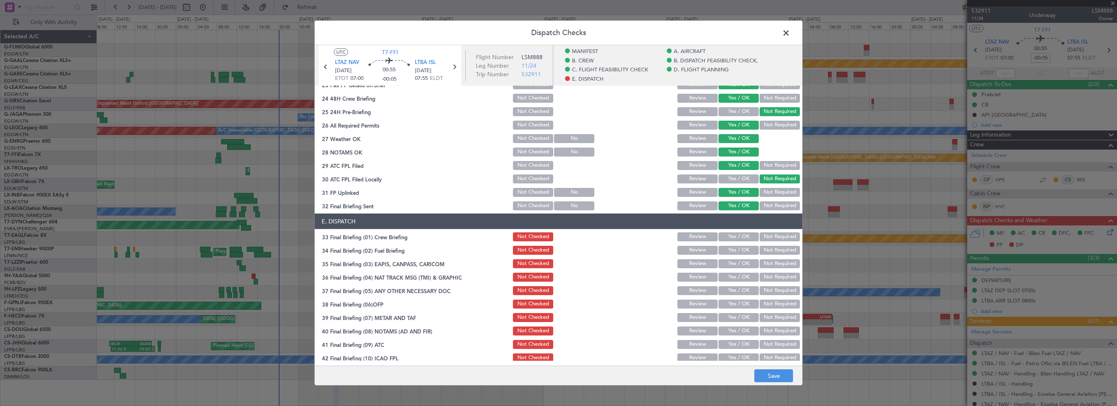
click at [733, 234] on button "Yes / OK" at bounding box center [739, 236] width 40 height 9
click at [731, 247] on button "Yes / OK" at bounding box center [739, 250] width 40 height 9
click at [779, 266] on button "Not Required" at bounding box center [780, 263] width 40 height 9
click at [772, 274] on button "Not Required" at bounding box center [780, 276] width 40 height 9
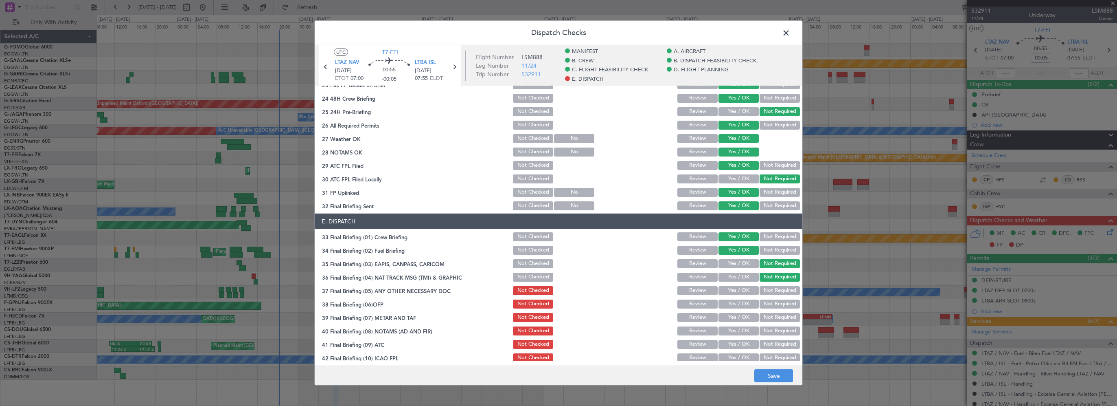
click at [769, 288] on button "Not Required" at bounding box center [780, 290] width 40 height 9
click at [740, 305] on button "Yes / OK" at bounding box center [739, 303] width 40 height 9
click at [735, 318] on button "Yes / OK" at bounding box center [739, 317] width 40 height 9
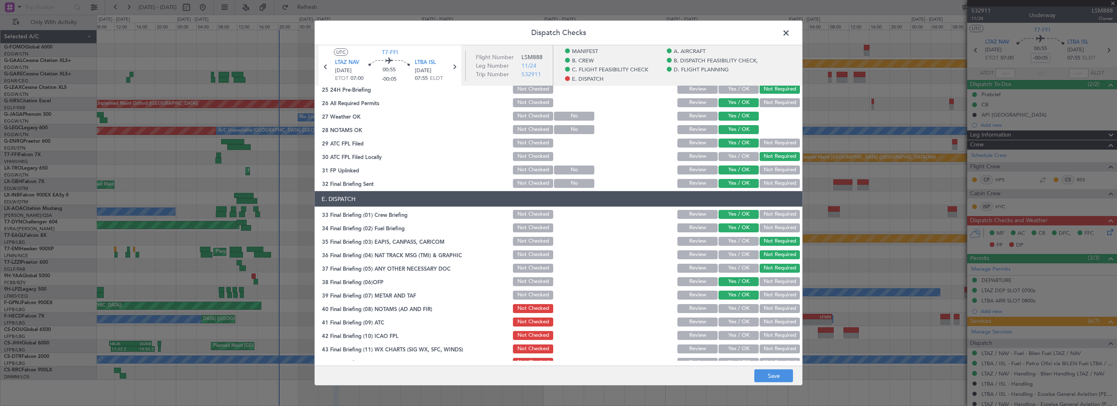
scroll to position [479, 0]
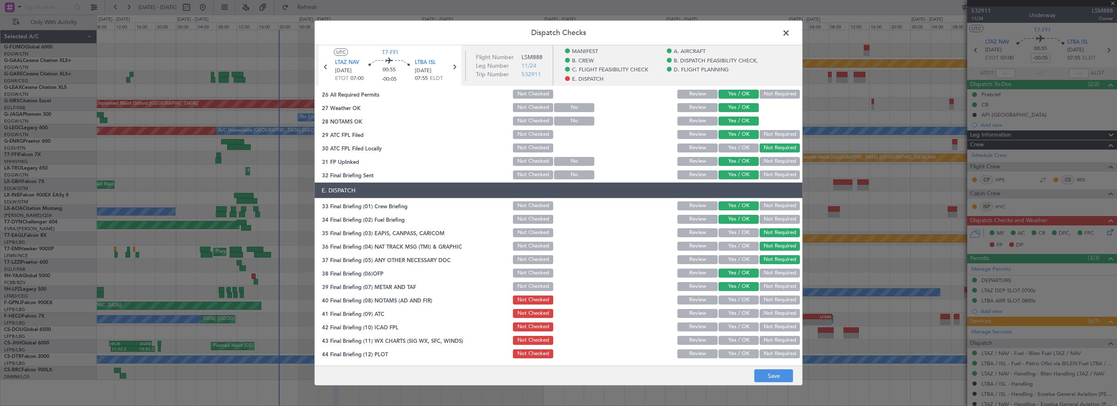
click at [731, 296] on button "Yes / OK" at bounding box center [739, 299] width 40 height 9
click at [733, 313] on button "Yes / OK" at bounding box center [739, 313] width 40 height 9
click at [734, 323] on button "Yes / OK" at bounding box center [739, 326] width 40 height 9
click at [734, 340] on button "Yes / OK" at bounding box center [739, 340] width 40 height 9
click at [735, 353] on button "Yes / OK" at bounding box center [739, 353] width 40 height 9
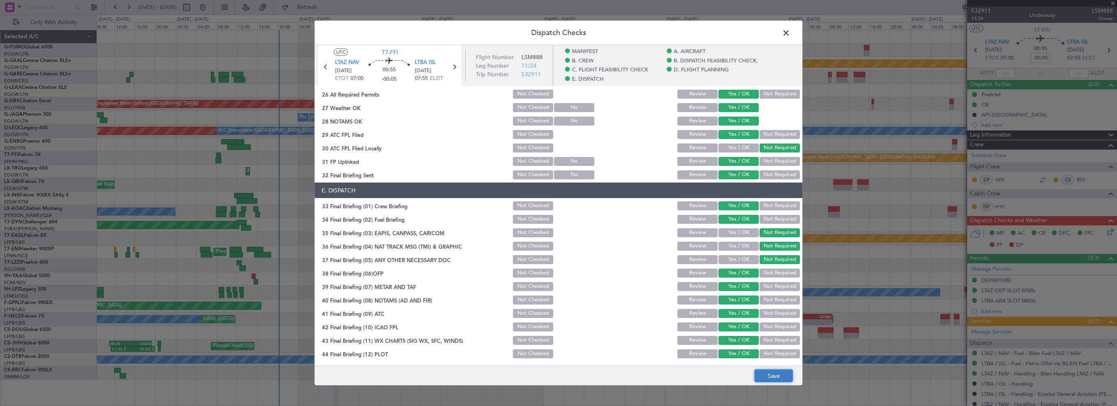
click at [772, 376] on button "Save" at bounding box center [774, 375] width 39 height 13
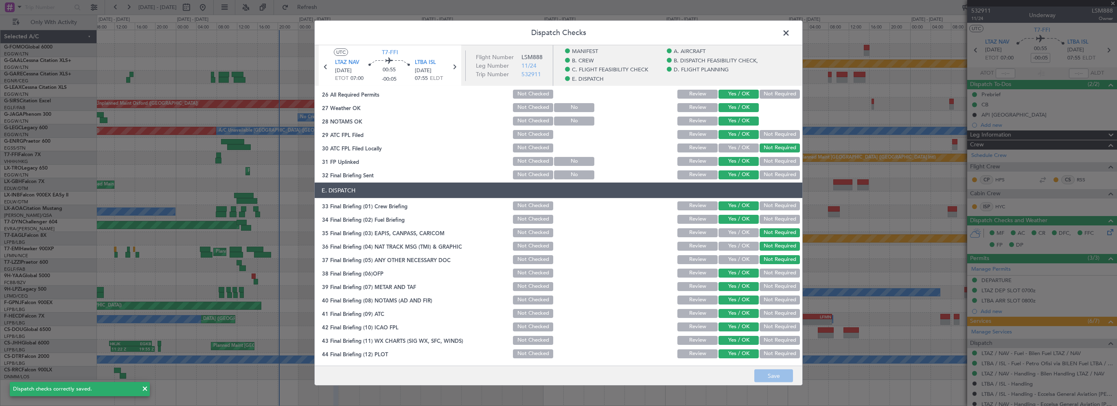
click at [790, 34] on span at bounding box center [790, 35] width 0 height 16
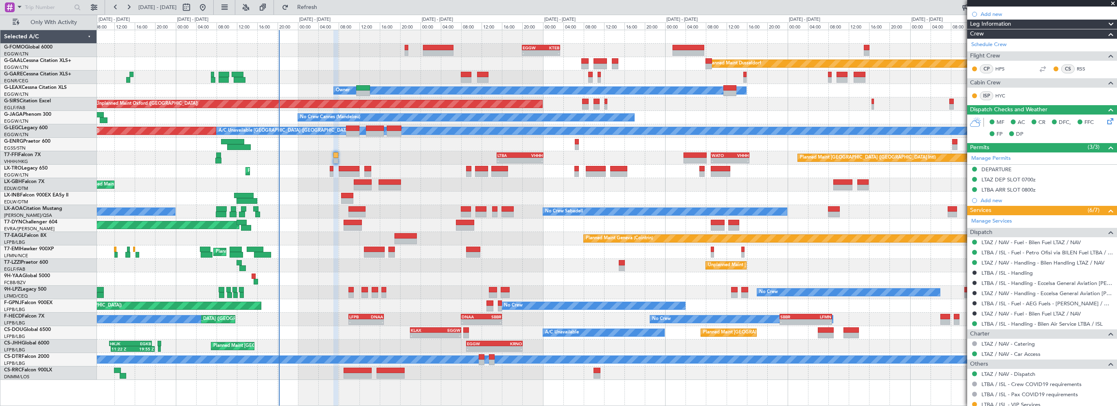
scroll to position [105, 0]
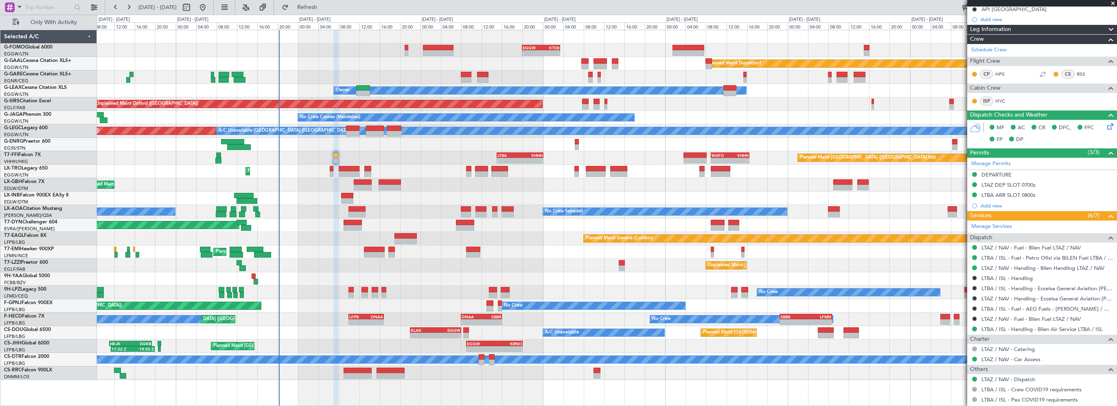
click at [1008, 174] on div "DEPARTURE" at bounding box center [997, 174] width 30 height 7
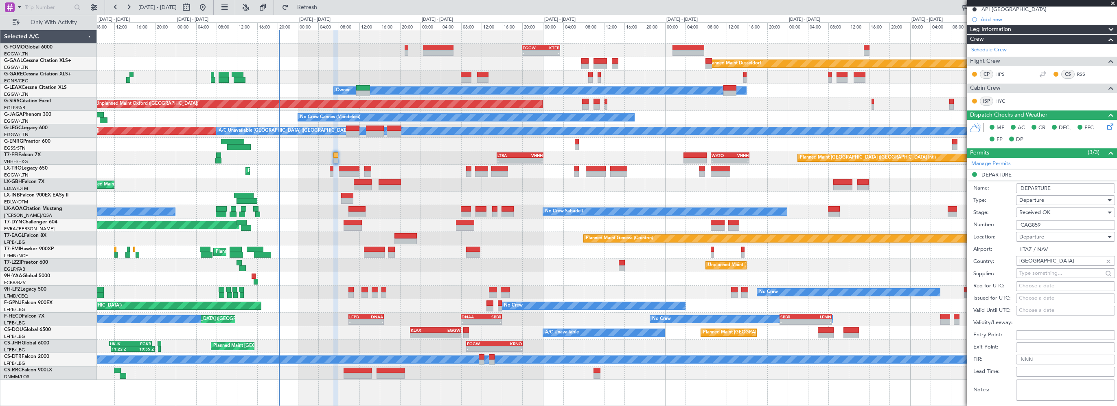
drag, startPoint x: 1047, startPoint y: 227, endPoint x: 1006, endPoint y: 227, distance: 40.7
click at [1006, 227] on div "Number: CAG859" at bounding box center [1045, 225] width 142 height 12
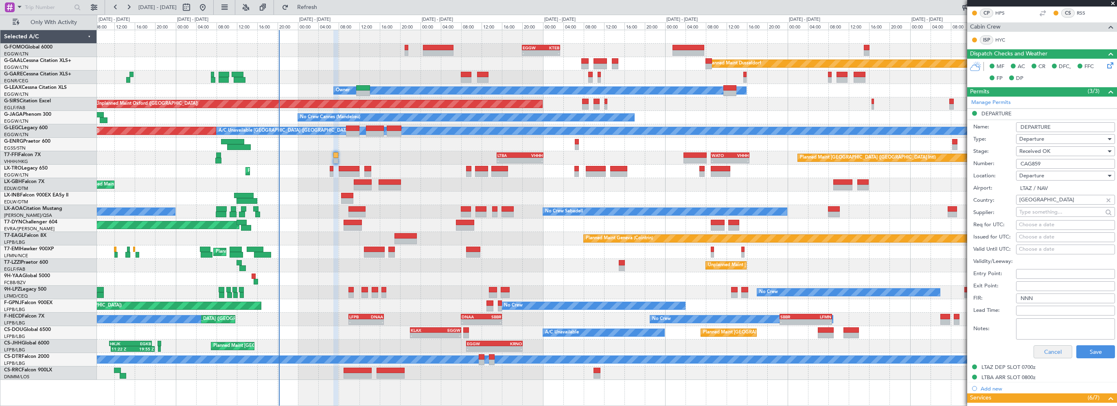
scroll to position [187, 0]
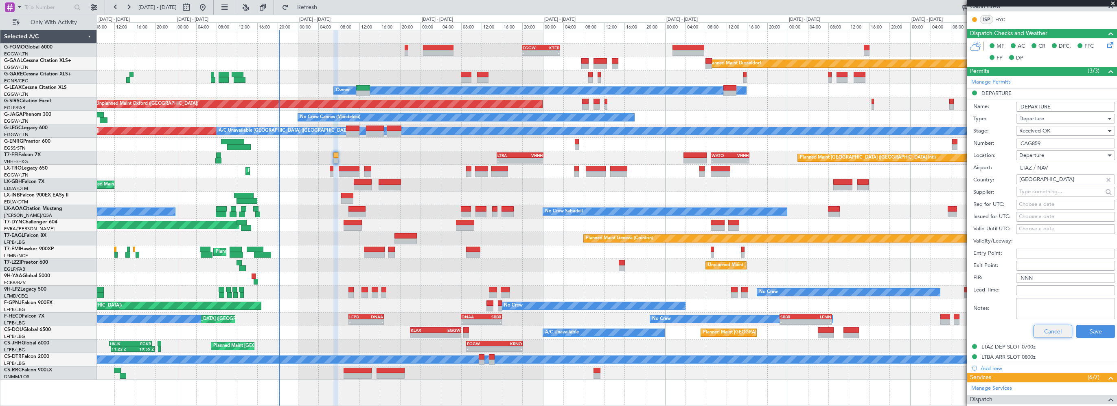
click at [1040, 331] on button "Cancel" at bounding box center [1053, 331] width 39 height 13
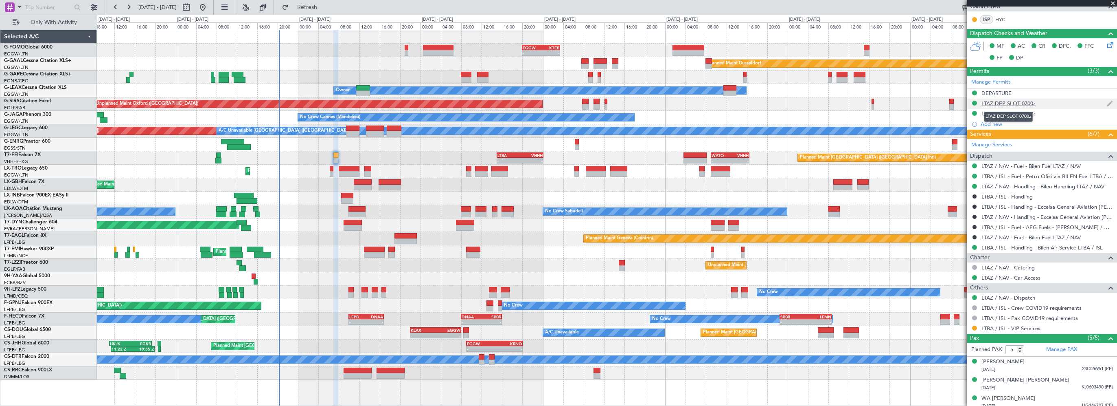
click at [1010, 103] on div "LTAZ DEP SLOT 0700z" at bounding box center [1009, 103] width 54 height 7
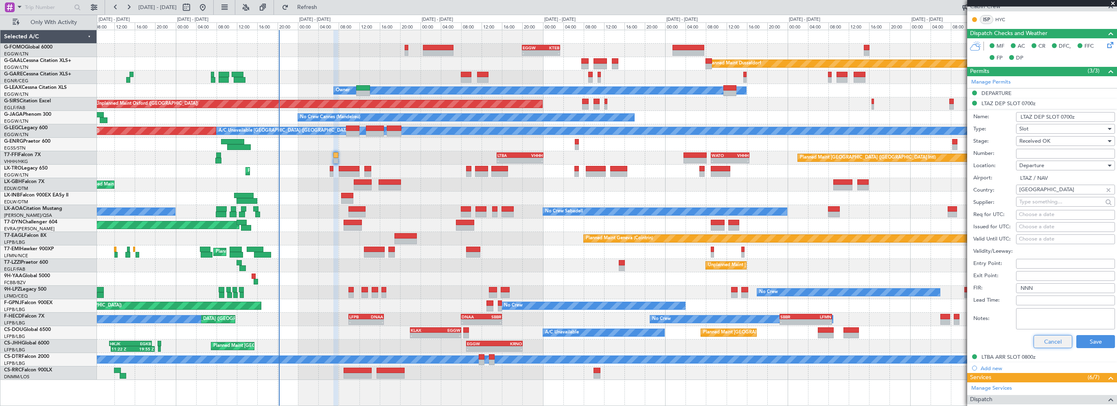
click at [1043, 344] on button "Cancel" at bounding box center [1053, 341] width 39 height 13
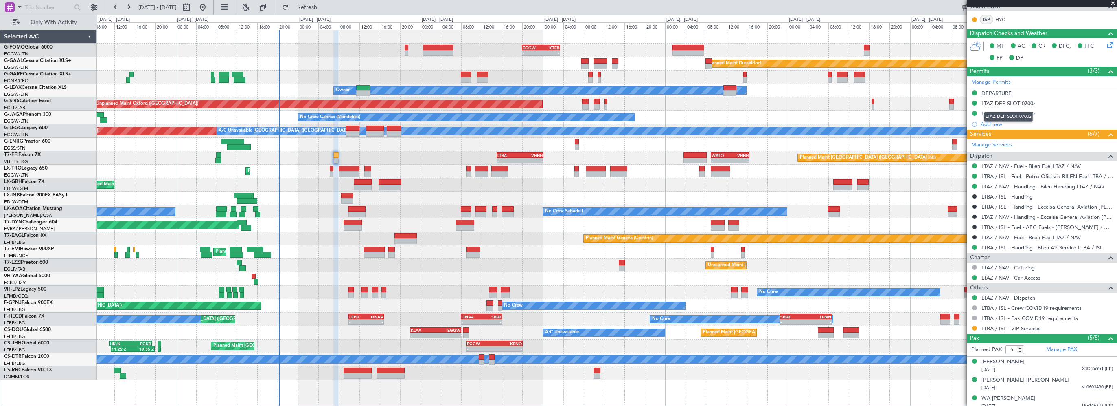
click at [1018, 112] on mat-tooltip-component "LTAZ DEP SLOT 0700z" at bounding box center [1009, 117] width 60 height 22
click at [1027, 114] on div "LTBA ARR SLOT 0800z" at bounding box center [1009, 113] width 54 height 7
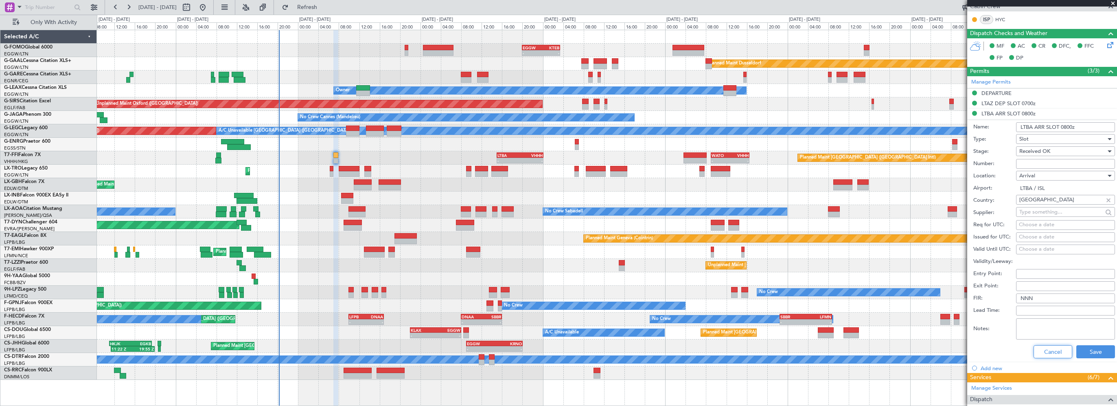
click at [1046, 353] on button "Cancel" at bounding box center [1053, 351] width 39 height 13
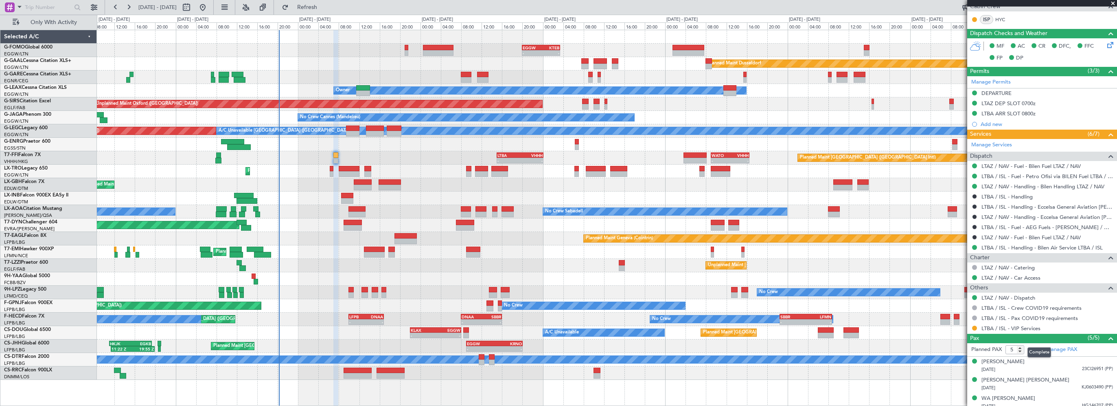
click at [1106, 337] on span at bounding box center [1111, 338] width 10 height 10
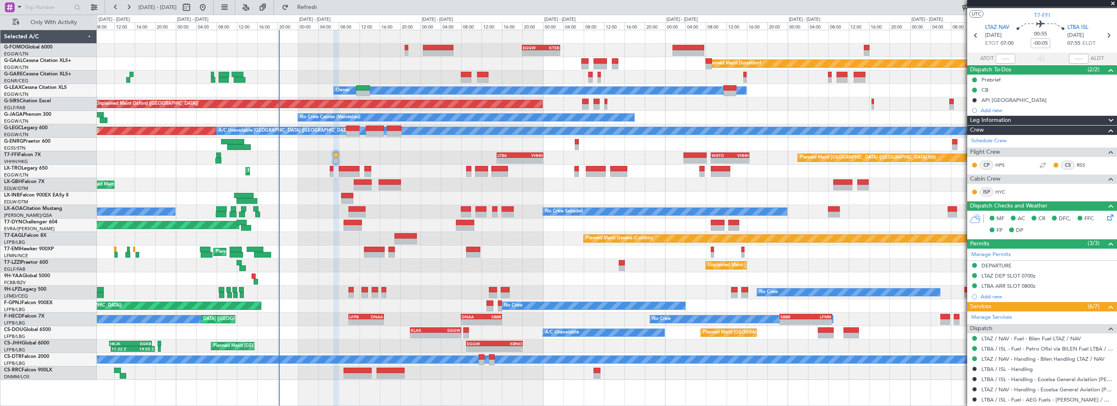
scroll to position [0, 0]
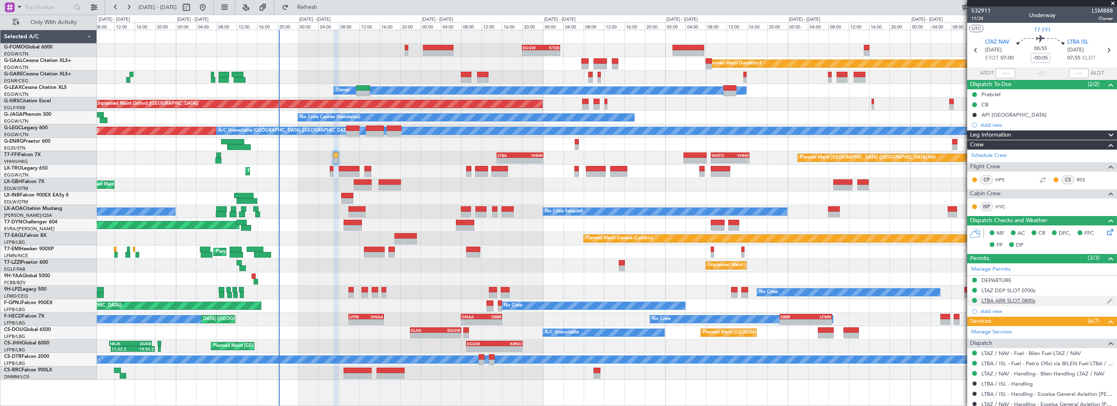
click at [1014, 301] on div "LTBA ARR SLOT 0800z" at bounding box center [1009, 300] width 54 height 7
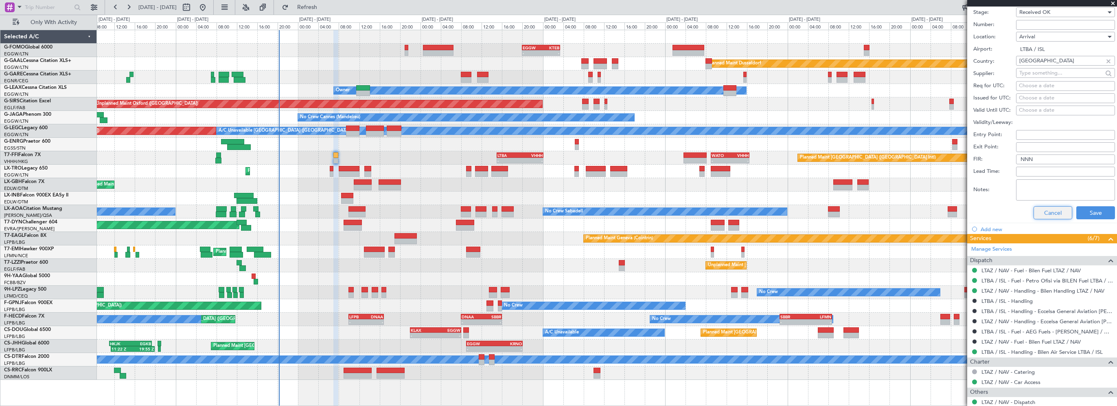
click at [1056, 216] on button "Cancel" at bounding box center [1053, 212] width 39 height 13
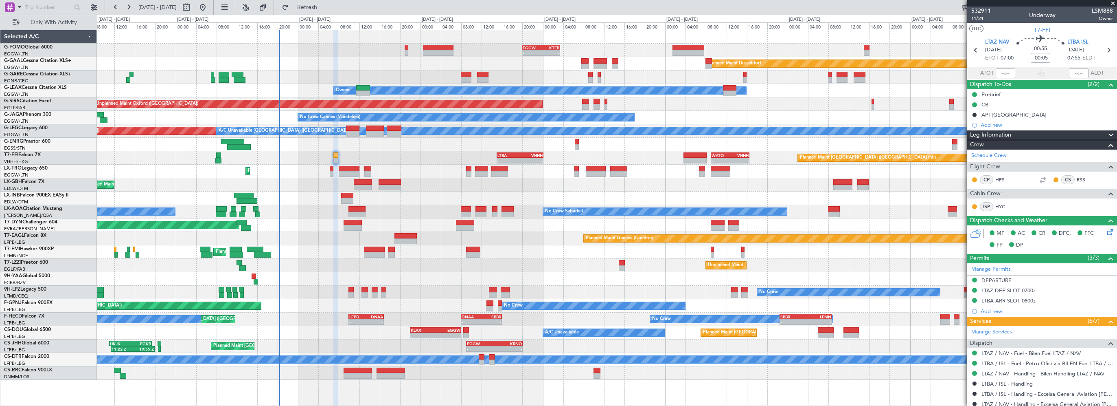
click at [1021, 134] on div "Leg Information" at bounding box center [1043, 134] width 150 height 9
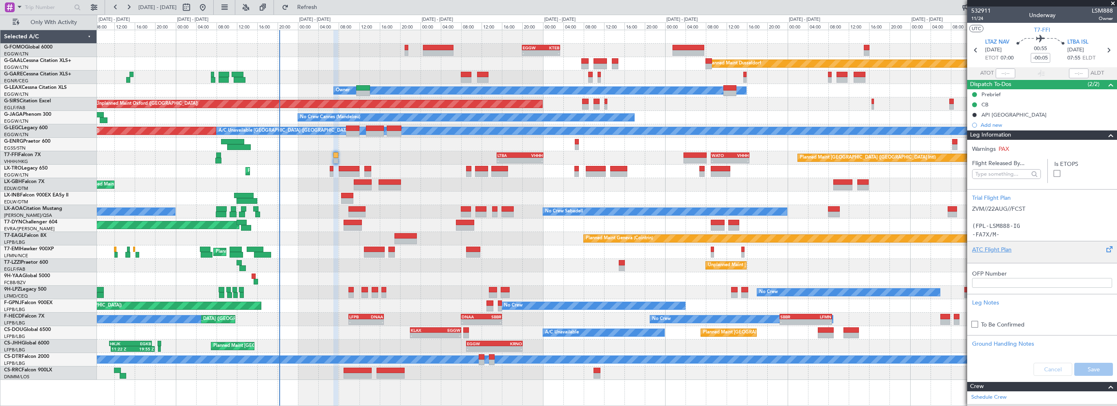
click at [994, 248] on div "ATC Flight Plan" at bounding box center [1042, 249] width 140 height 9
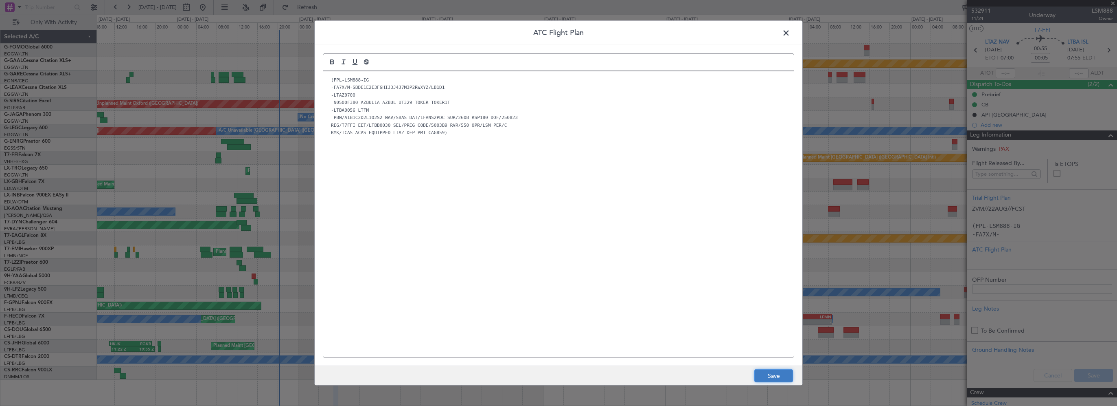
click at [785, 375] on button "Save" at bounding box center [774, 375] width 39 height 13
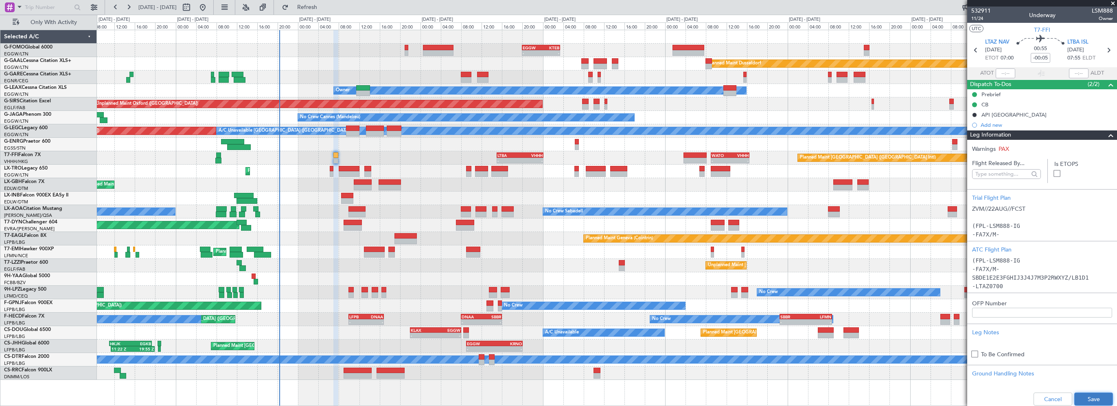
click at [1084, 399] on button "Save" at bounding box center [1094, 398] width 39 height 13
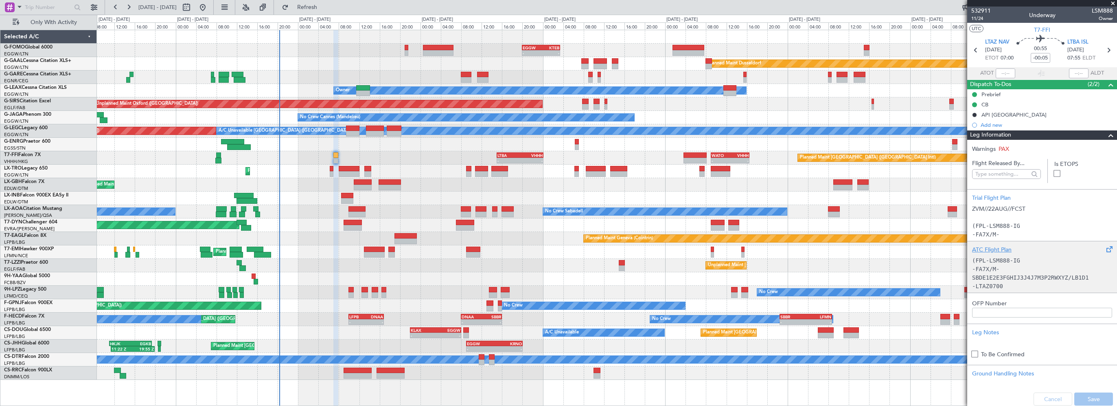
click at [1004, 249] on div "ATC Flight Plan" at bounding box center [1042, 249] width 140 height 9
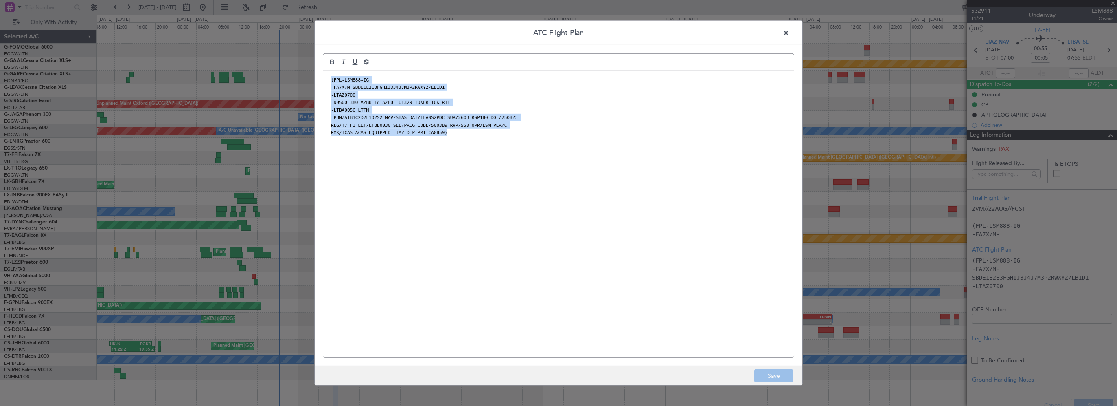
drag, startPoint x: 457, startPoint y: 142, endPoint x: 324, endPoint y: 72, distance: 149.4
click at [324, 72] on div "(FPL-LSM888-IG -FA7X/M-SBDE1E2E3FGHIJ3J4J7M3P2RWXYZ/LB1D1 -LTAZ0700 -N0500F380 …" at bounding box center [558, 214] width 471 height 286
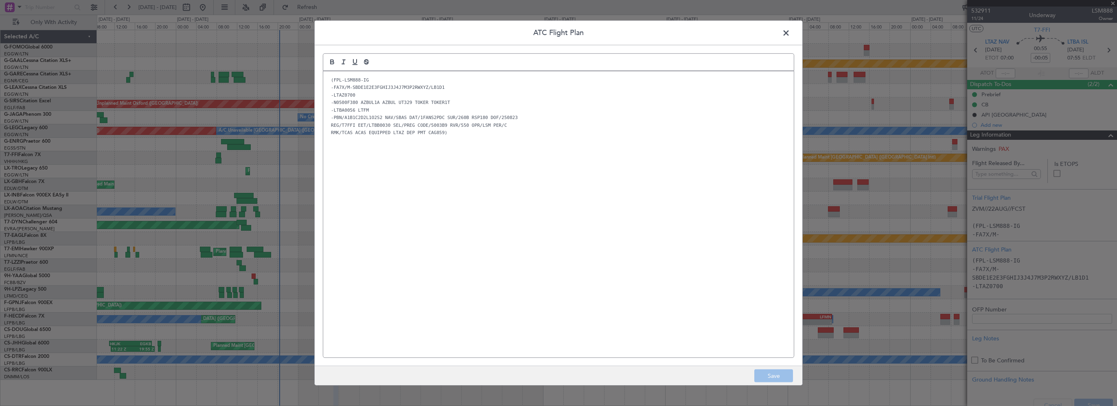
click at [547, 202] on div "(FPL-LSM888-IG -FA7X/M-SBDE1E2E3FGHIJ3J4J7M3P2RWXYZ/LB1D1 -LTAZ0700 -N0500F380 …" at bounding box center [558, 214] width 471 height 286
click at [778, 377] on footer "Save" at bounding box center [559, 375] width 488 height 20
click at [790, 29] on span at bounding box center [790, 35] width 0 height 16
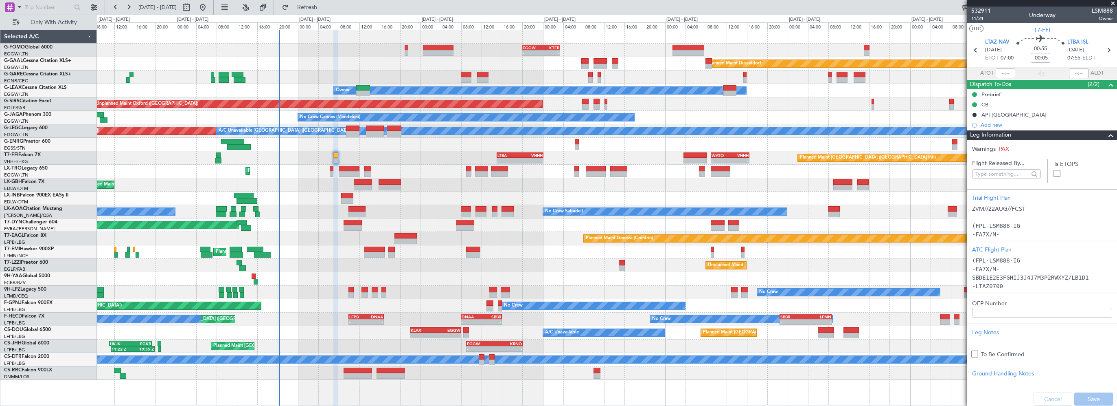
click at [1106, 135] on span at bounding box center [1111, 135] width 10 height 10
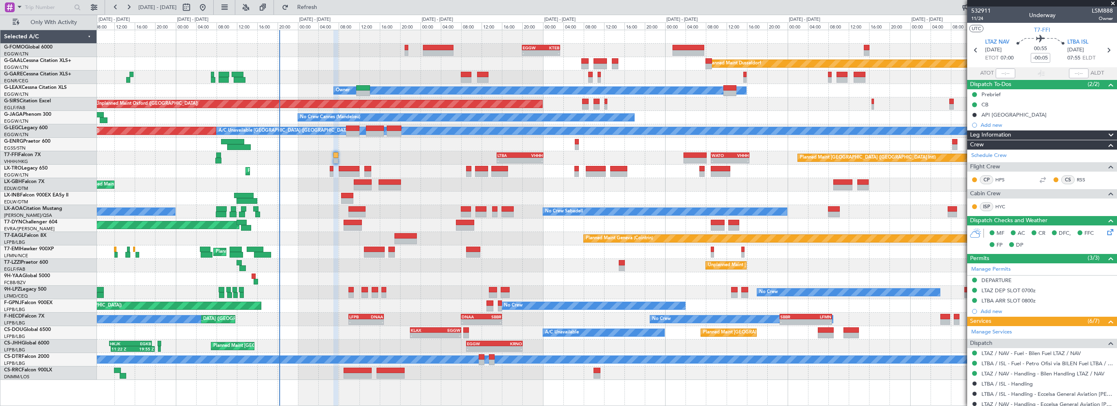
click at [1114, 2] on span at bounding box center [1113, 3] width 8 height 7
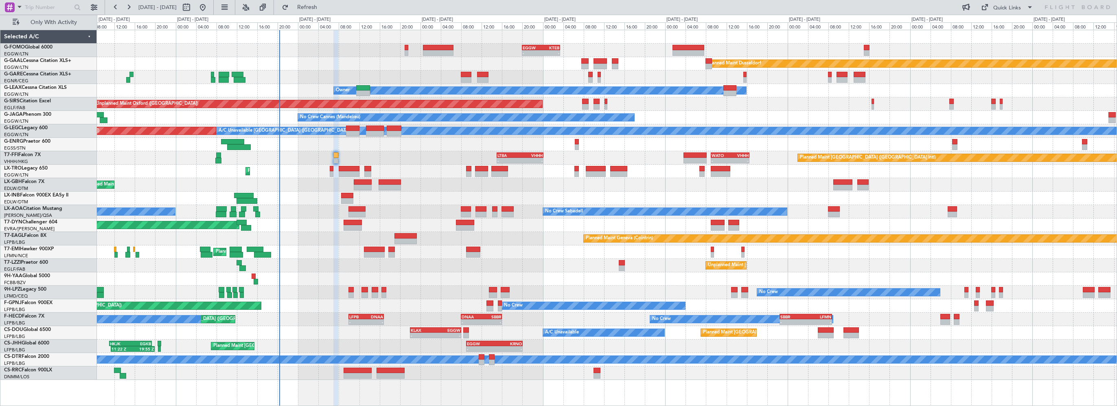
type input "0"
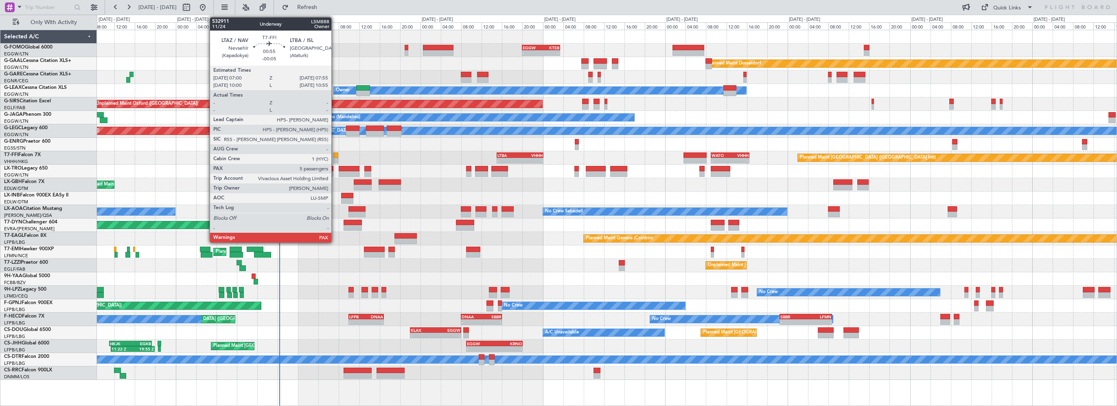
click at [335, 156] on div at bounding box center [336, 155] width 5 height 6
click at [334, 156] on div at bounding box center [336, 155] width 5 height 6
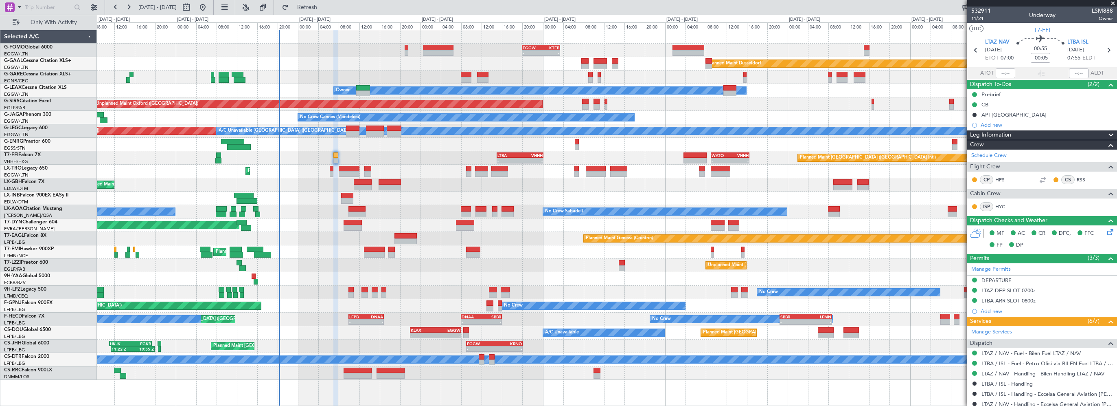
click at [1114, 3] on span at bounding box center [1113, 3] width 8 height 7
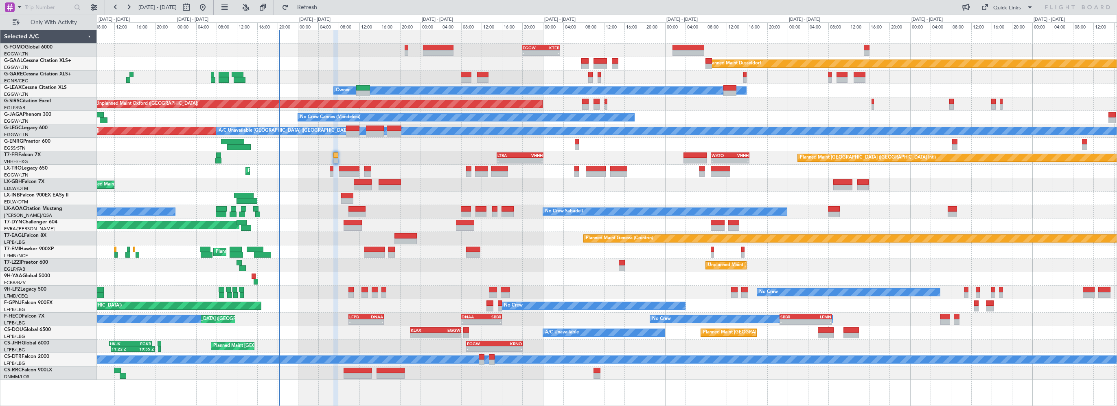
type input "0"
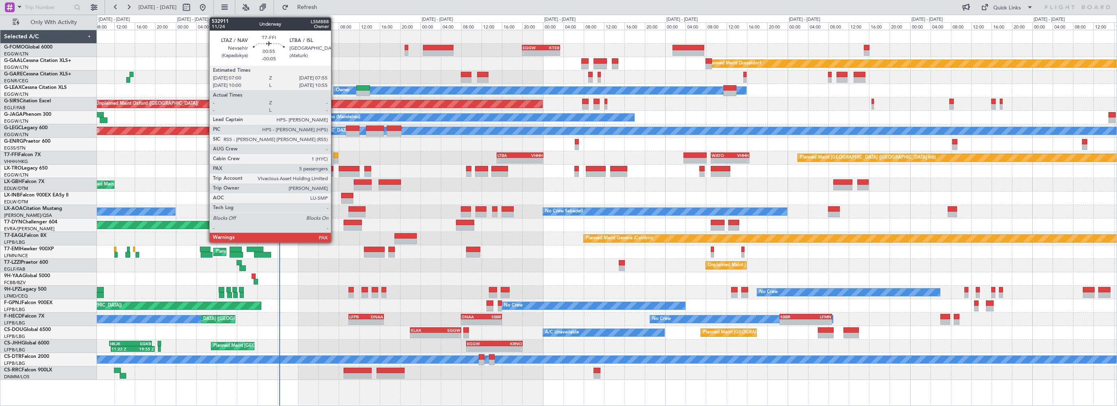
click at [335, 154] on div at bounding box center [336, 155] width 5 height 6
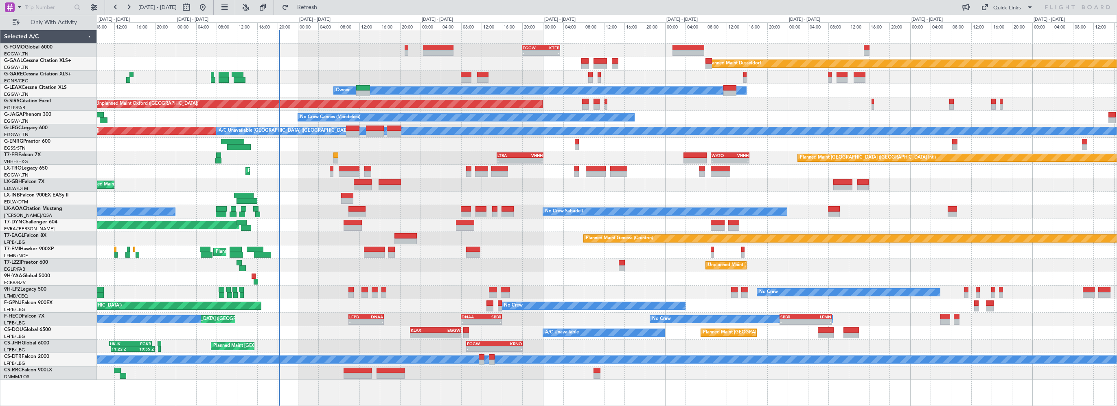
click at [359, 149] on div at bounding box center [607, 144] width 1020 height 13
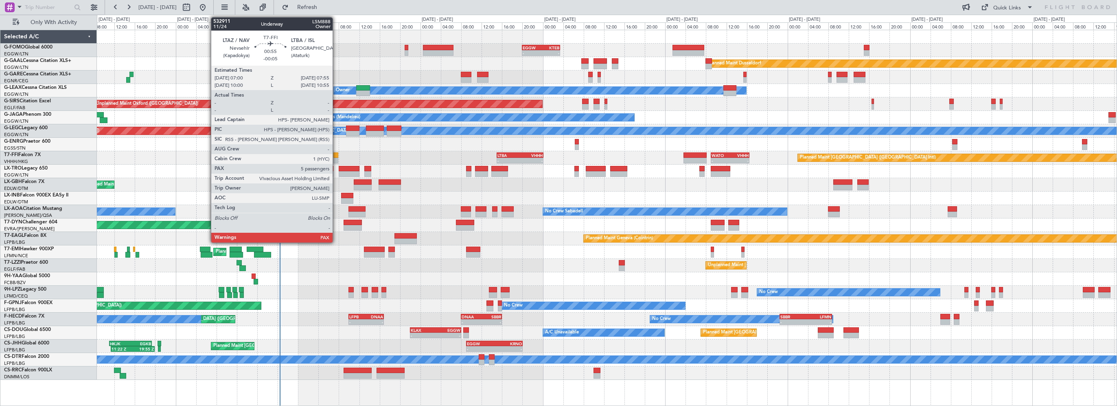
click at [337, 155] on div at bounding box center [336, 155] width 5 height 6
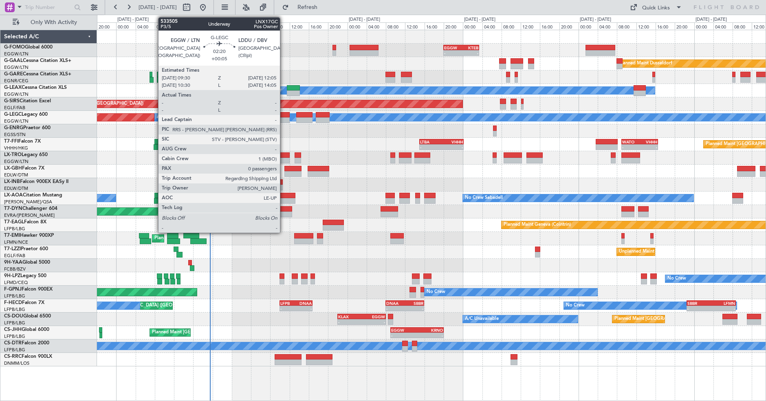
click at [283, 114] on div at bounding box center [283, 115] width 13 height 6
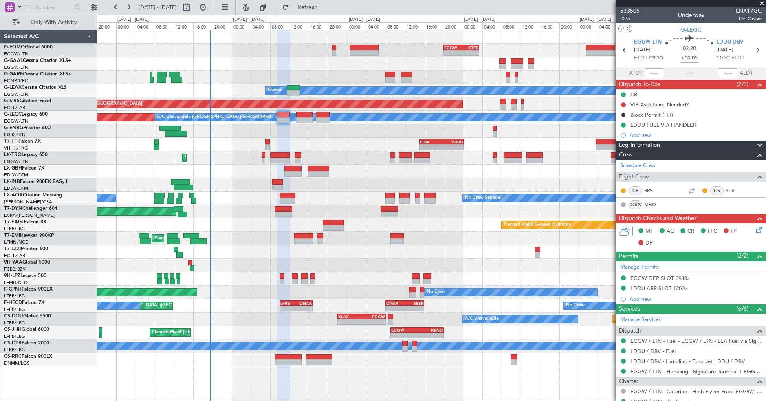
click at [700, 145] on div "Leg Information" at bounding box center [691, 144] width 150 height 9
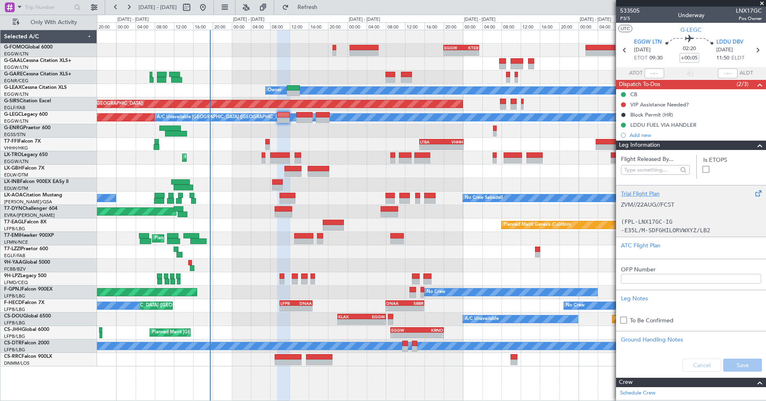
click at [644, 194] on div "Trial Flight Plan" at bounding box center [691, 193] width 140 height 9
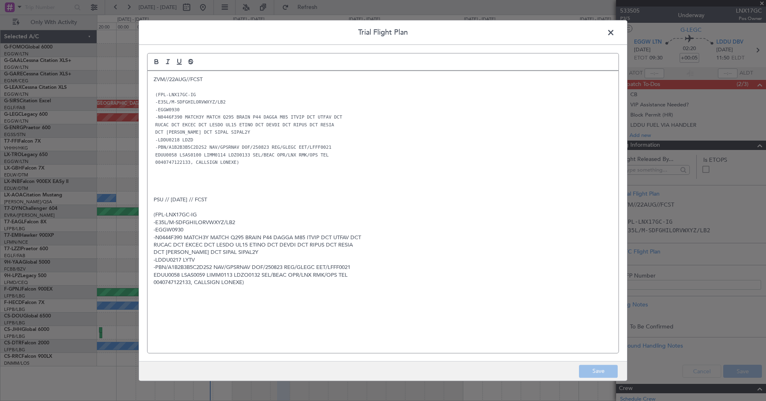
click at [447, 168] on p at bounding box center [383, 169] width 459 height 7
click at [615, 33] on span at bounding box center [615, 34] width 0 height 16
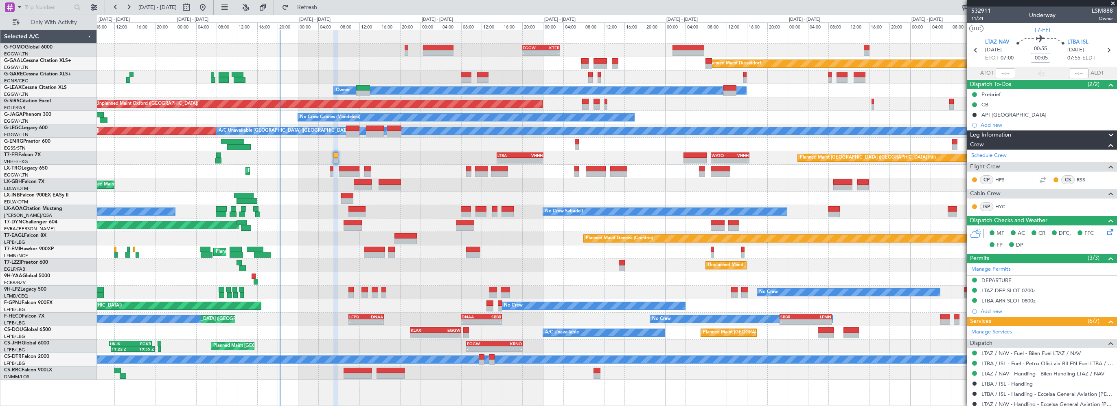
drag, startPoint x: 1114, startPoint y: 3, endPoint x: 399, endPoint y: 144, distance: 729.2
click at [1113, 3] on span at bounding box center [1113, 3] width 8 height 7
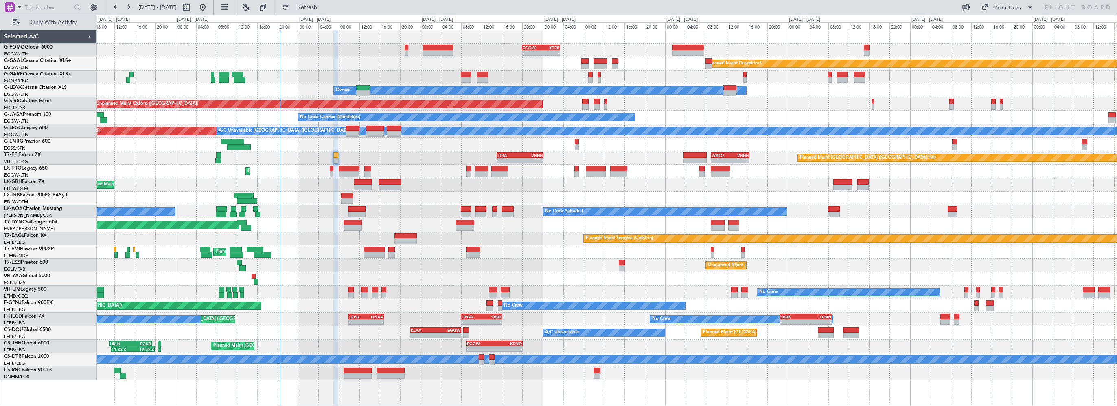
type input "0"
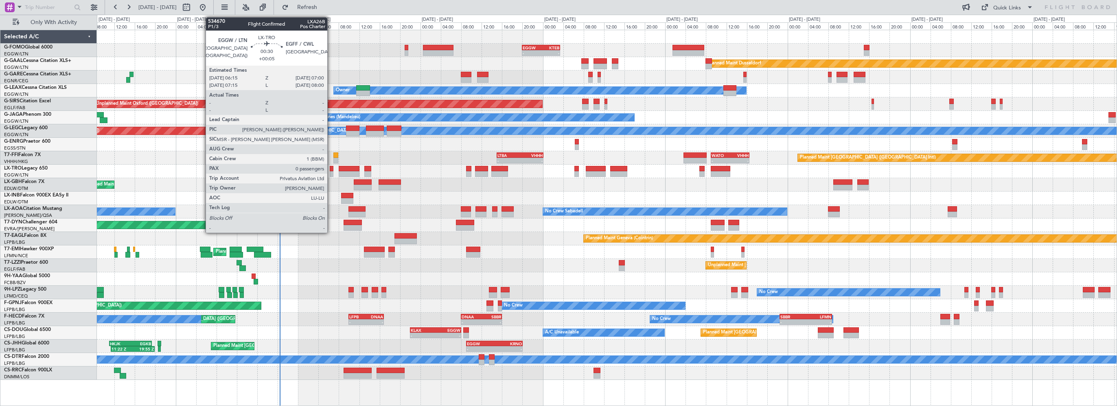
click at [331, 166] on div at bounding box center [332, 169] width 4 height 6
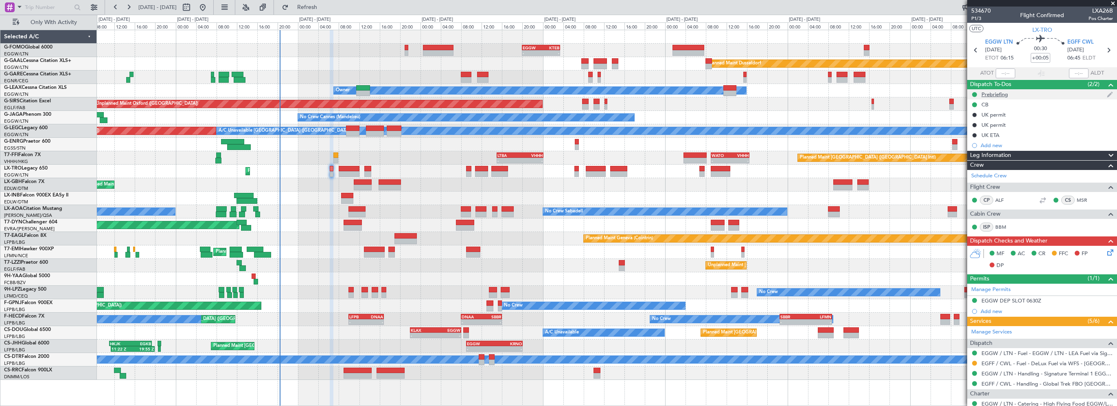
click at [982, 94] on div "Prebriefing" at bounding box center [995, 94] width 26 height 7
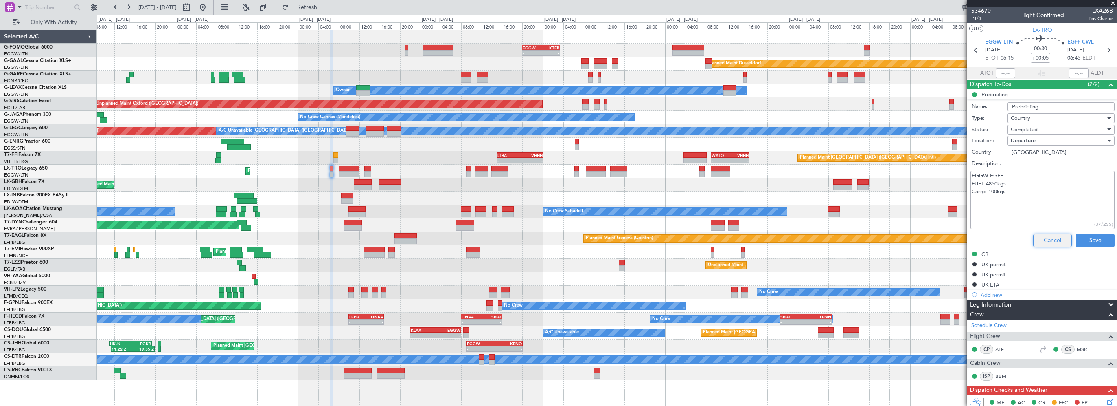
click at [1038, 239] on button "Cancel" at bounding box center [1053, 240] width 39 height 13
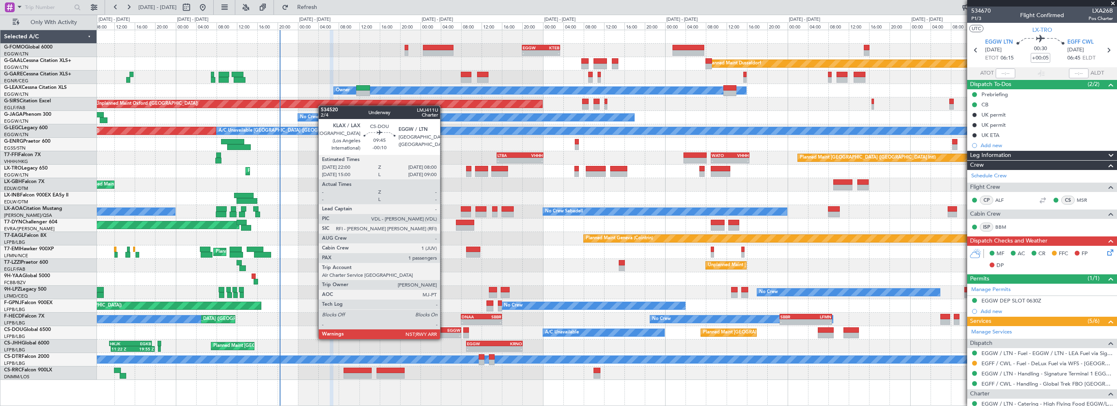
click at [444, 331] on div "EGGW" at bounding box center [448, 329] width 25 height 5
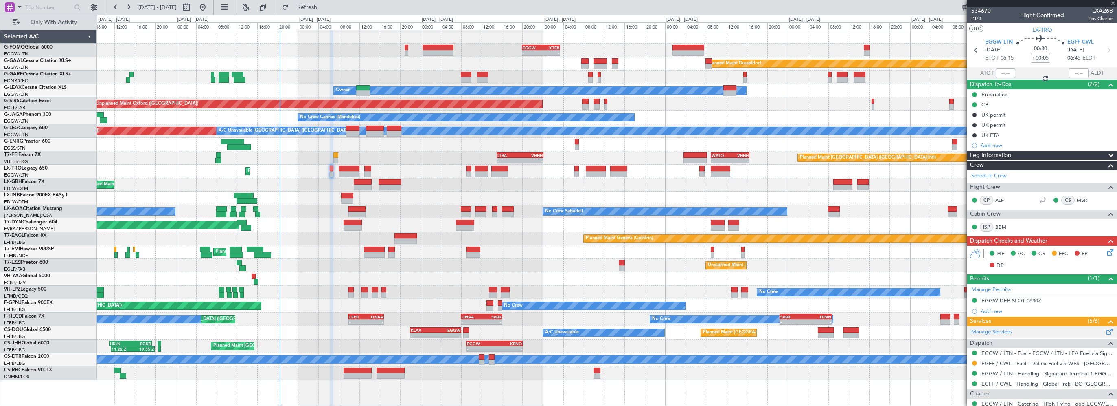
type input "-00:10"
type input "1"
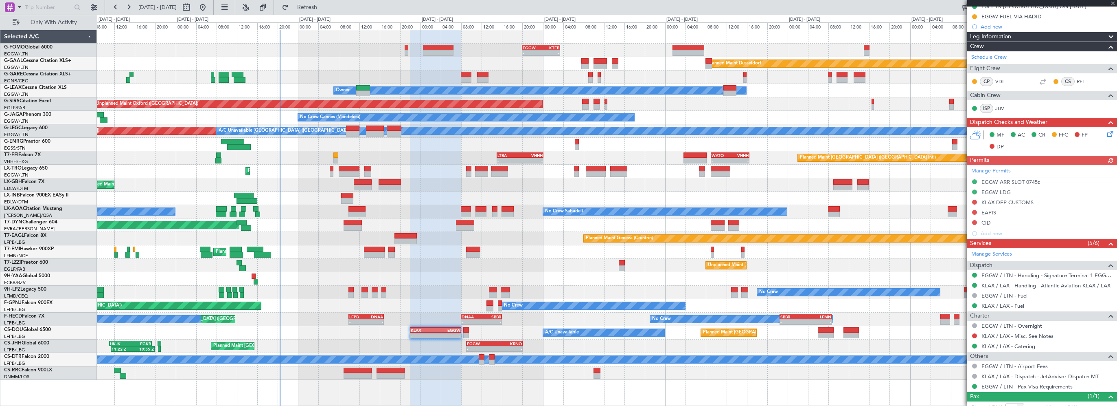
scroll to position [195, 0]
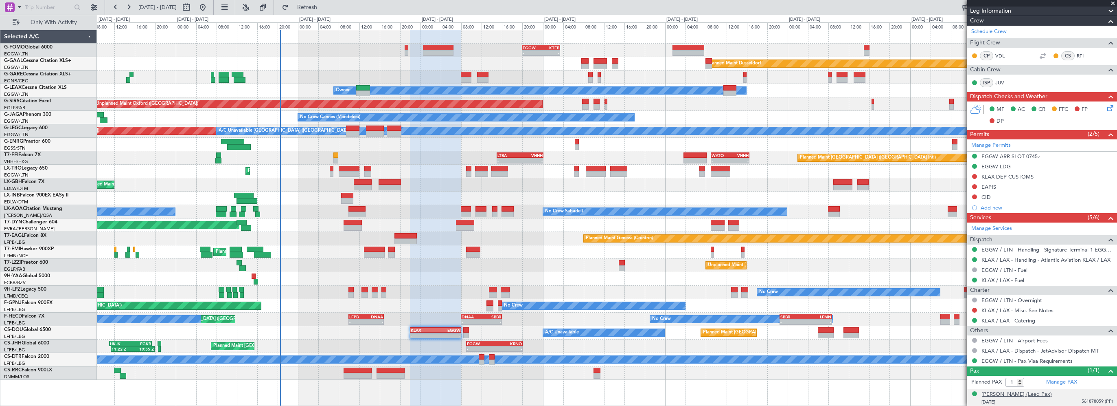
click at [1039, 393] on div "Sandra Anette Bullock (Lead Pax)" at bounding box center [1017, 394] width 70 height 8
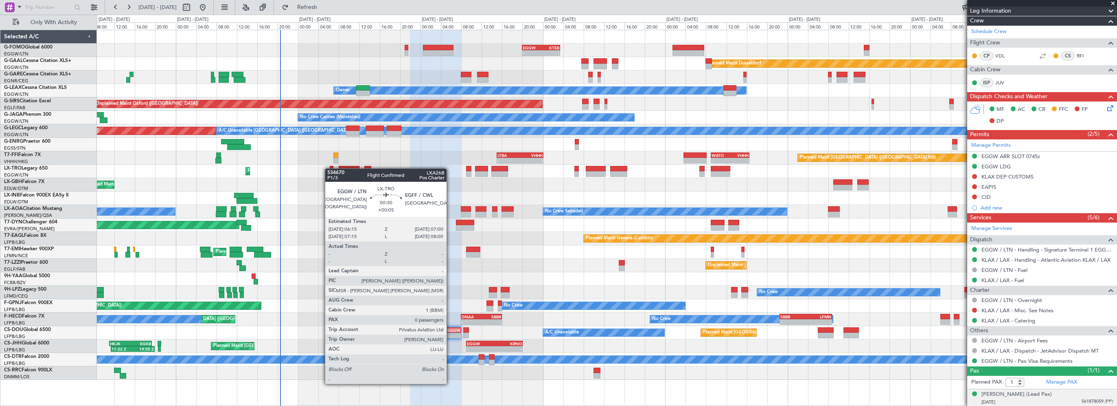
click at [329, 168] on div "Planned Maint [GEOGRAPHIC_DATA] ([GEOGRAPHIC_DATA])" at bounding box center [607, 171] width 1020 height 13
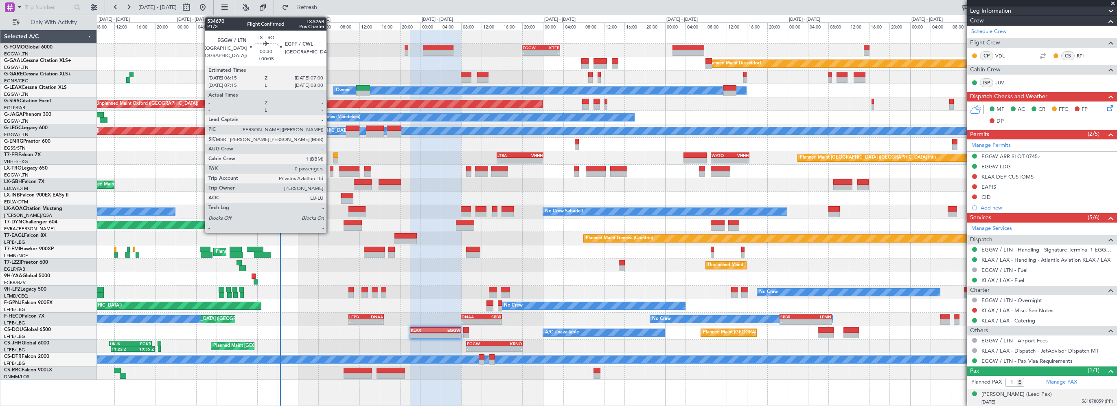
click at [331, 168] on div at bounding box center [332, 169] width 4 height 6
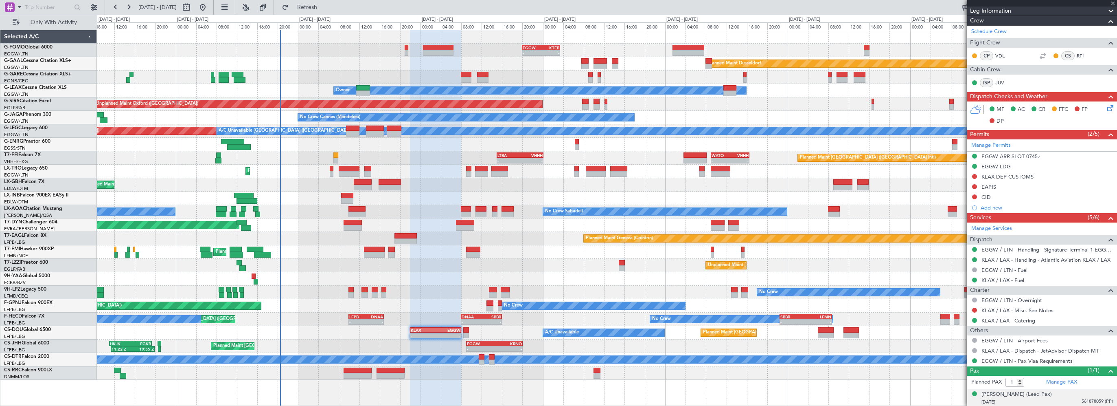
type input "+00:05"
type input "0"
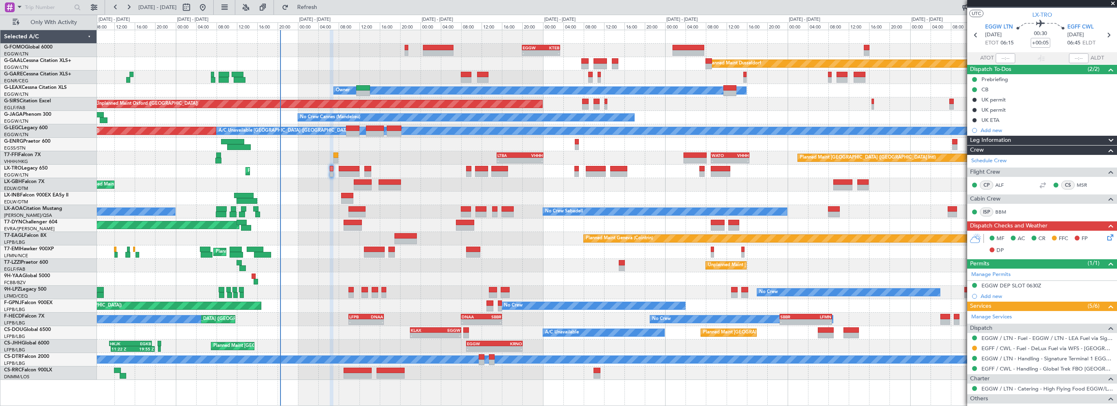
scroll to position [0, 0]
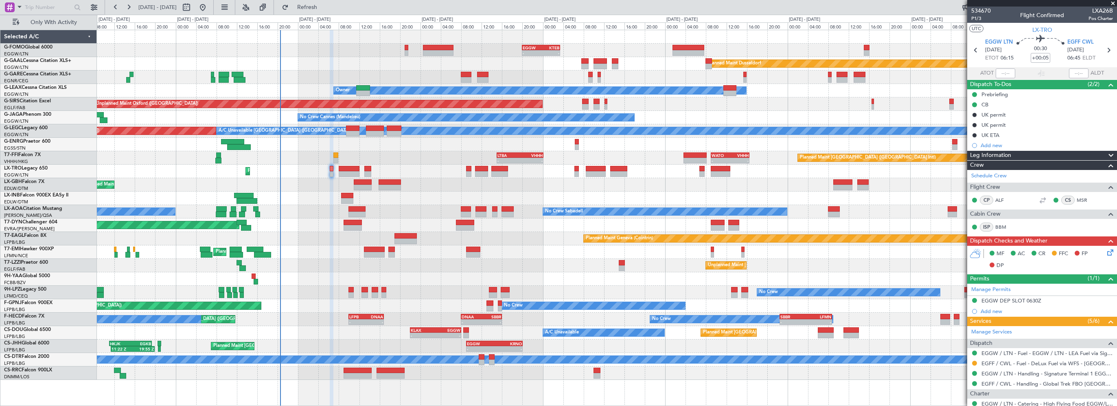
click at [1000, 155] on span "Leg Information" at bounding box center [990, 155] width 41 height 9
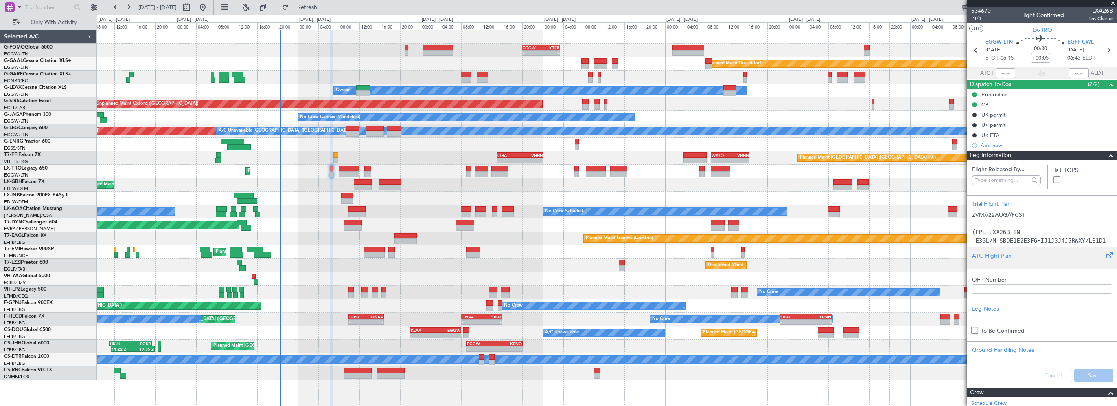
click at [995, 259] on div "ATC Flight Plan" at bounding box center [1042, 255] width 140 height 9
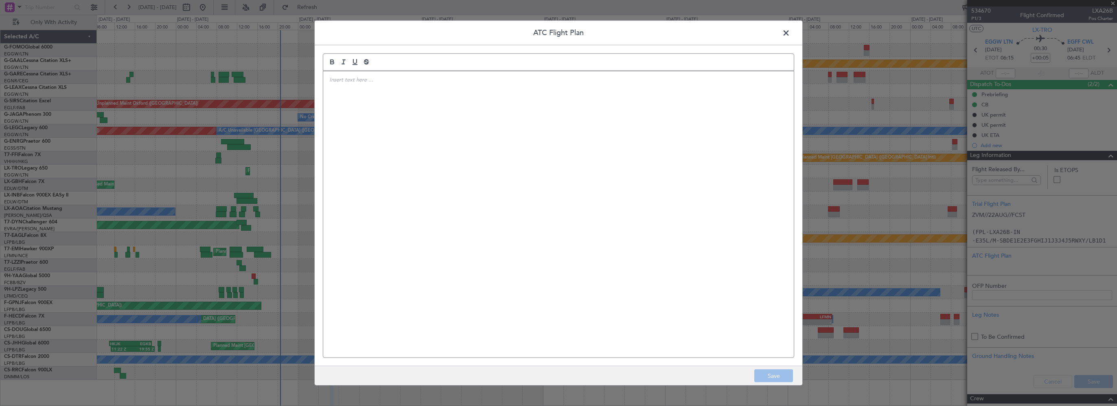
drag, startPoint x: 490, startPoint y: 155, endPoint x: 788, endPoint y: 34, distance: 322.5
click at [790, 34] on span at bounding box center [790, 35] width 0 height 16
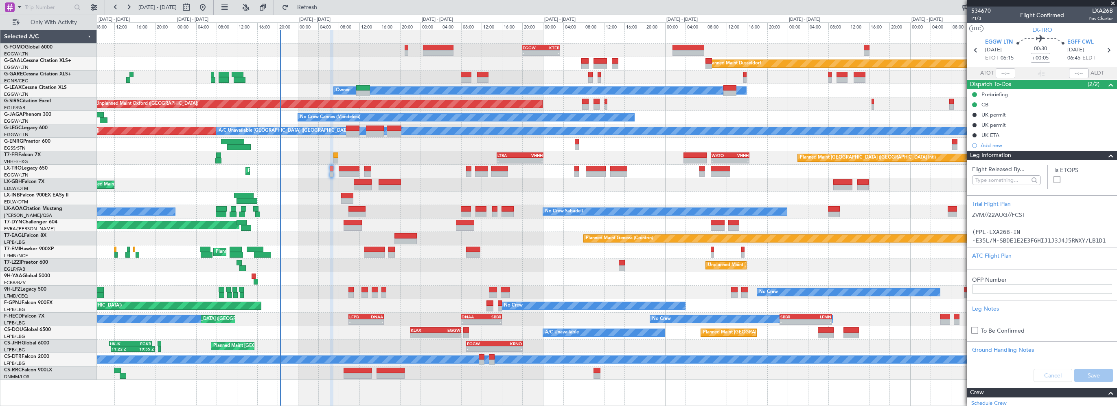
click at [1107, 153] on span at bounding box center [1111, 156] width 10 height 10
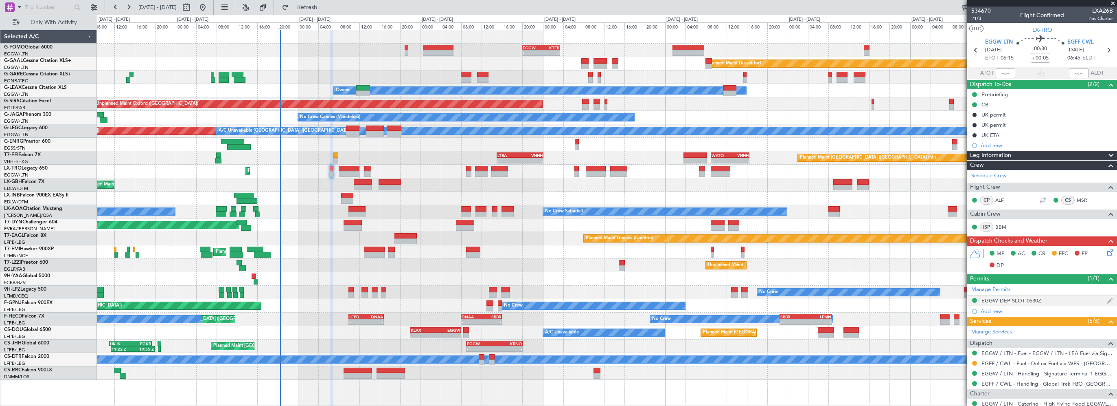
click at [1014, 300] on div "EGGW DEP SLOT 0630Z" at bounding box center [1012, 300] width 60 height 7
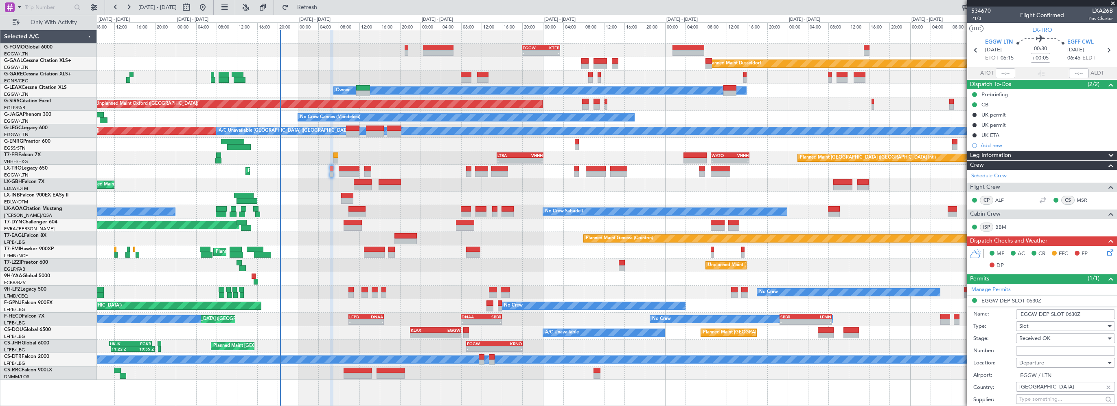
click at [1106, 156] on span at bounding box center [1111, 156] width 10 height 10
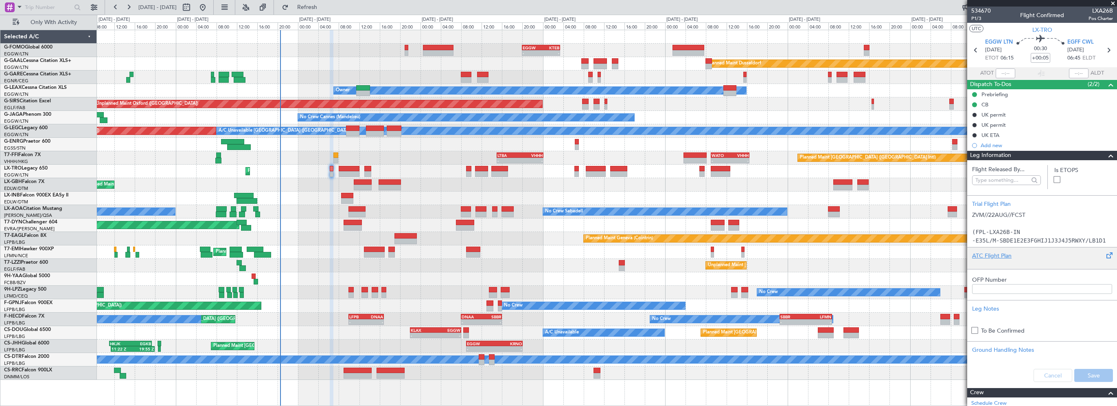
click at [985, 253] on div "ATC Flight Plan" at bounding box center [1042, 255] width 140 height 9
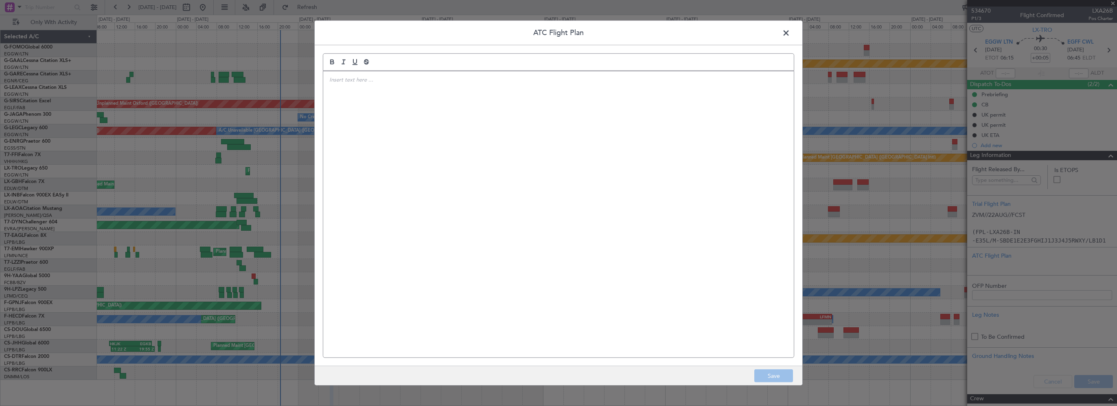
click at [510, 184] on div at bounding box center [558, 214] width 471 height 286
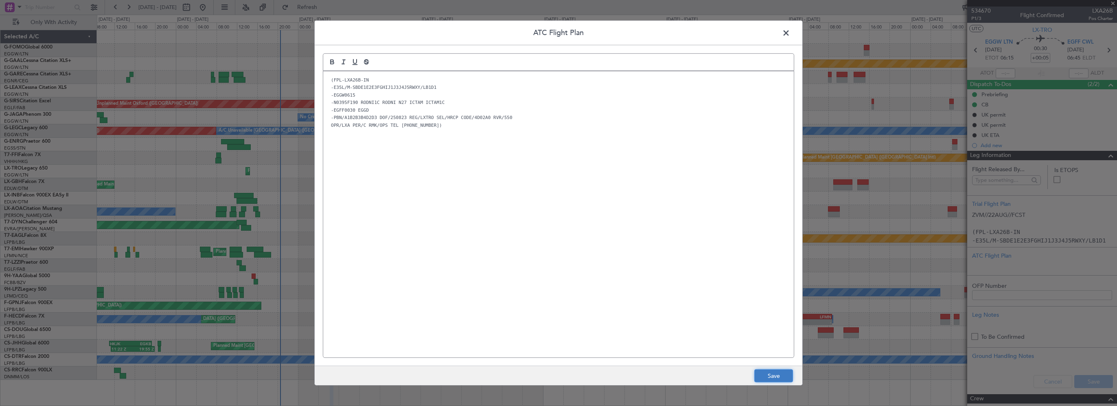
click at [783, 378] on button "Save" at bounding box center [774, 375] width 39 height 13
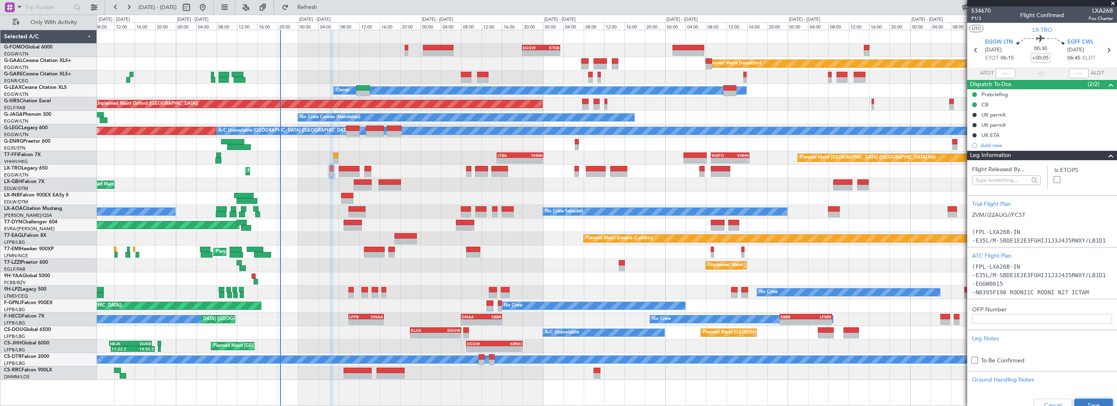
click at [1085, 402] on button "Save" at bounding box center [1094, 404] width 39 height 13
click at [1108, 152] on span at bounding box center [1111, 156] width 10 height 10
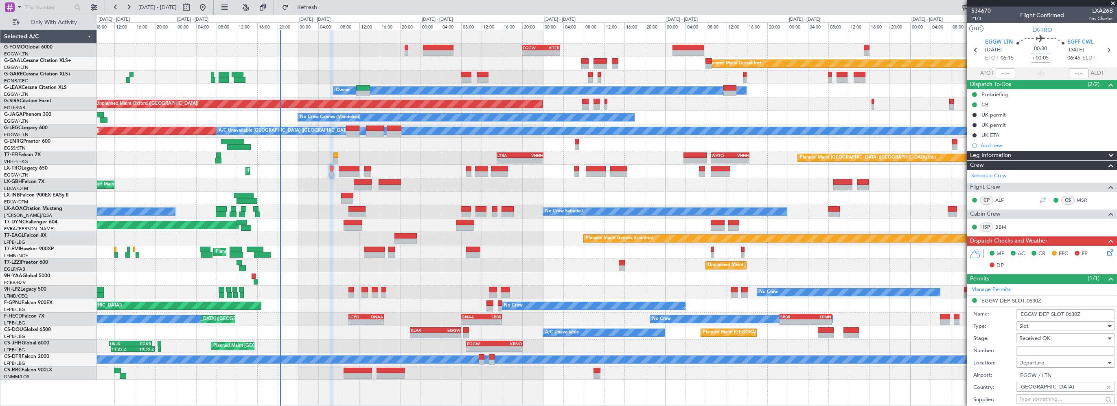
drag, startPoint x: 1105, startPoint y: 162, endPoint x: 1113, endPoint y: 165, distance: 7.7
click at [1106, 162] on span at bounding box center [1111, 165] width 10 height 10
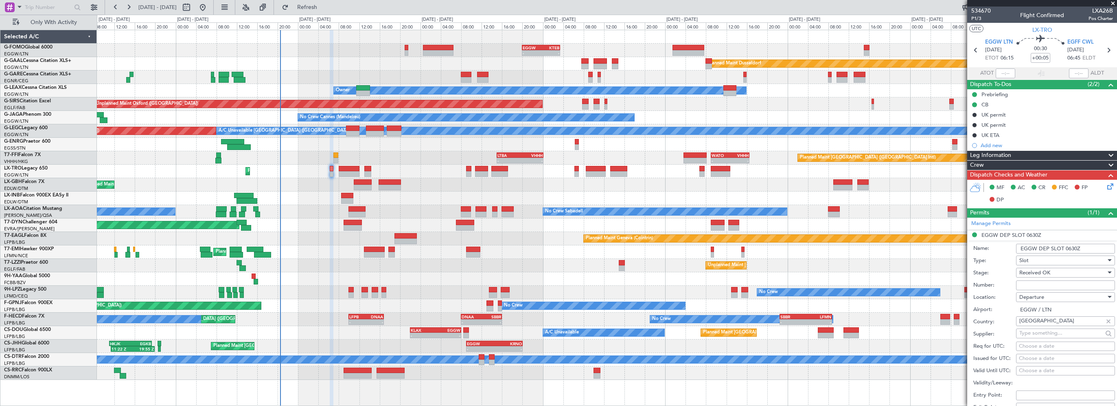
click at [1106, 211] on span at bounding box center [1111, 213] width 10 height 10
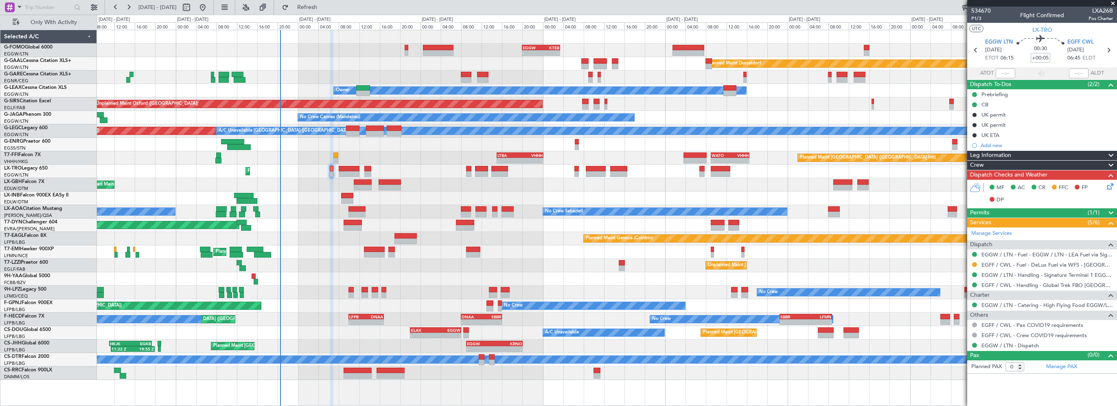
click at [1111, 176] on span at bounding box center [1111, 175] width 10 height 10
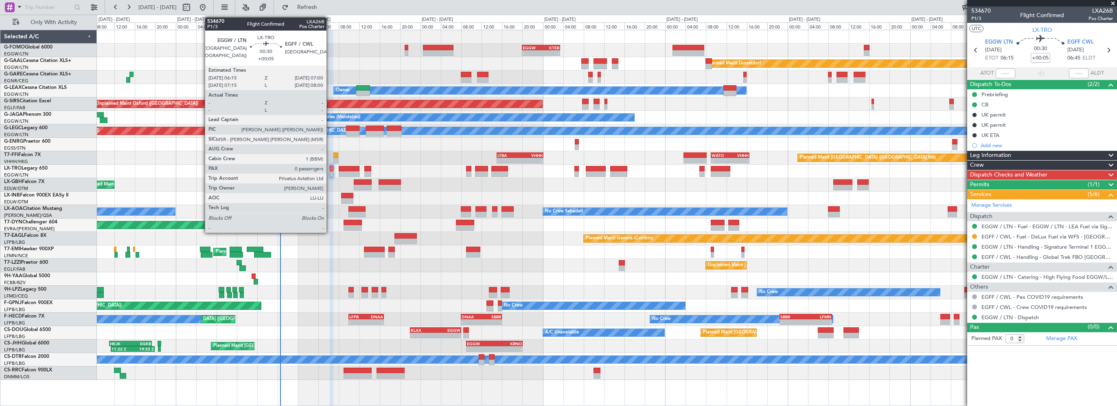
click at [330, 168] on div at bounding box center [332, 169] width 4 height 6
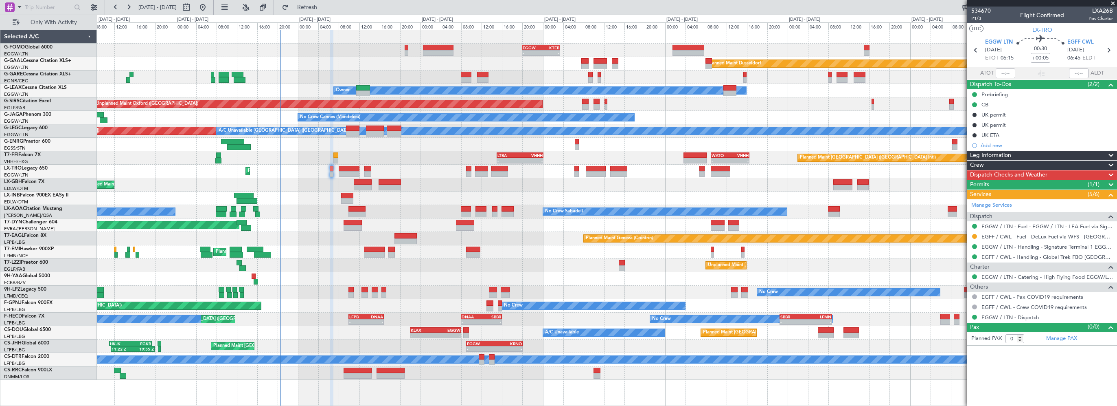
click at [1113, 3] on span at bounding box center [1113, 3] width 8 height 7
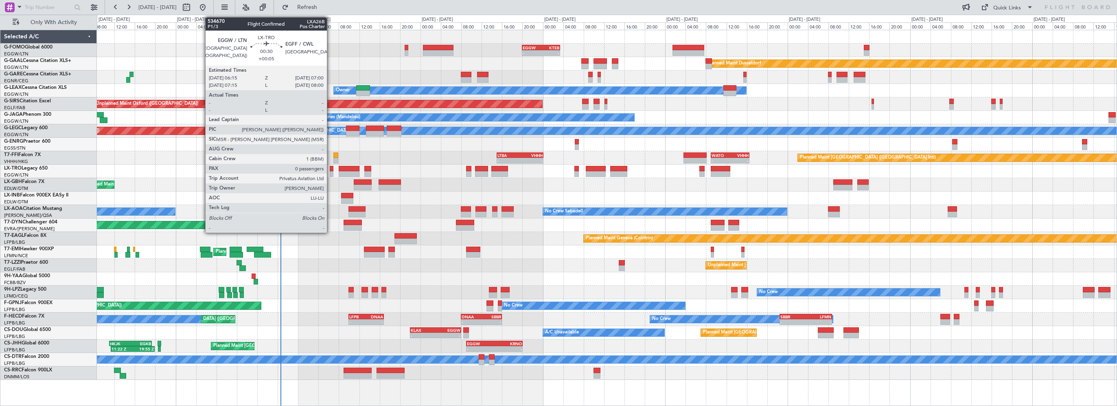
click at [331, 168] on div at bounding box center [332, 169] width 4 height 6
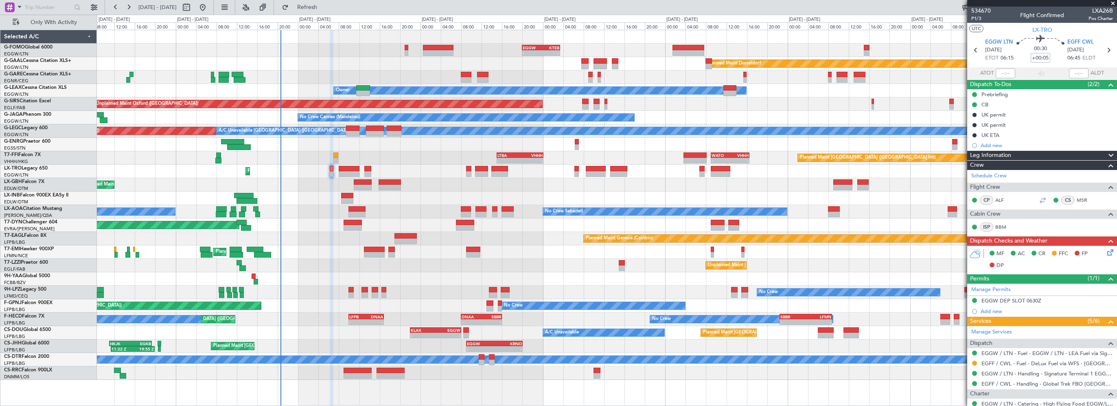
click at [1010, 153] on span "Leg Information" at bounding box center [990, 155] width 41 height 9
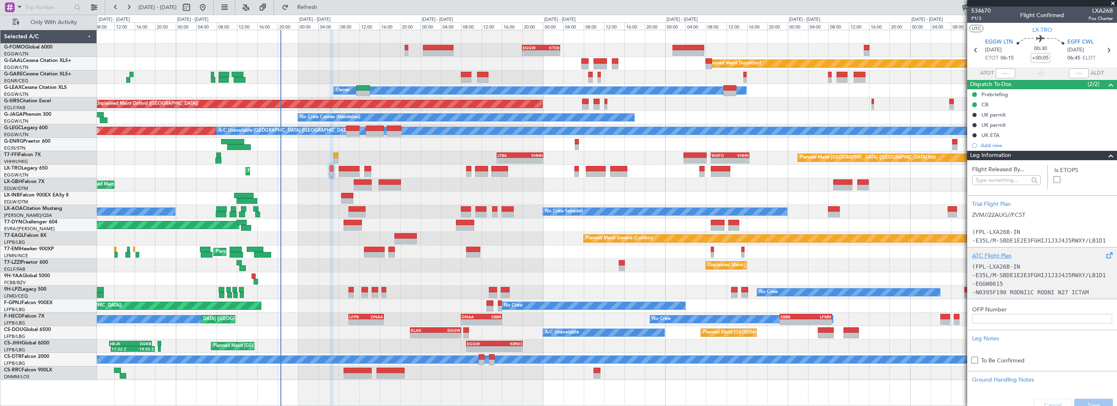
click at [995, 256] on div "ATC Flight Plan" at bounding box center [1042, 255] width 140 height 9
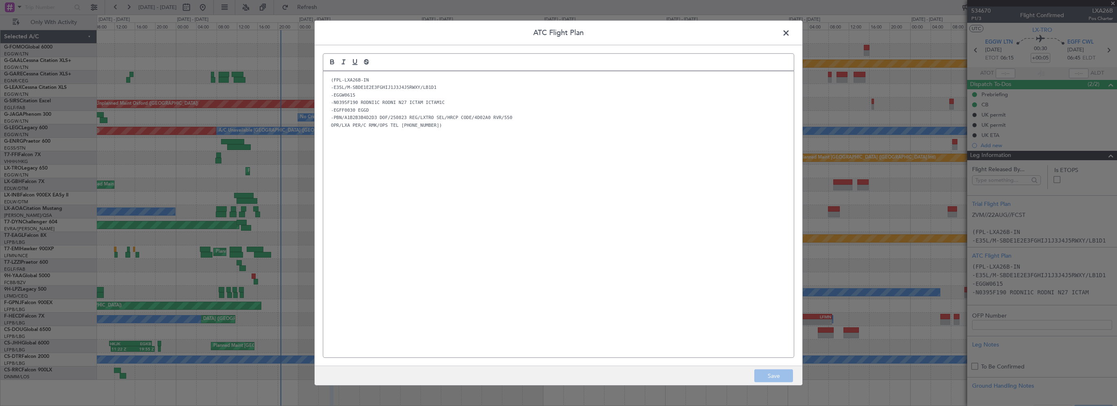
drag, startPoint x: 377, startPoint y: 182, endPoint x: 385, endPoint y: 162, distance: 21.0
click at [377, 182] on div "(FPL-LXA26B-IN -E35L/M-SBDE1E2E3FGHIJ1J3J4J5RWXY/LB1D1 -EGGW0615 -N0395F190 ROD…" at bounding box center [558, 214] width 471 height 286
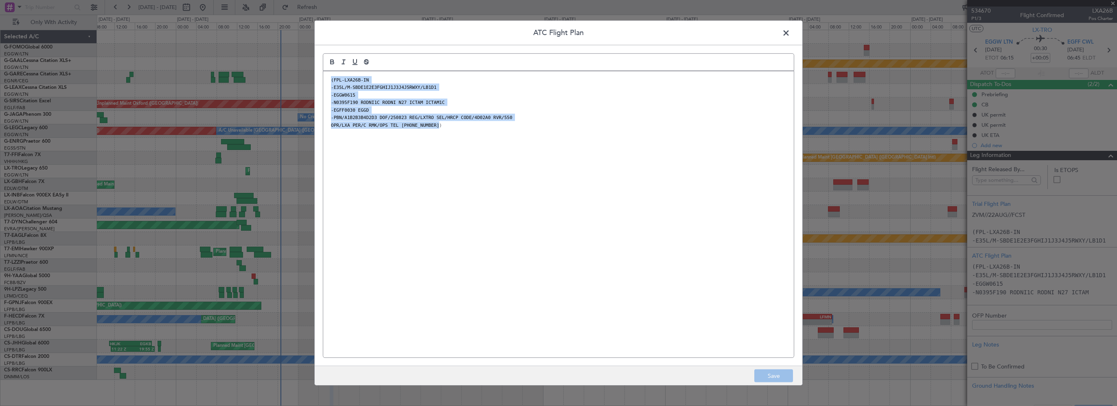
drag, startPoint x: 381, startPoint y: 122, endPoint x: 328, endPoint y: 77, distance: 69.4
click at [329, 77] on div "(FPL-LXA26B-IN -E35L/M-SBDE1E2E3FGHIJ1J3J4J5RWXY/LB1D1 -EGGW0615 -N0395F190 ROD…" at bounding box center [558, 214] width 471 height 286
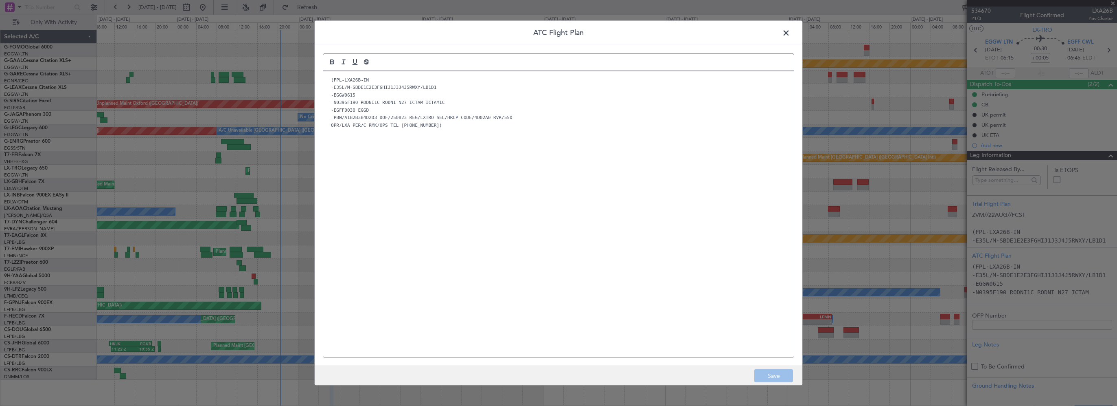
drag, startPoint x: 520, startPoint y: 223, endPoint x: 541, endPoint y: 231, distance: 22.7
click at [524, 226] on div "(FPL-LXA26B-IN -E35L/M-SBDE1E2E3FGHIJ1J3J4J5RWXY/LB1D1 -EGGW0615 -N0395F190 ROD…" at bounding box center [558, 214] width 471 height 286
click at [777, 373] on footer "Save" at bounding box center [559, 375] width 488 height 20
click at [790, 33] on span at bounding box center [790, 35] width 0 height 16
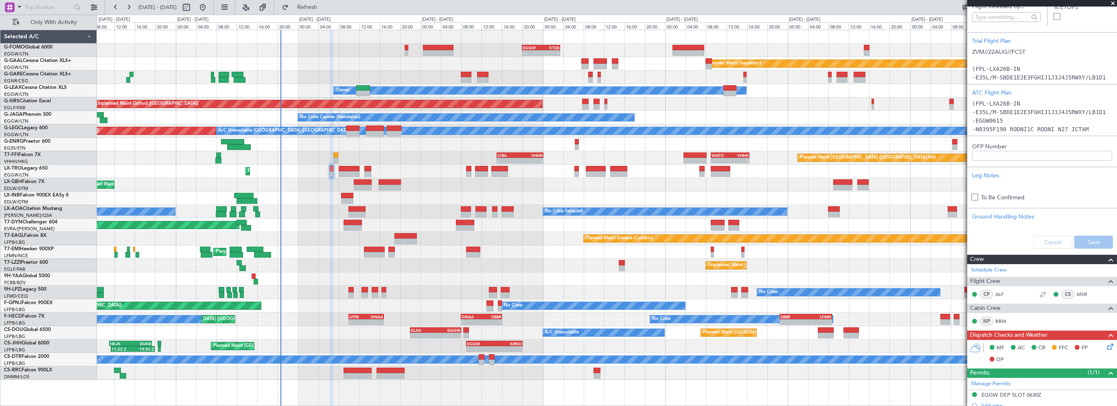
click at [1083, 239] on div "Cancel Save" at bounding box center [1043, 242] width 150 height 24
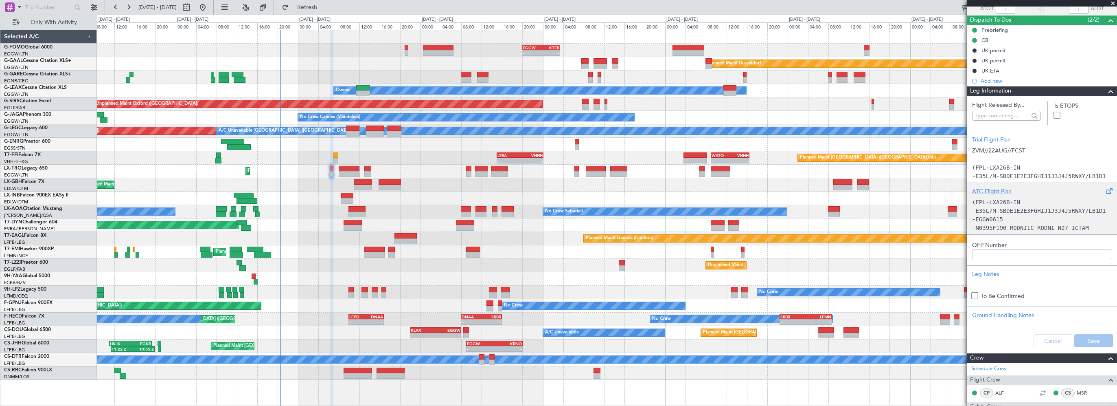
scroll to position [41, 0]
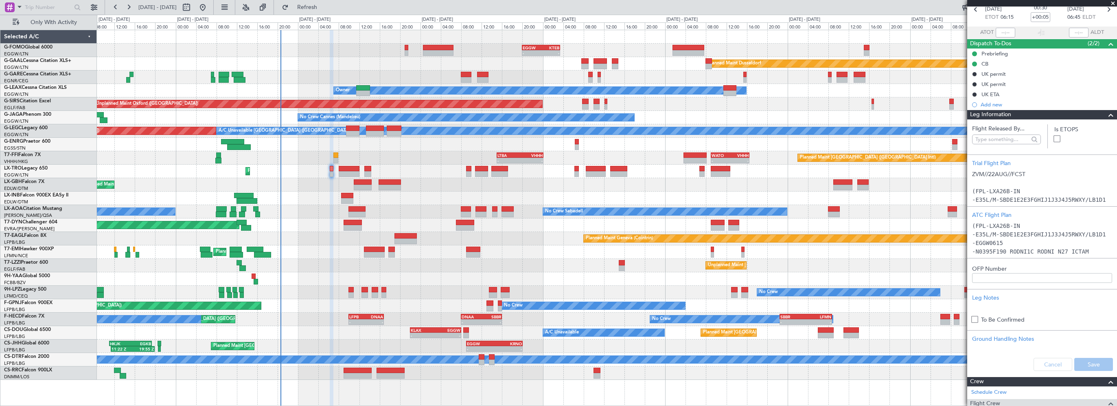
click at [1106, 114] on span at bounding box center [1111, 115] width 10 height 10
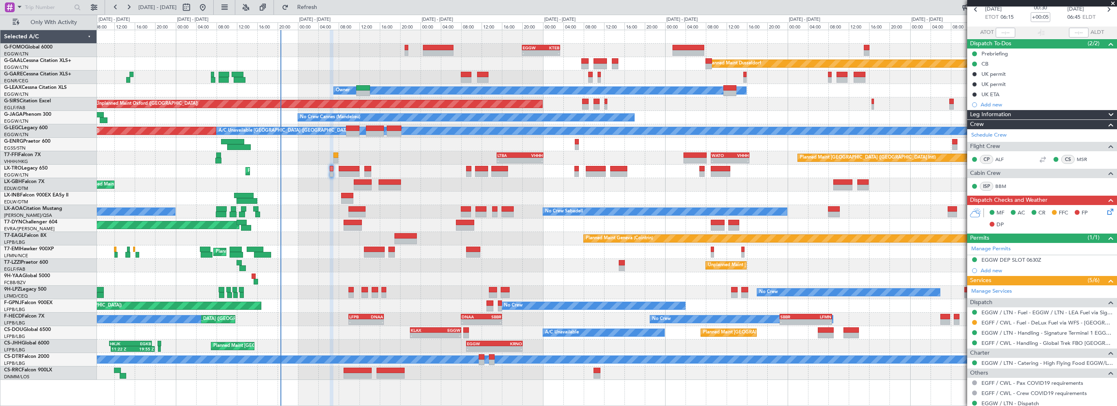
click at [401, 205] on div "No Crew Sabadell No Crew Sabadell" at bounding box center [607, 211] width 1020 height 13
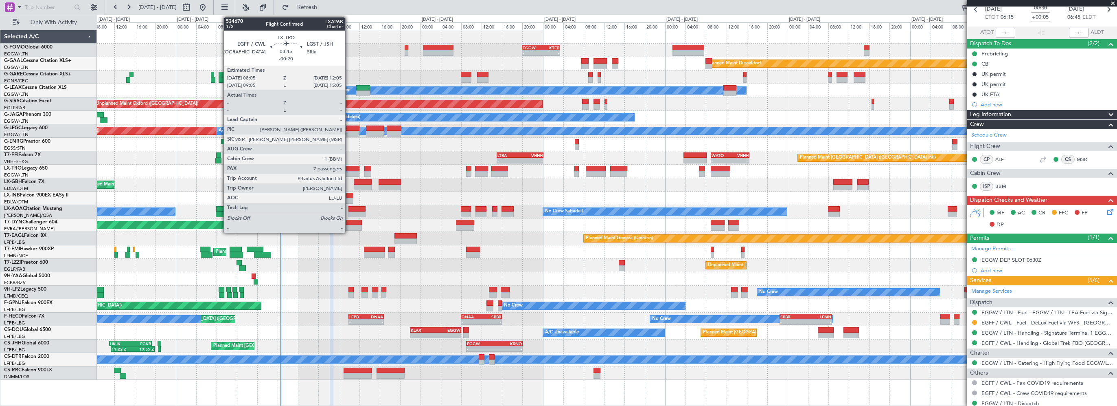
click at [349, 169] on div at bounding box center [349, 169] width 21 height 6
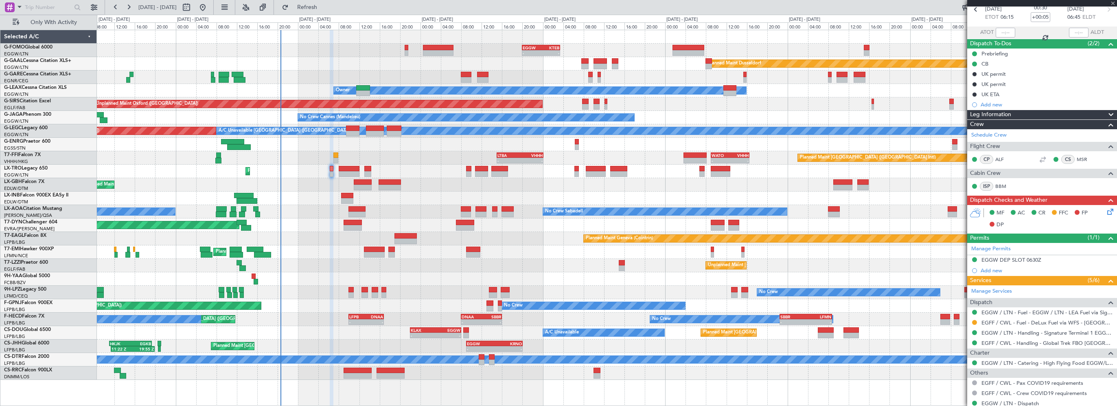
type input "-00:20"
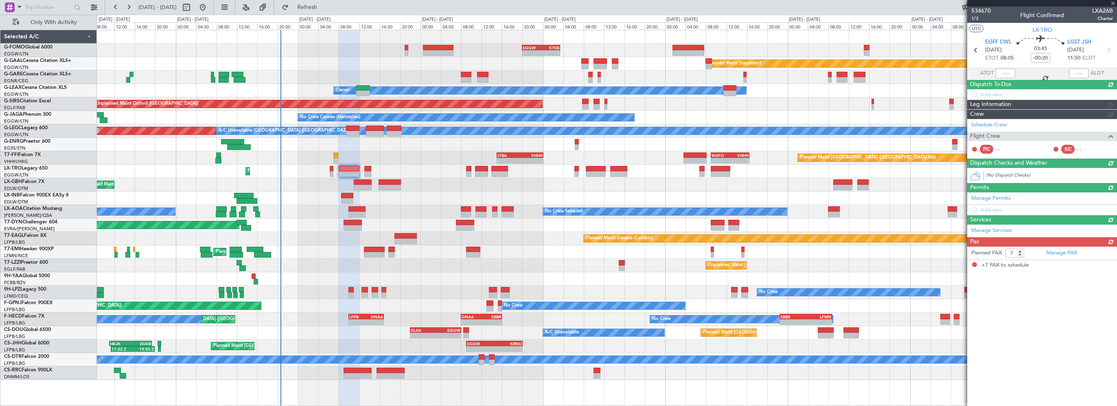
scroll to position [0, 0]
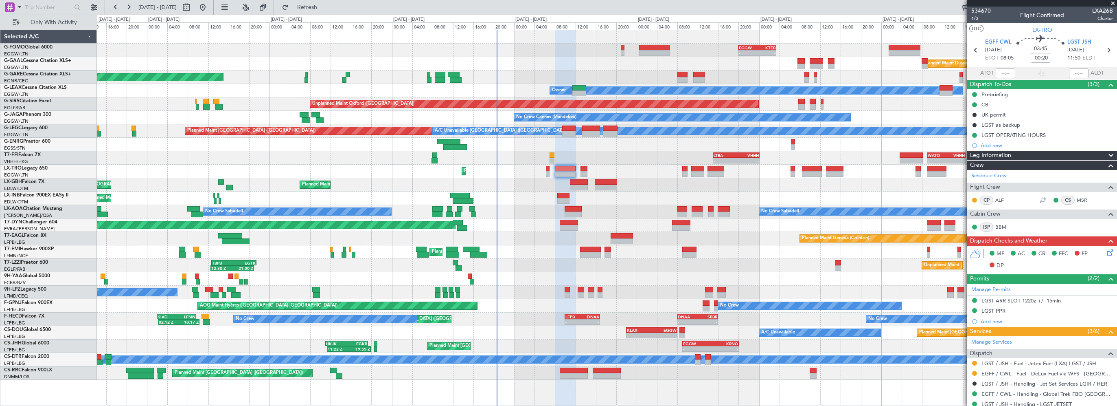
click at [541, 379] on div "- - EGGW 20:00 Z KTEB 03:25 Z Planned Maint Dusseldorf Unplanned Maint Chester …" at bounding box center [607, 218] width 1021 height 376
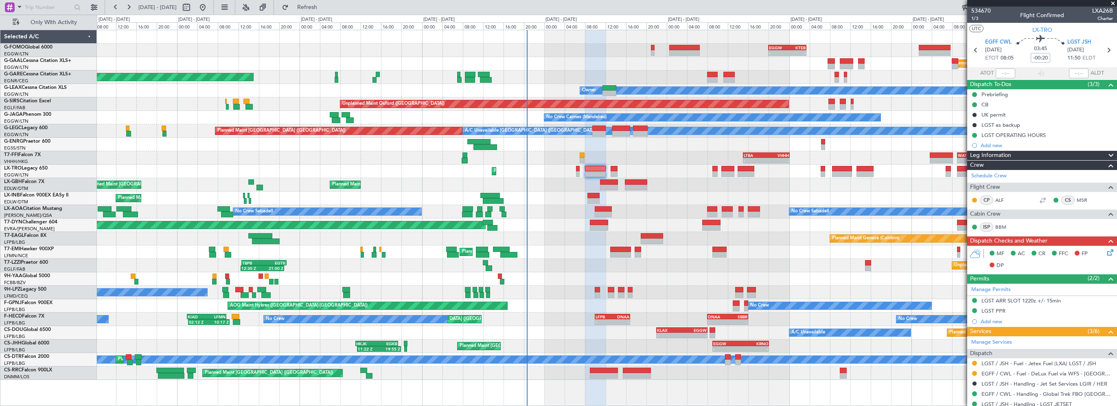
click at [186, 391] on div "- - EGGW 20:00 Z KTEB 03:25 Z Planned Maint Dusseldorf Unplanned Maint Chester …" at bounding box center [558, 210] width 1117 height 391
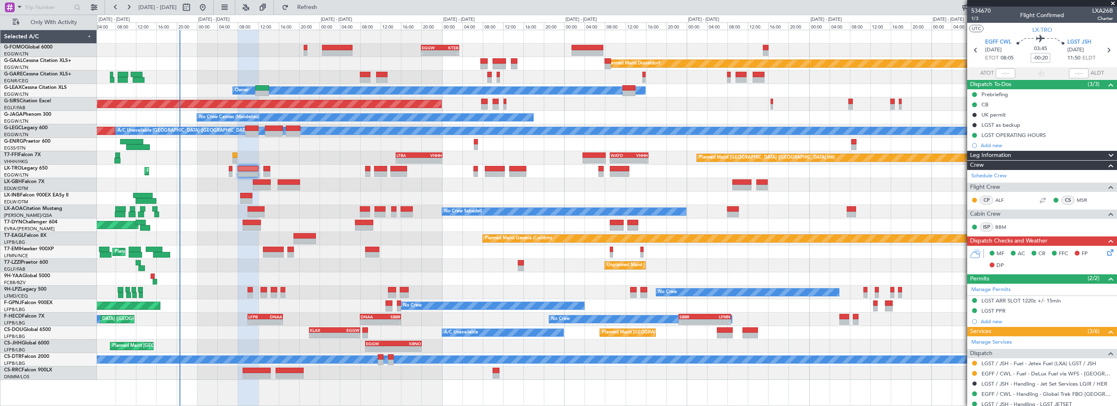
click at [380, 384] on div "- - EGGW 20:00 Z KTEB 03:25 Z Planned Maint Dusseldorf Unplanned Maint Chester …" at bounding box center [607, 218] width 1021 height 376
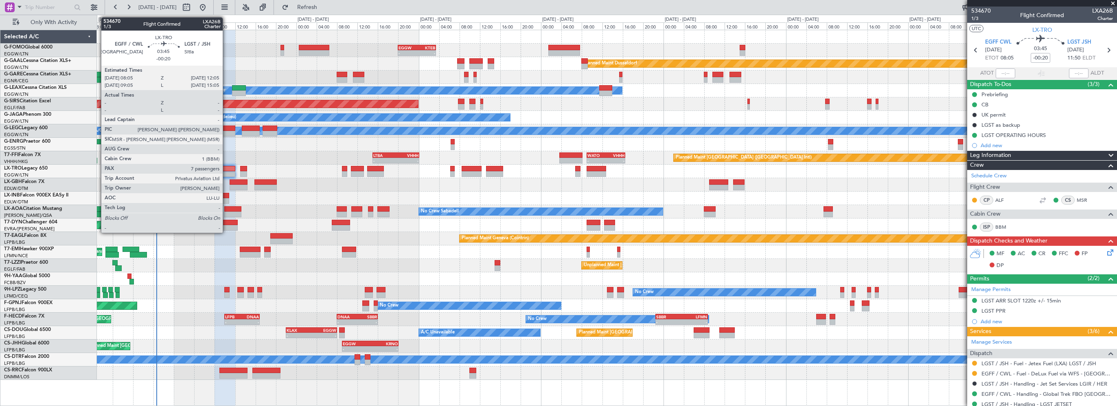
click at [226, 169] on div at bounding box center [225, 169] width 21 height 6
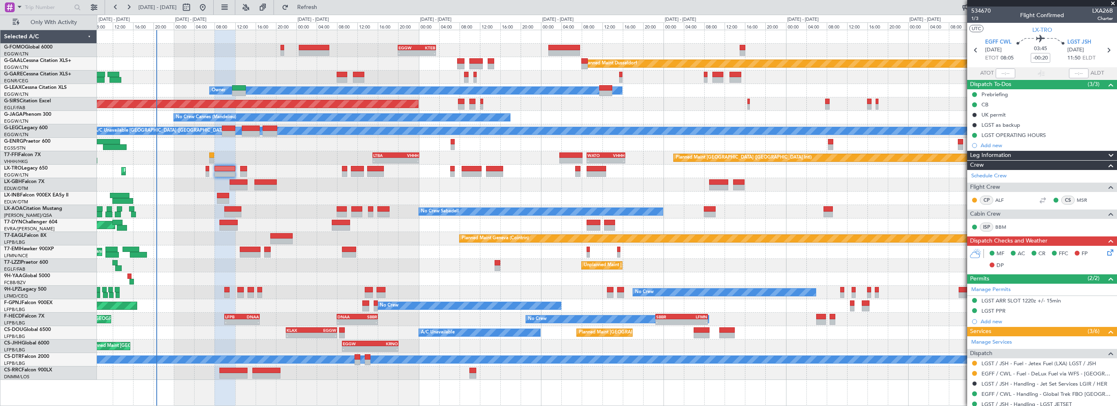
click at [988, 151] on span "Leg Information" at bounding box center [990, 155] width 41 height 9
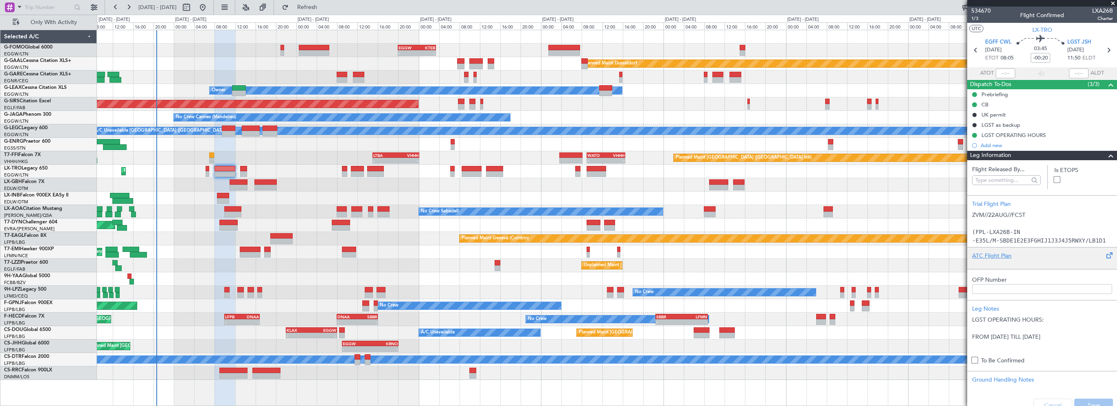
click at [980, 255] on div "ATC Flight Plan" at bounding box center [1042, 255] width 140 height 9
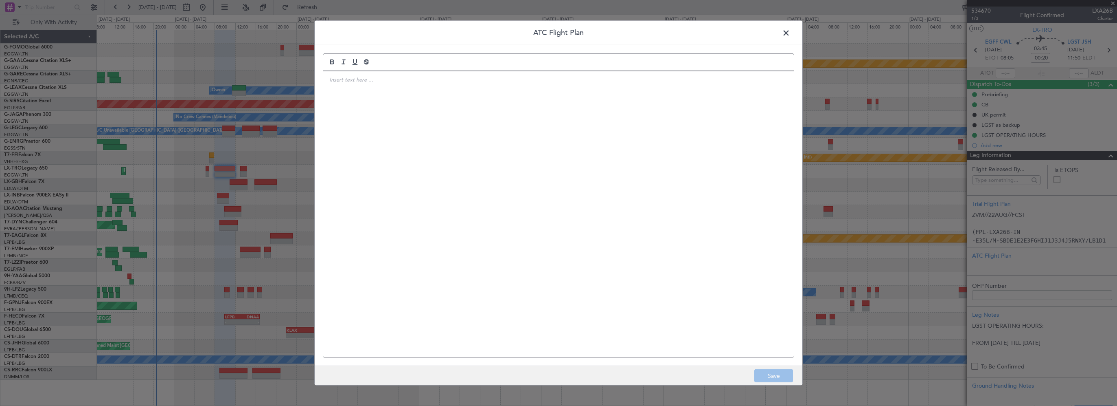
click at [790, 31] on span at bounding box center [790, 35] width 0 height 16
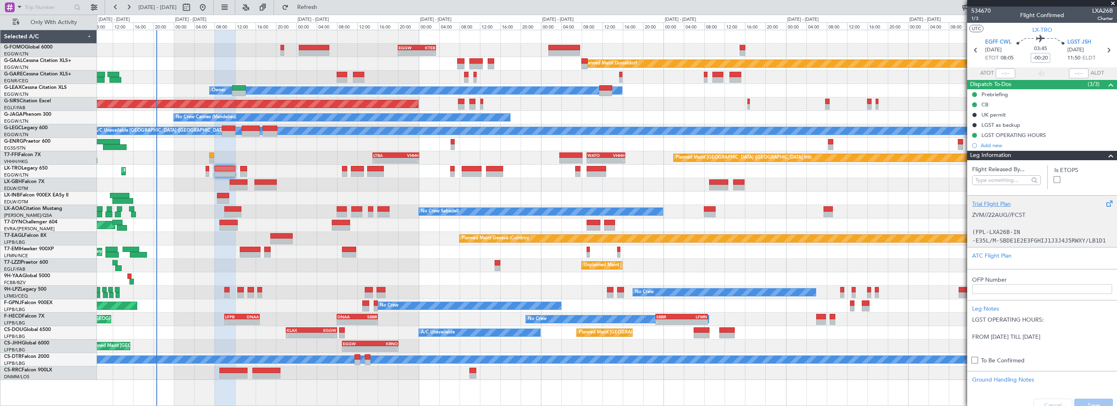
click at [989, 199] on div "Trial Flight Plan ZVM//22AUG//FCST (FPL-LXA26B-IN -E35L/M-SBDE1E2E3FGHIJ1J3J4J5…" at bounding box center [1043, 221] width 150 height 52
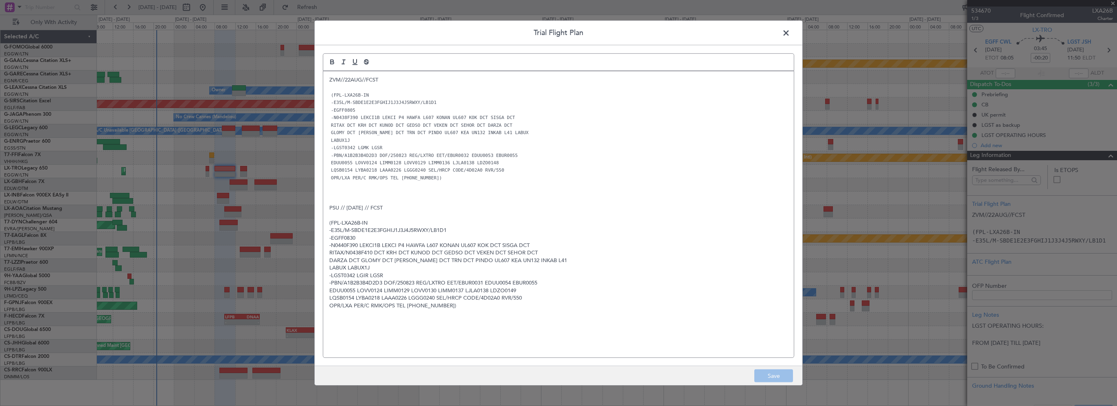
drag, startPoint x: 783, startPoint y: 35, endPoint x: 1113, endPoint y: 73, distance: 332.1
click at [790, 34] on span at bounding box center [790, 35] width 0 height 16
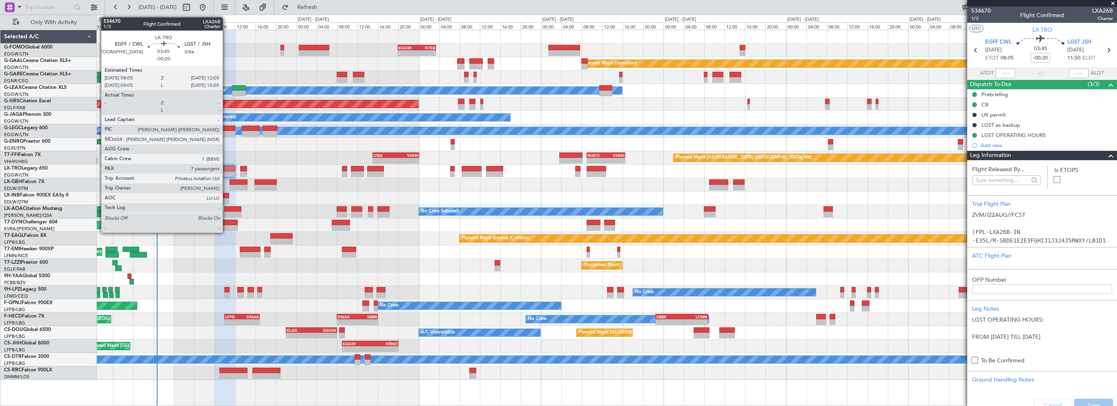
click at [226, 166] on div at bounding box center [225, 169] width 21 height 6
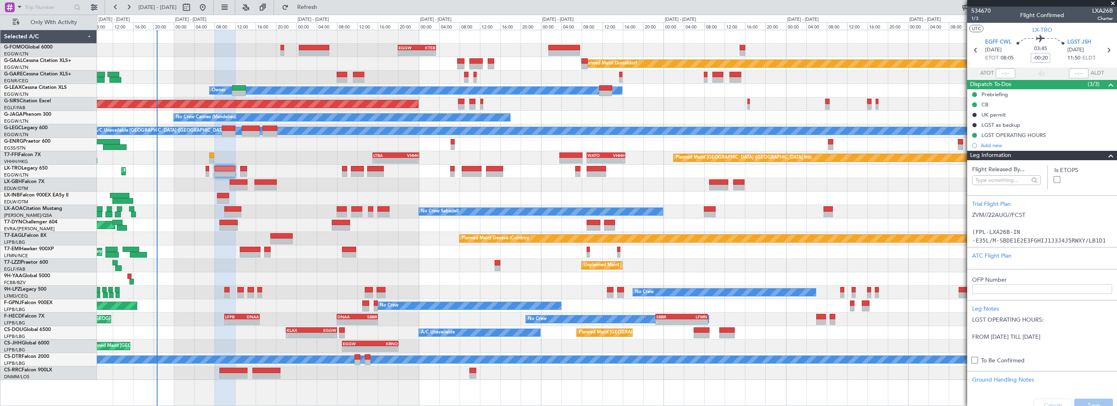
drag, startPoint x: 1104, startPoint y: 155, endPoint x: 1085, endPoint y: 160, distance: 20.4
click at [1106, 155] on span at bounding box center [1111, 156] width 10 height 10
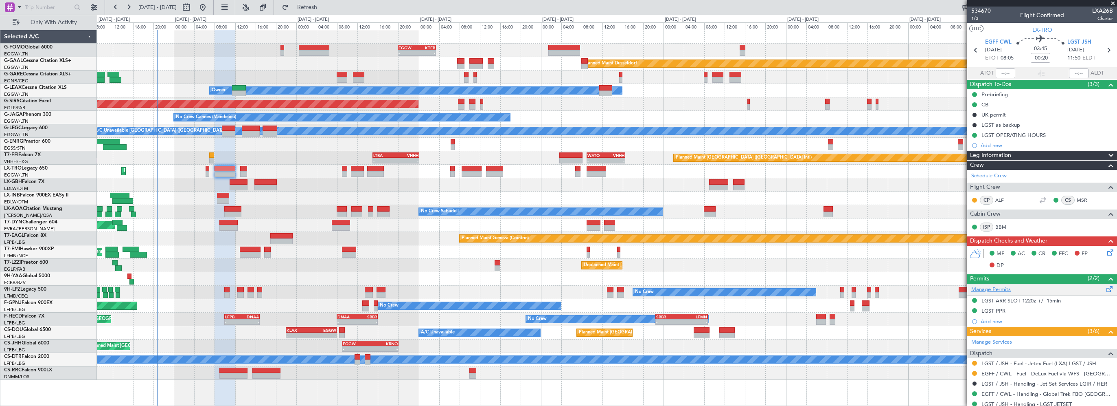
scroll to position [41, 0]
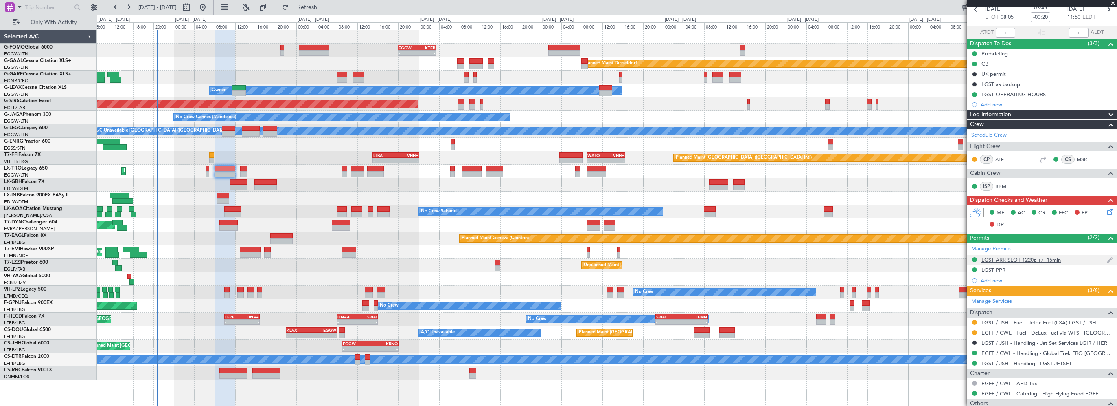
click at [1034, 256] on div "LGST ARR SLOT 1220z +/- 15min" at bounding box center [1021, 259] width 79 height 7
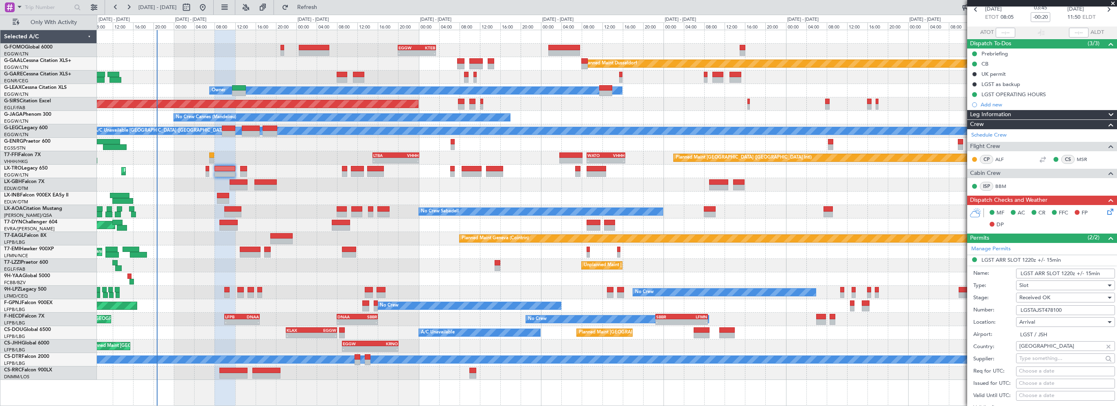
drag, startPoint x: 1062, startPoint y: 310, endPoint x: 1049, endPoint y: 310, distance: 13.9
click at [1015, 311] on div "Number: LGSTAJST478100" at bounding box center [1045, 310] width 142 height 12
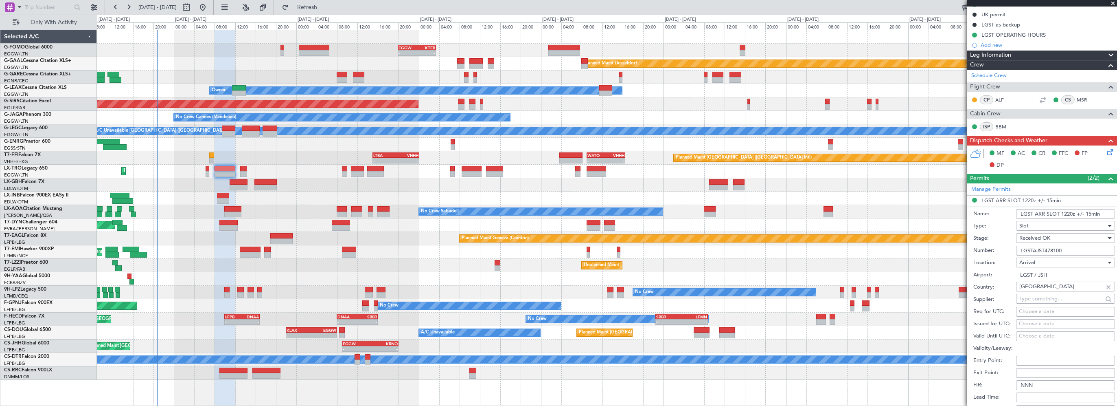
scroll to position [163, 0]
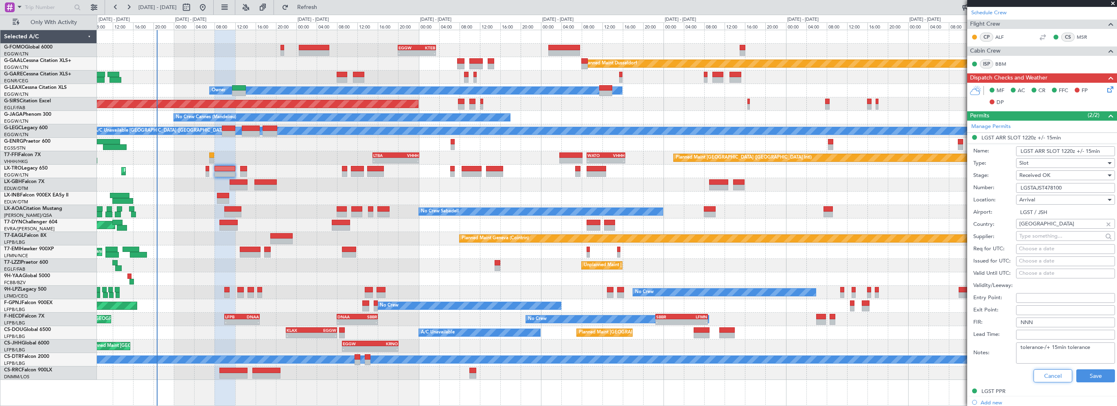
drag, startPoint x: 1047, startPoint y: 376, endPoint x: 1047, endPoint y: 371, distance: 5.3
click at [1047, 376] on button "Cancel" at bounding box center [1053, 375] width 39 height 13
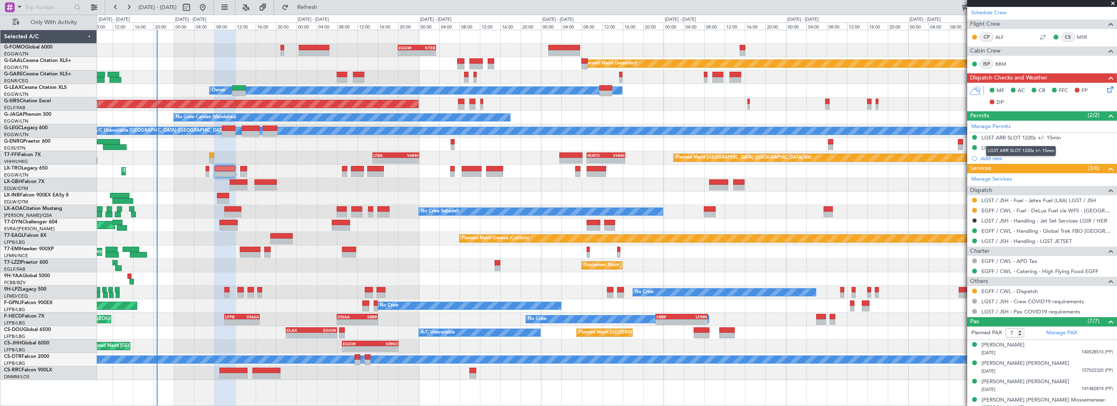
click at [995, 148] on mat-tooltip-component "LGST ARR SLOT 1220z +/- 15min" at bounding box center [1021, 151] width 81 height 22
click at [994, 146] on div "LGST PPR" at bounding box center [994, 147] width 24 height 7
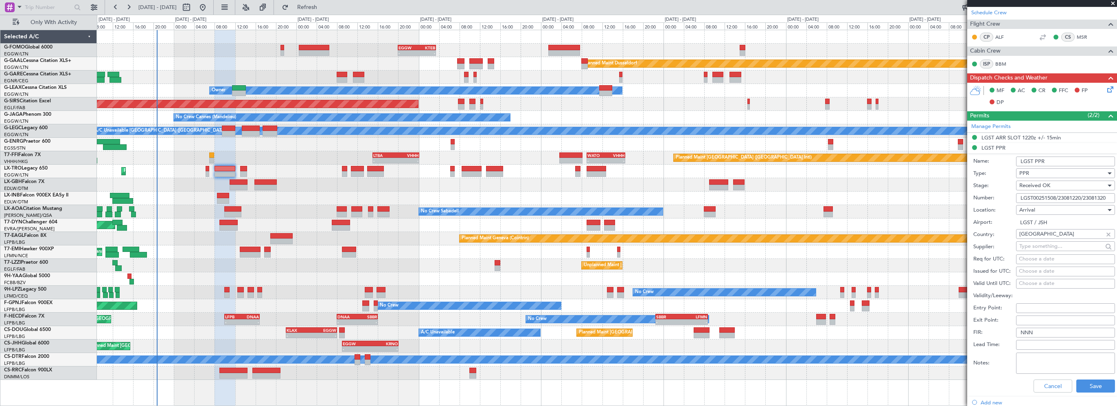
click at [1033, 198] on input "LGST00251508/23081220/23081320" at bounding box center [1065, 198] width 99 height 10
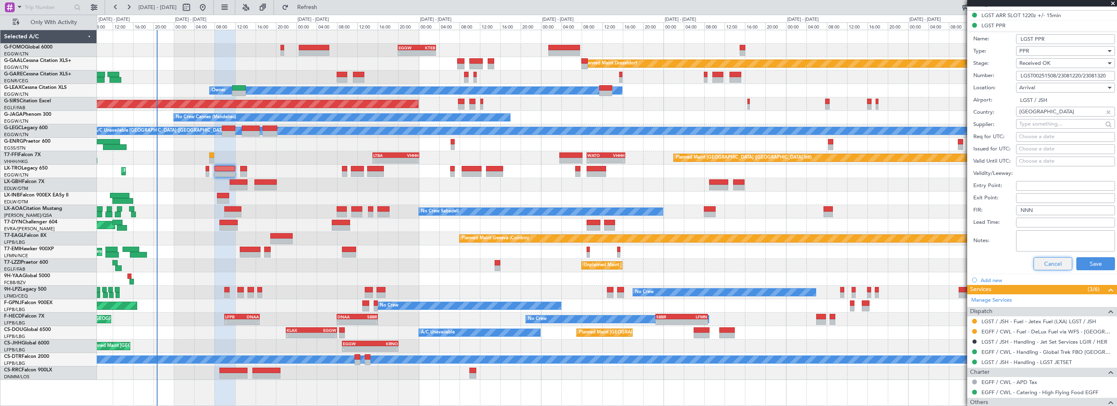
click at [1047, 258] on button "Cancel" at bounding box center [1053, 263] width 39 height 13
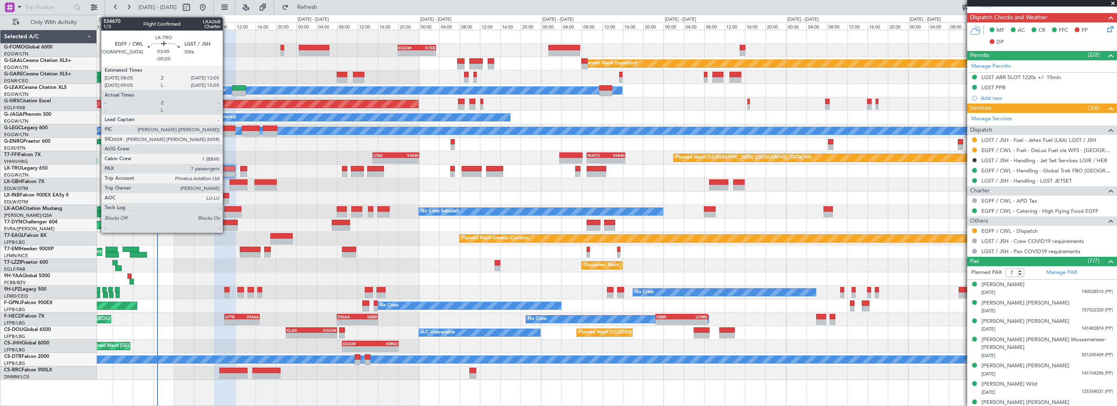
click at [226, 167] on div at bounding box center [225, 169] width 21 height 6
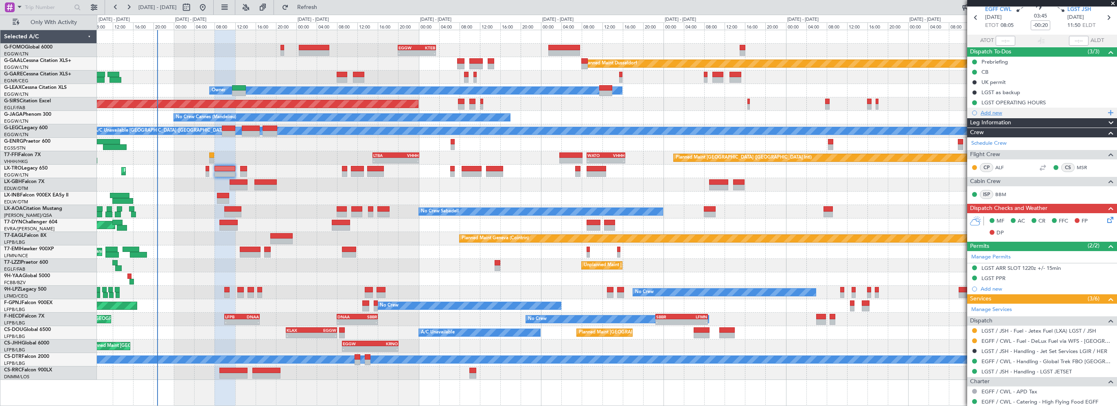
scroll to position [0, 0]
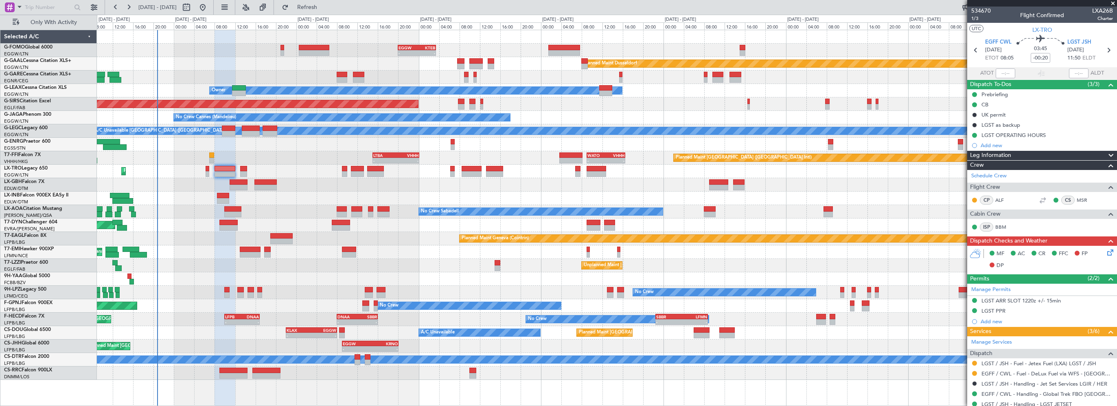
click at [1008, 155] on span "Leg Information" at bounding box center [990, 155] width 41 height 9
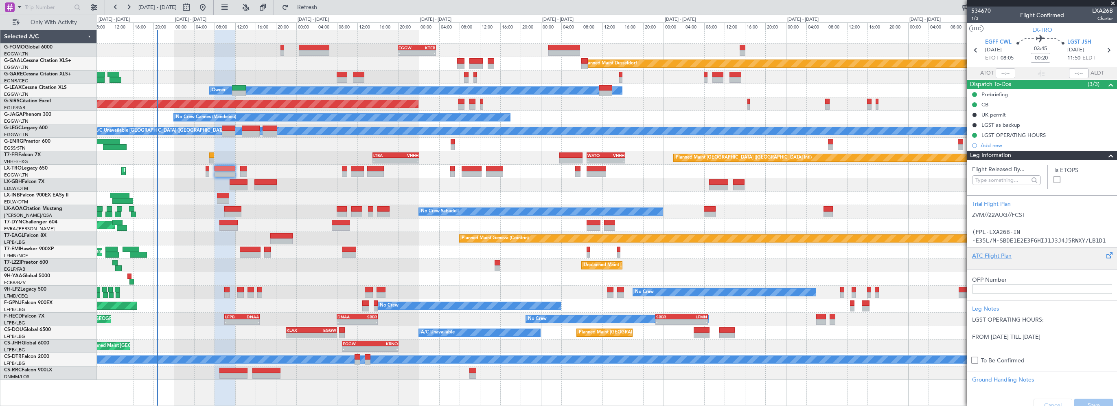
click at [988, 254] on div "ATC Flight Plan" at bounding box center [1042, 255] width 140 height 9
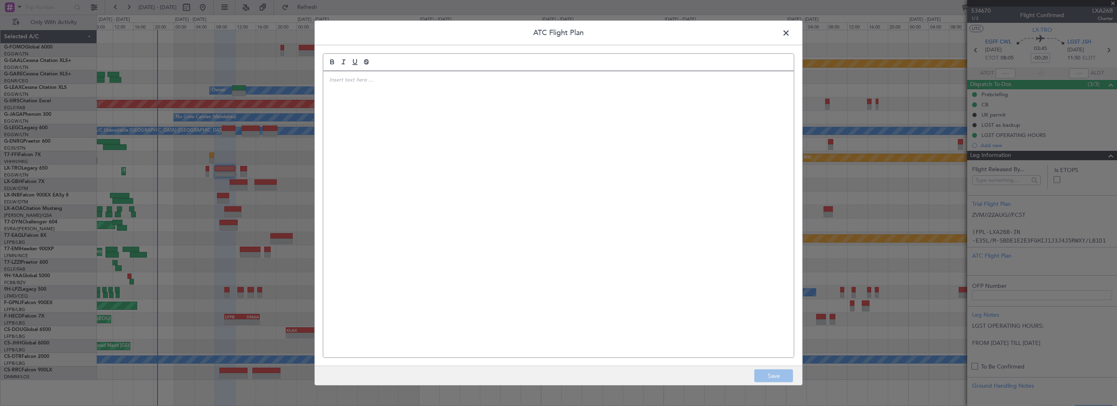
click at [608, 138] on div at bounding box center [558, 214] width 471 height 286
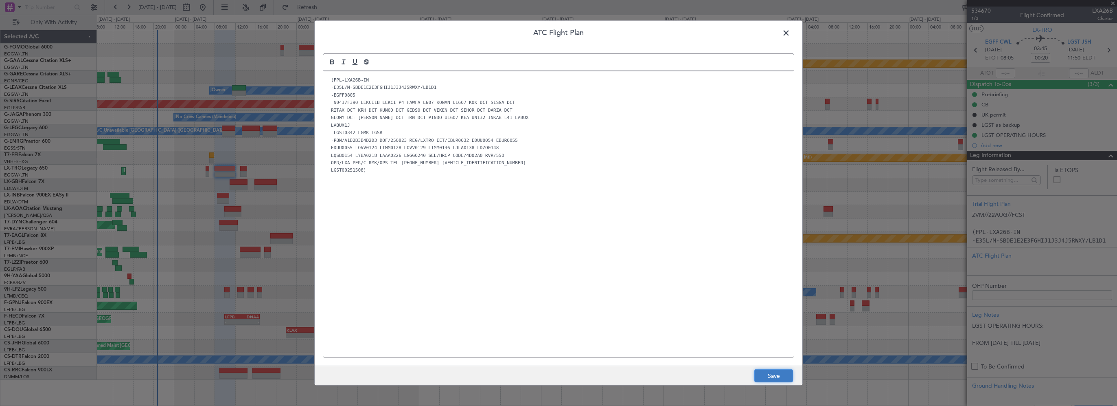
click at [779, 378] on button "Save" at bounding box center [774, 375] width 39 height 13
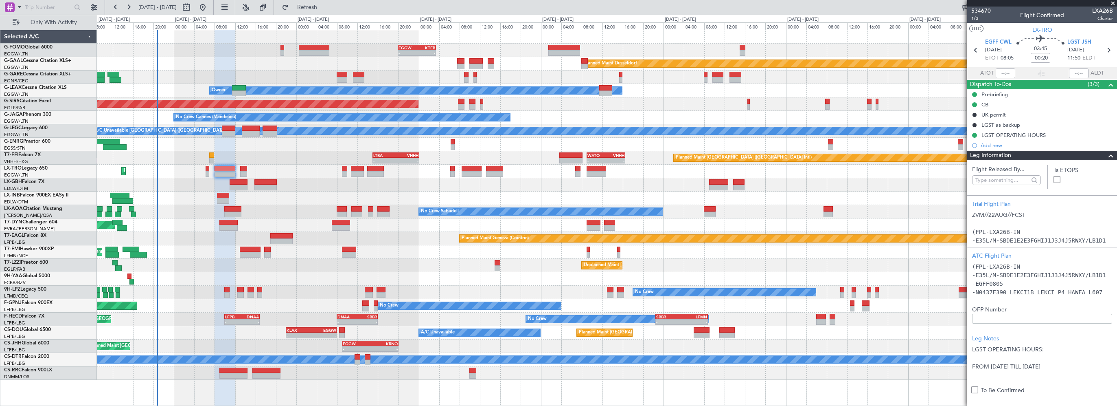
click at [1106, 156] on span at bounding box center [1111, 156] width 10 height 10
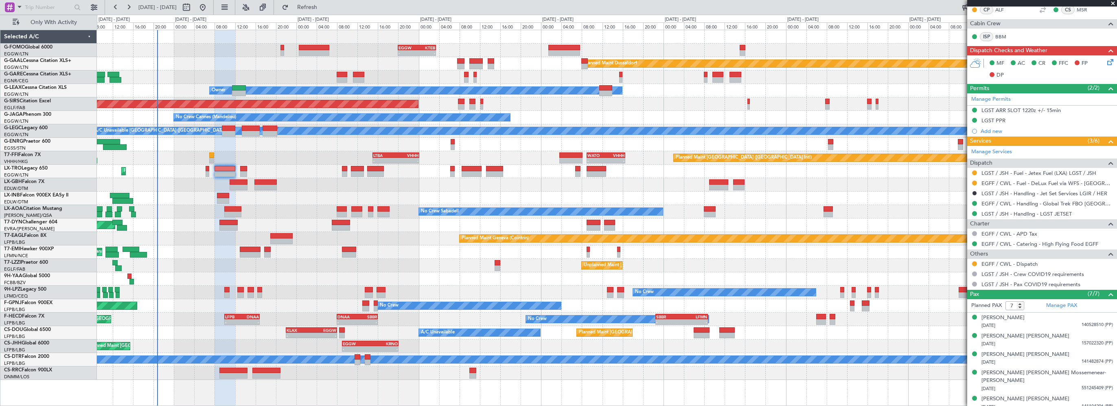
scroll to position [223, 0]
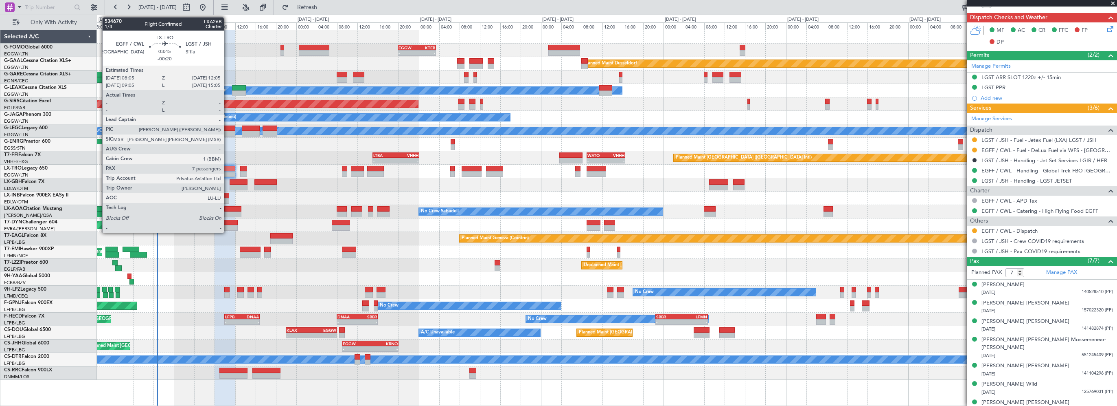
click at [228, 169] on div at bounding box center [225, 169] width 21 height 6
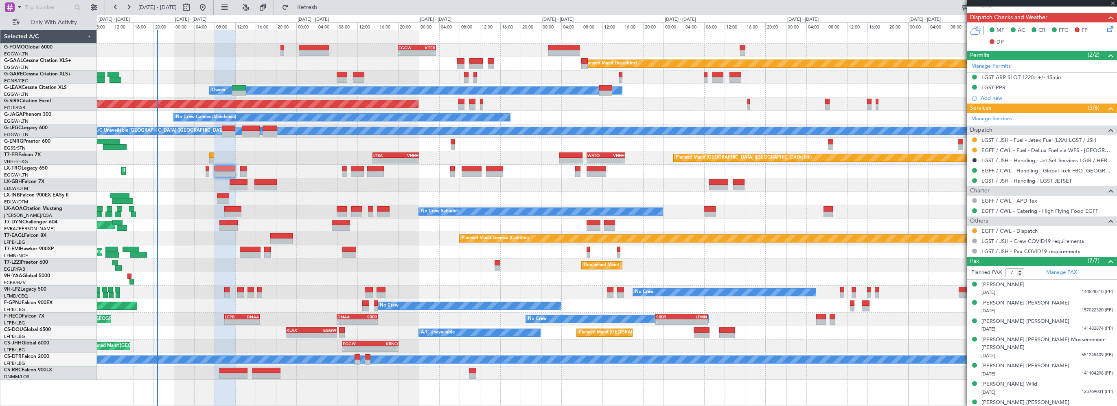
scroll to position [0, 0]
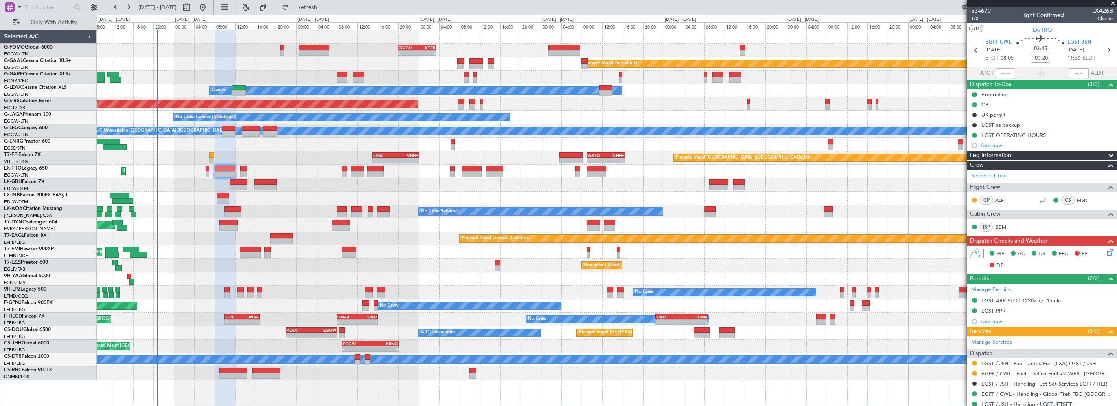
click at [1106, 252] on icon at bounding box center [1109, 251] width 7 height 7
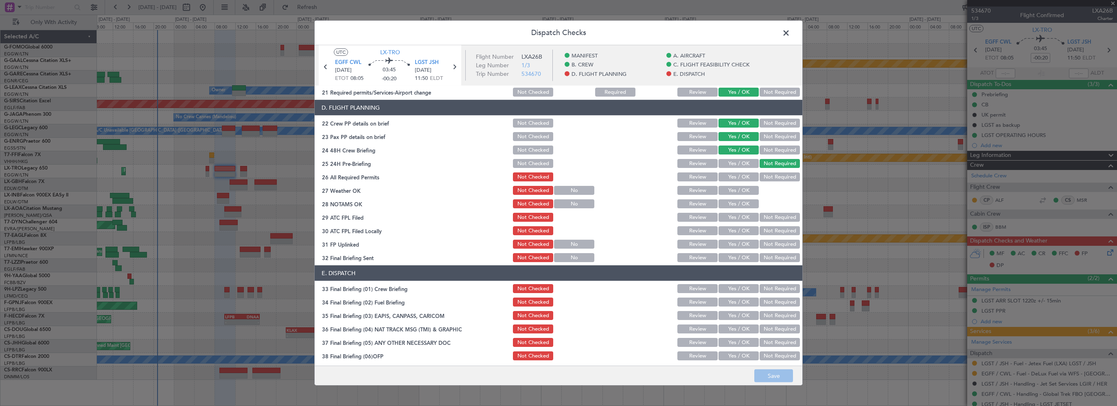
scroll to position [326, 0]
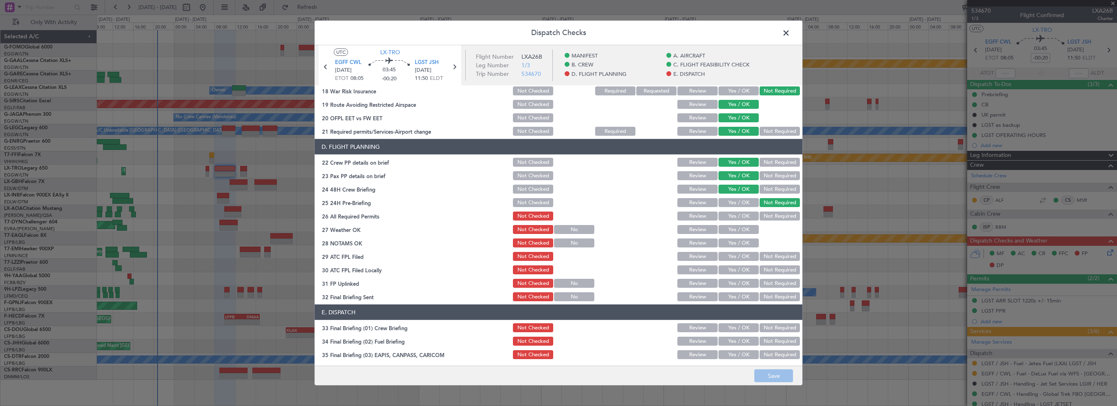
click at [739, 215] on button "Yes / OK" at bounding box center [739, 215] width 40 height 9
click at [736, 230] on button "Yes / OK" at bounding box center [739, 229] width 40 height 9
click at [731, 246] on button "Yes / OK" at bounding box center [739, 242] width 40 height 9
drag, startPoint x: 717, startPoint y: 254, endPoint x: 746, endPoint y: 261, distance: 29.6
click at [719, 254] on button "Yes / OK" at bounding box center [739, 256] width 40 height 9
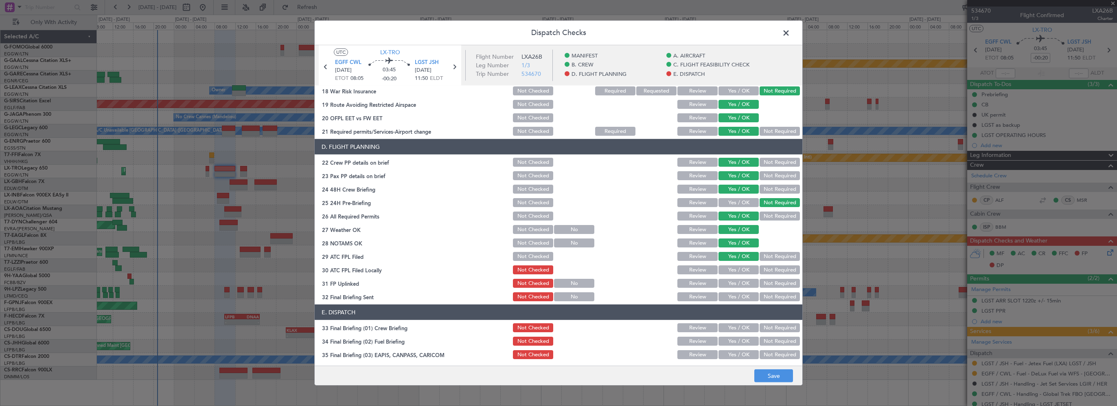
drag, startPoint x: 769, startPoint y: 263, endPoint x: 764, endPoint y: 269, distance: 7.3
click at [769, 263] on section "D. FLIGHT PLANNING 22 Crew PP details on brief Not Checked Review Yes / OK Not …" at bounding box center [559, 220] width 488 height 163
click at [764, 269] on button "Not Required" at bounding box center [780, 269] width 40 height 9
click at [732, 282] on button "Yes / OK" at bounding box center [739, 283] width 40 height 9
click at [724, 296] on button "Yes / OK" at bounding box center [739, 296] width 40 height 9
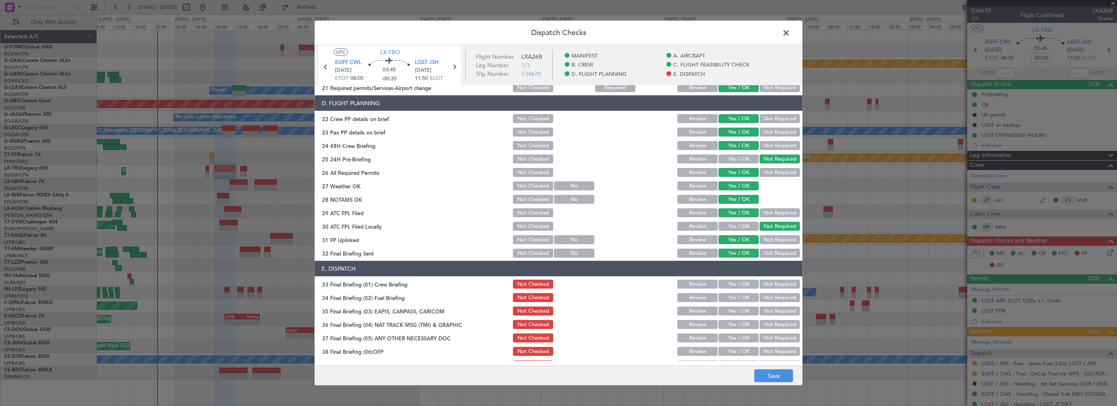
scroll to position [407, 0]
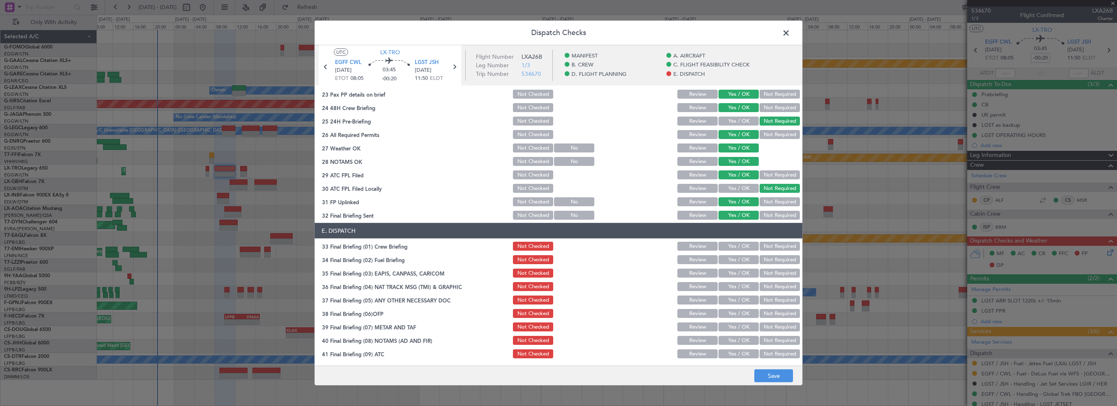
click at [735, 250] on div "Yes / OK" at bounding box center [738, 245] width 41 height 11
click at [735, 260] on button "Yes / OK" at bounding box center [739, 259] width 40 height 9
click at [741, 248] on button "Yes / OK" at bounding box center [739, 245] width 40 height 9
drag, startPoint x: 766, startPoint y: 270, endPoint x: 765, endPoint y: 282, distance: 11.4
click at [766, 270] on button "Not Required" at bounding box center [780, 272] width 40 height 9
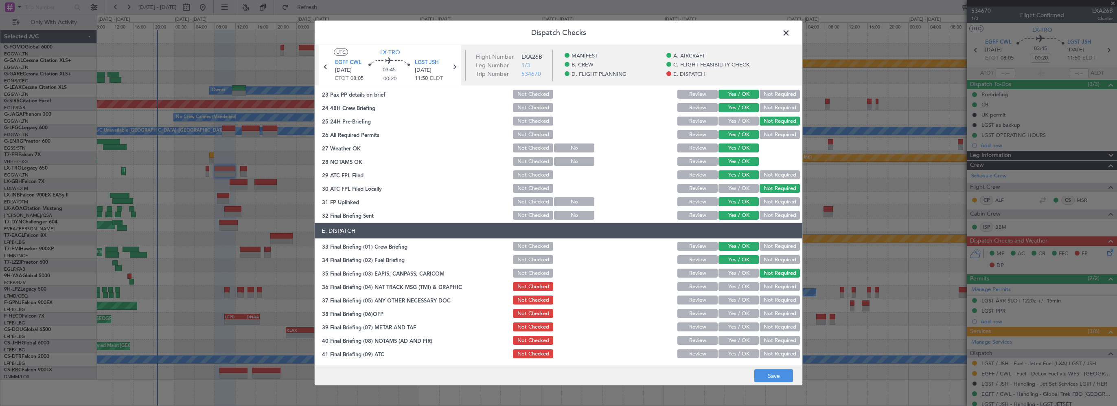
click at [766, 288] on button "Not Required" at bounding box center [780, 286] width 40 height 9
click at [762, 296] on button "Not Required" at bounding box center [780, 299] width 40 height 9
drag, startPoint x: 751, startPoint y: 309, endPoint x: 740, endPoint y: 324, distance: 18.3
click at [748, 312] on button "Yes / OK" at bounding box center [739, 313] width 40 height 9
click at [740, 324] on button "Yes / OK" at bounding box center [739, 326] width 40 height 9
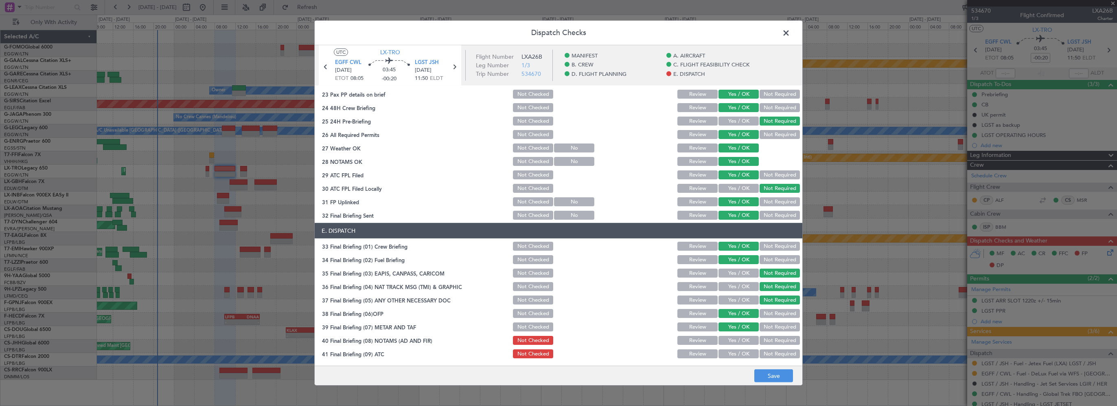
drag, startPoint x: 736, startPoint y: 336, endPoint x: 733, endPoint y: 348, distance: 12.3
click at [736, 336] on button "Yes / OK" at bounding box center [739, 340] width 40 height 9
click at [733, 349] on div "Yes / OK" at bounding box center [738, 353] width 41 height 11
click at [745, 354] on button "Yes / OK" at bounding box center [739, 353] width 40 height 9
click at [763, 377] on button "Save" at bounding box center [774, 375] width 39 height 13
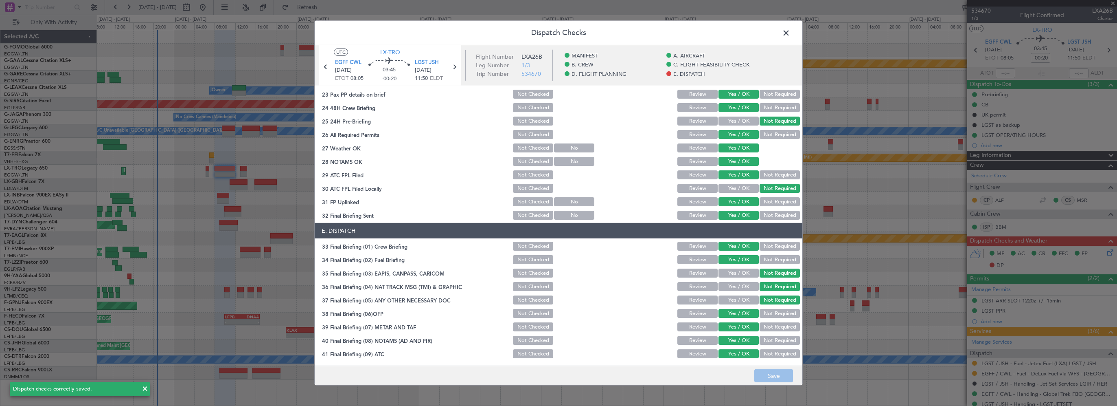
click at [790, 34] on span at bounding box center [790, 35] width 0 height 16
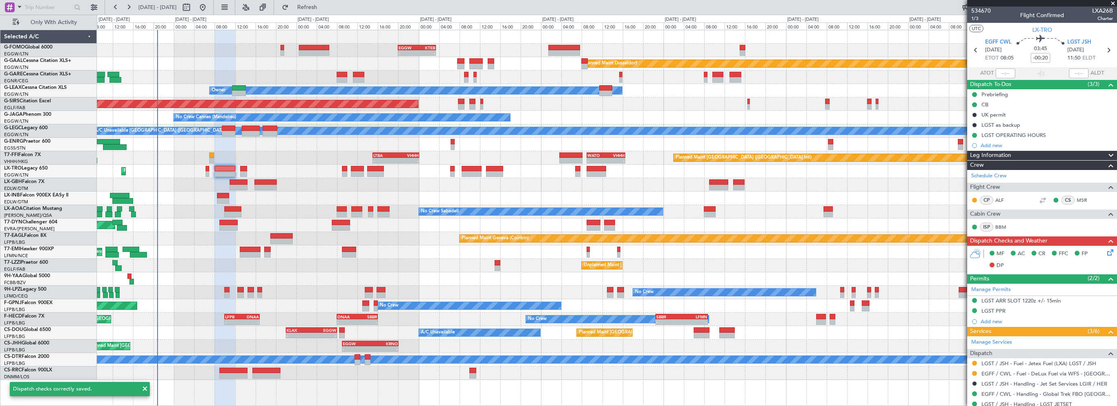
click at [1111, 4] on span at bounding box center [1113, 3] width 8 height 7
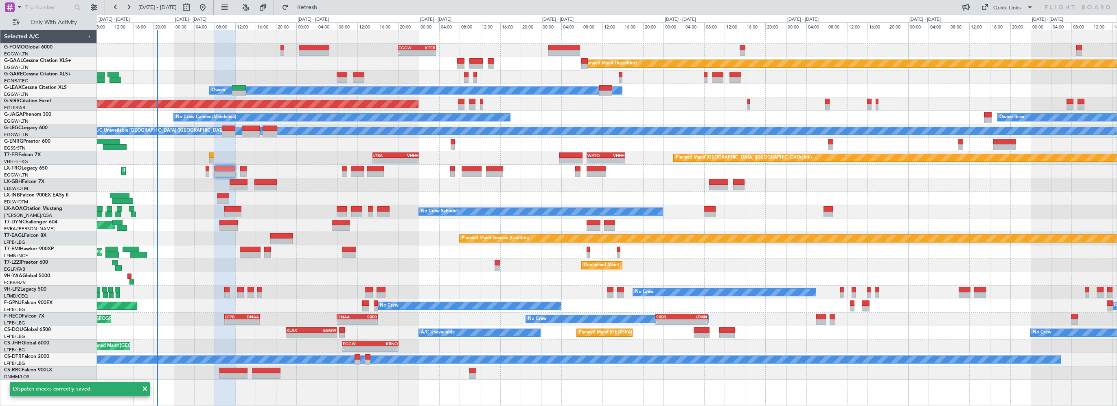
type input "0"
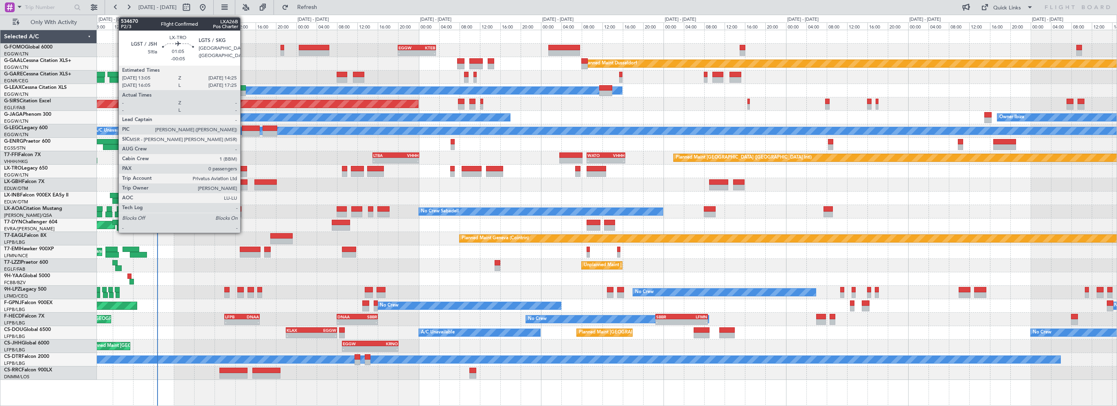
click at [244, 167] on div at bounding box center [243, 169] width 7 height 6
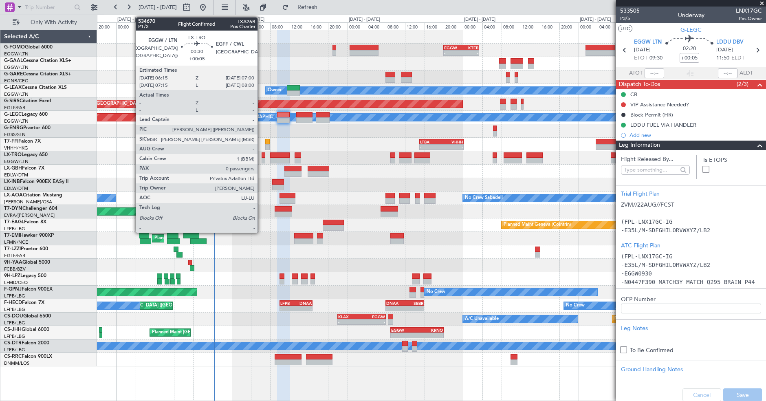
click at [261, 154] on div at bounding box center [263, 155] width 4 height 6
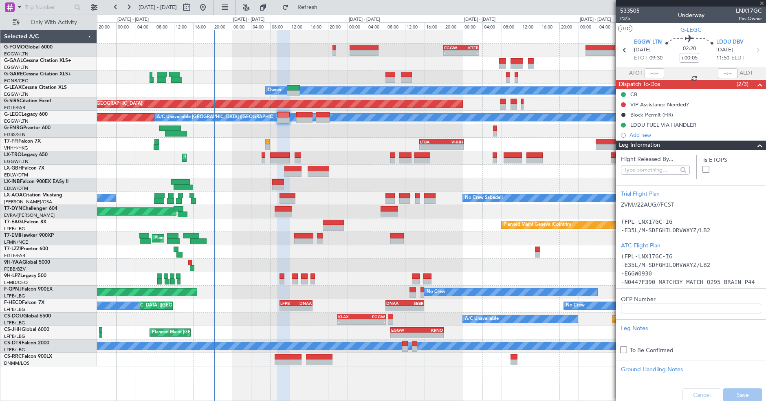
click at [263, 154] on div at bounding box center [263, 155] width 4 height 6
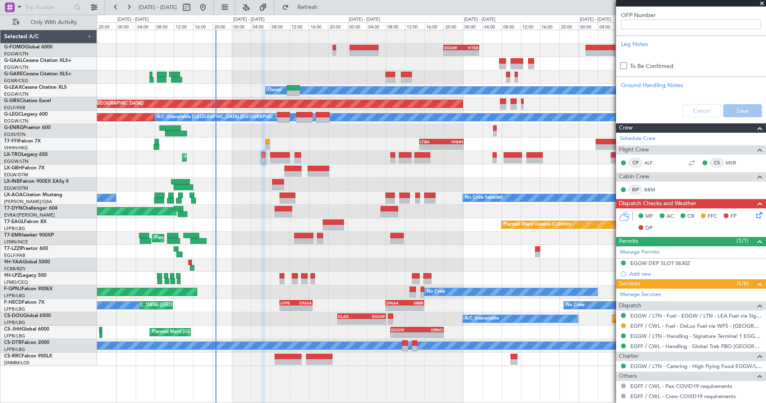
scroll to position [324, 0]
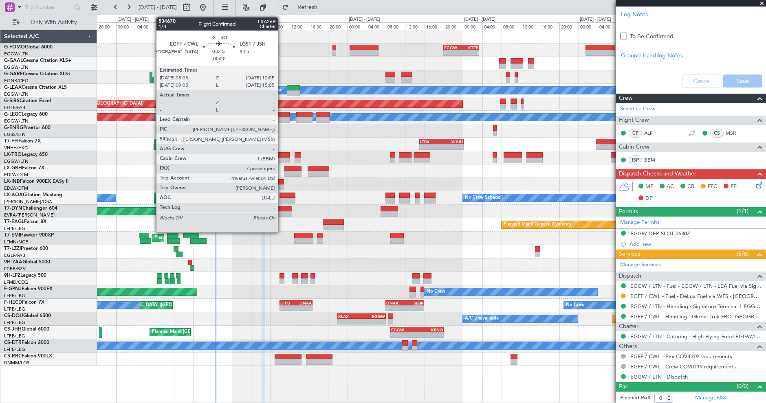
click at [284, 154] on div at bounding box center [280, 155] width 20 height 6
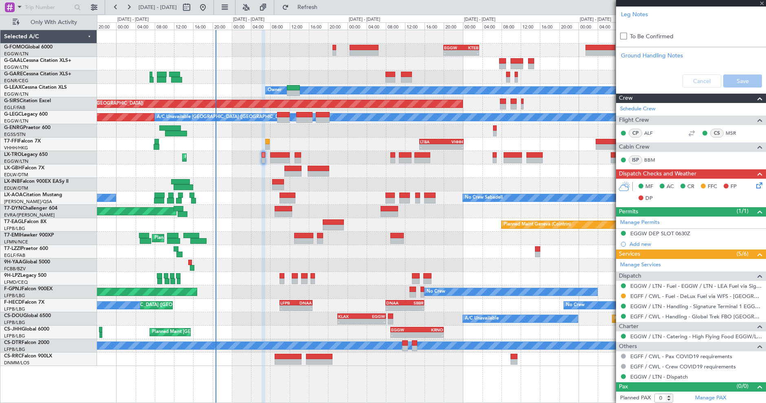
type input "-00:20"
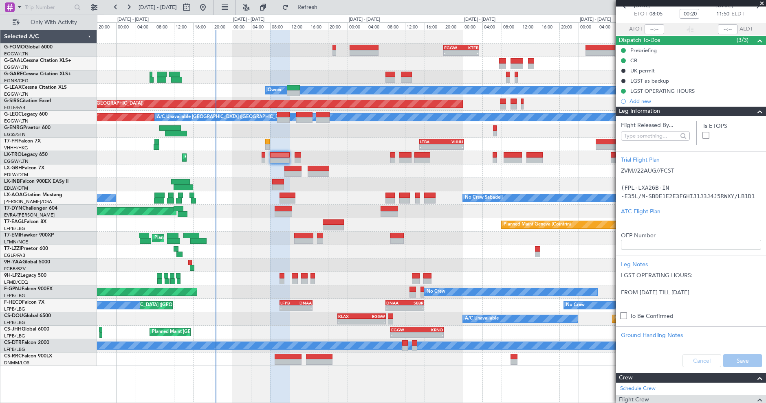
scroll to position [9, 0]
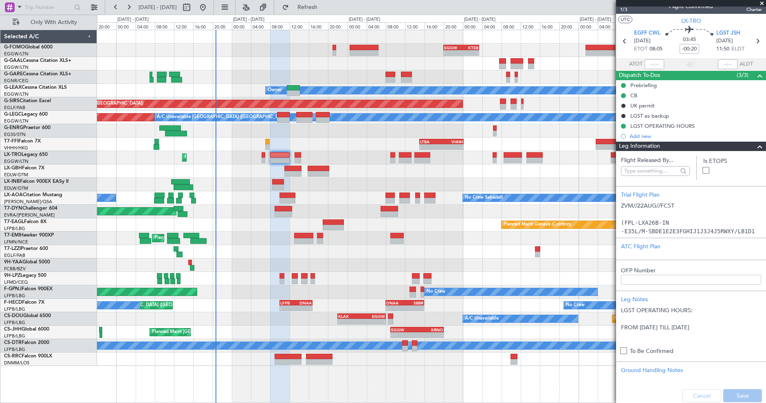
drag, startPoint x: 754, startPoint y: 145, endPoint x: 716, endPoint y: 146, distance: 37.9
click at [755, 145] on span at bounding box center [760, 147] width 10 height 10
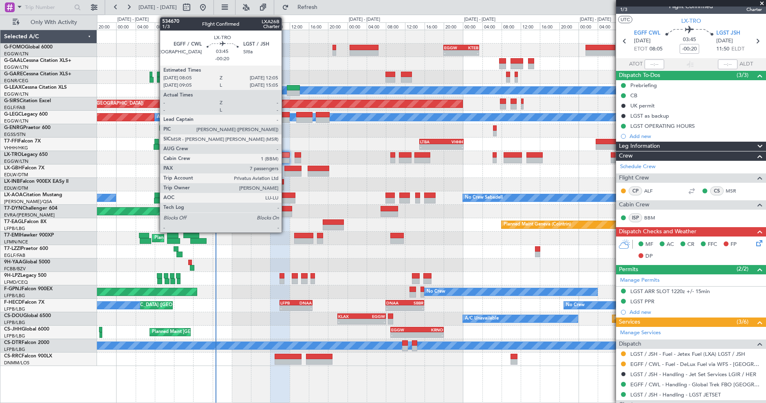
click at [285, 156] on div at bounding box center [280, 155] width 20 height 6
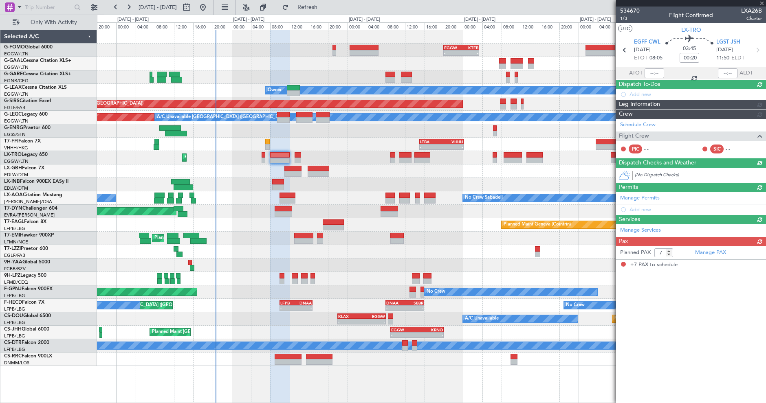
scroll to position [0, 0]
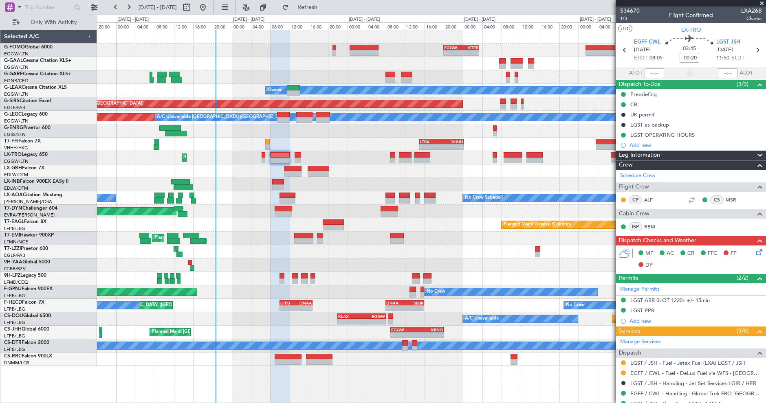
drag, startPoint x: 762, startPoint y: 3, endPoint x: 359, endPoint y: 200, distance: 448.9
click at [762, 3] on span at bounding box center [761, 3] width 8 height 7
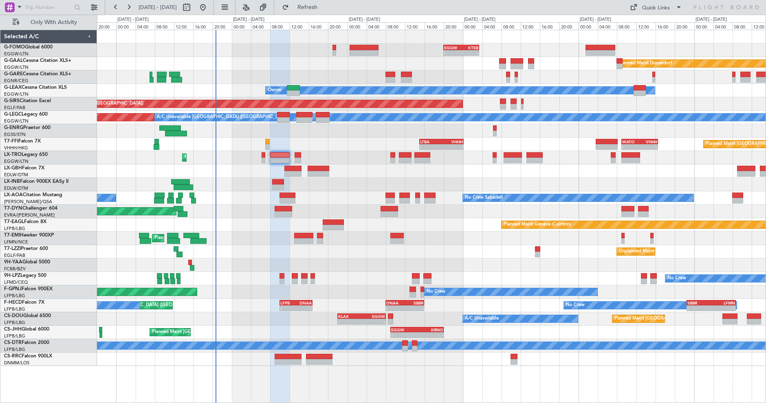
type input "0"
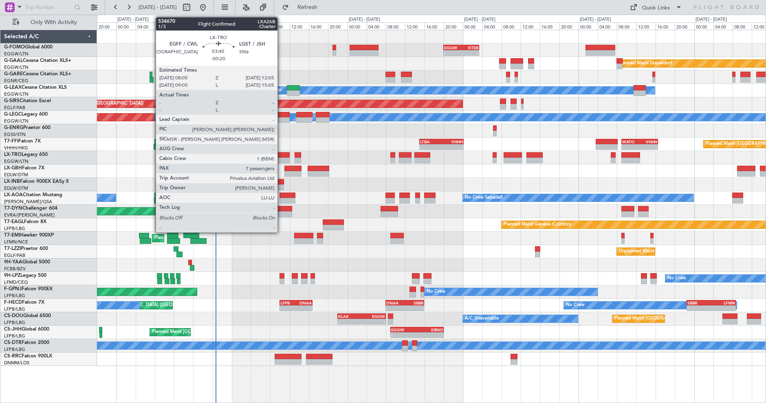
click at [281, 154] on div at bounding box center [280, 155] width 20 height 6
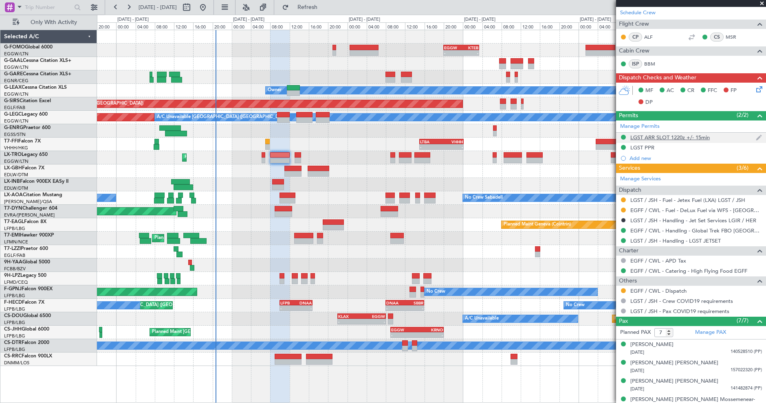
scroll to position [226, 0]
